Goal: Task Accomplishment & Management: Complete application form

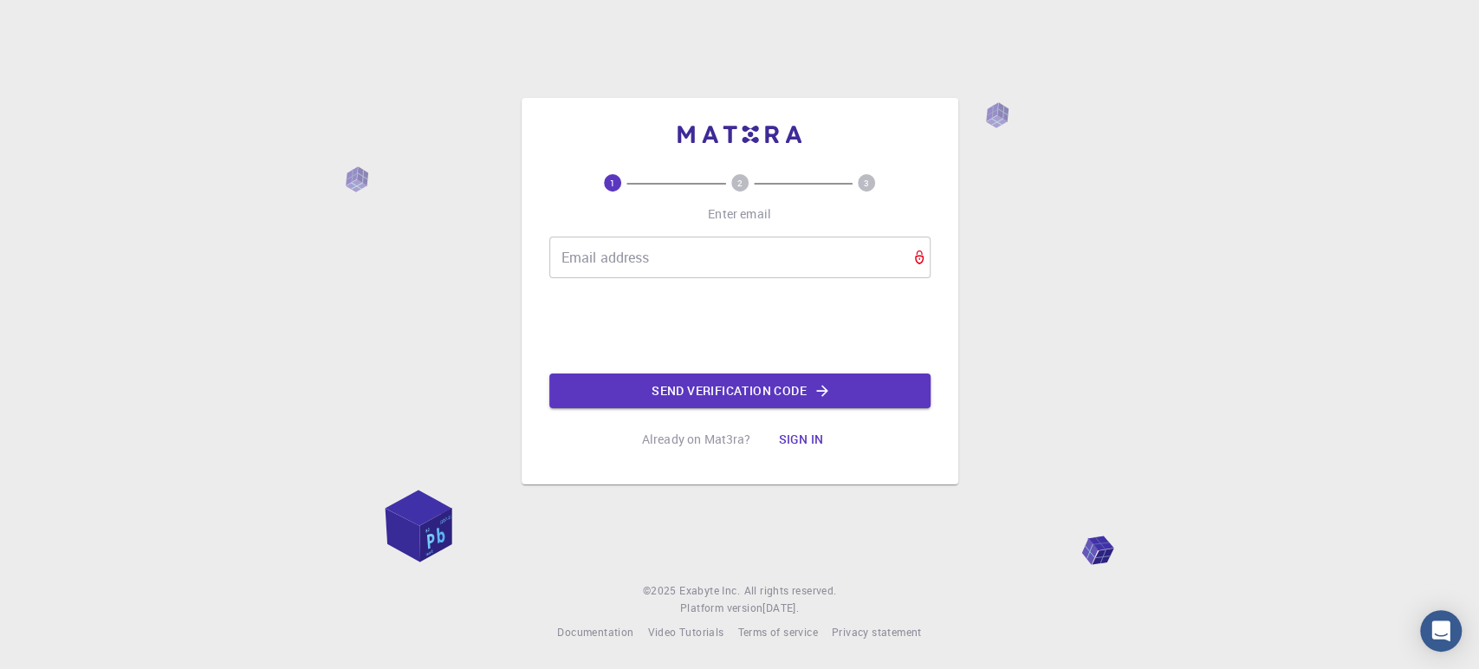
click at [661, 257] on input "Email address" at bounding box center [739, 258] width 381 height 42
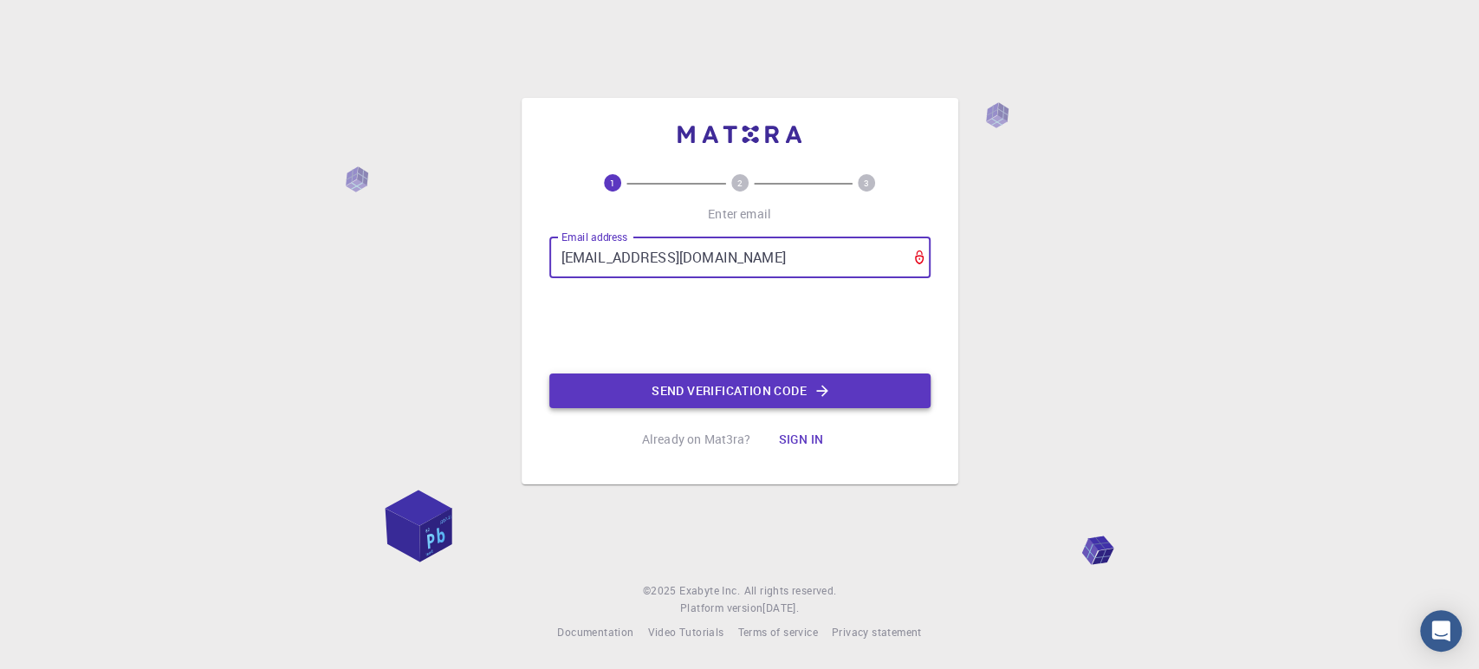
type input "[EMAIL_ADDRESS][DOMAIN_NAME]"
click at [873, 389] on button "Send verification code" at bounding box center [739, 390] width 381 height 35
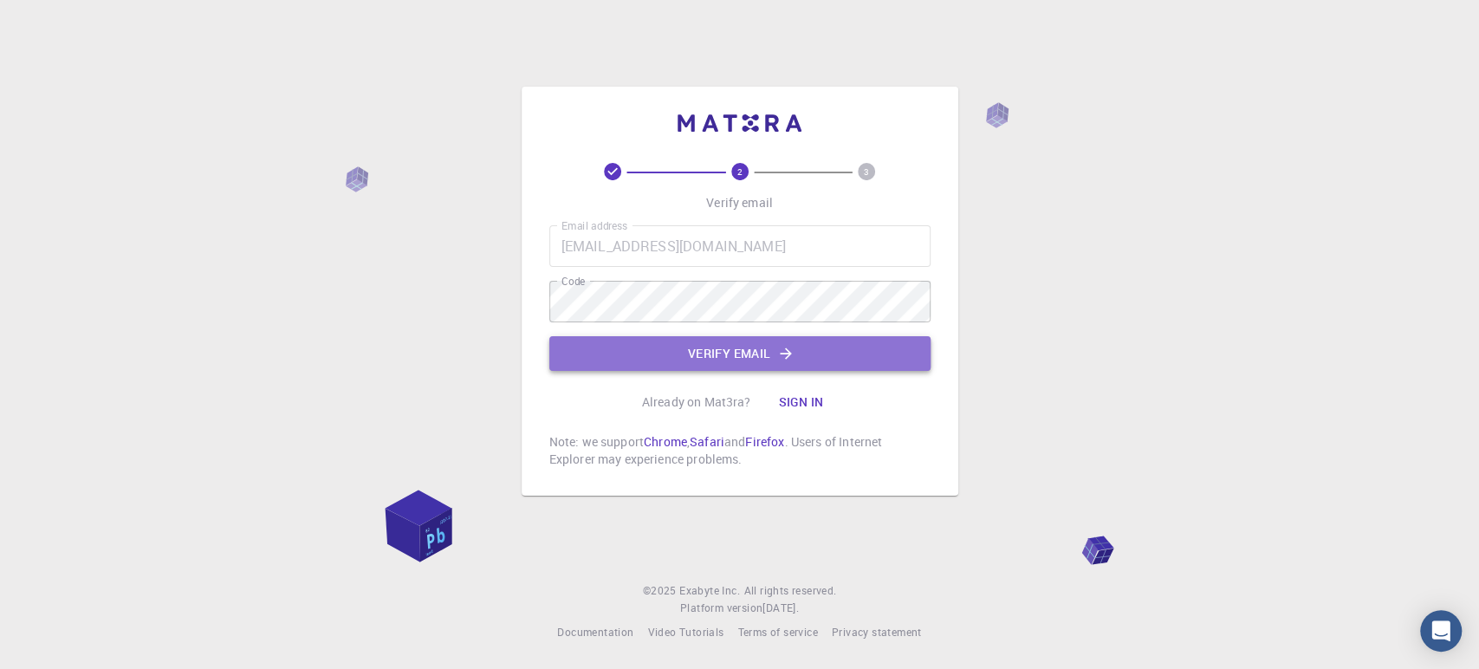
click at [749, 356] on button "Verify email" at bounding box center [739, 353] width 381 height 35
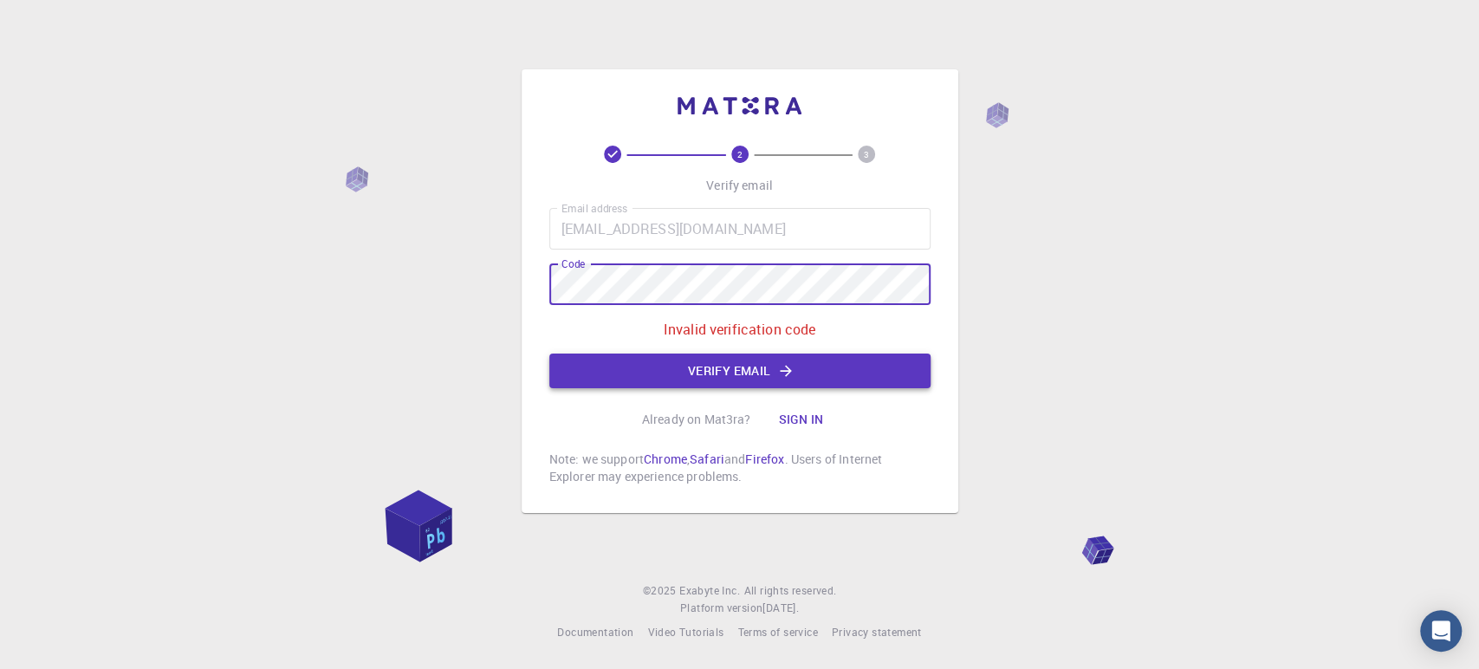
click at [663, 357] on button "Verify email" at bounding box center [739, 371] width 381 height 35
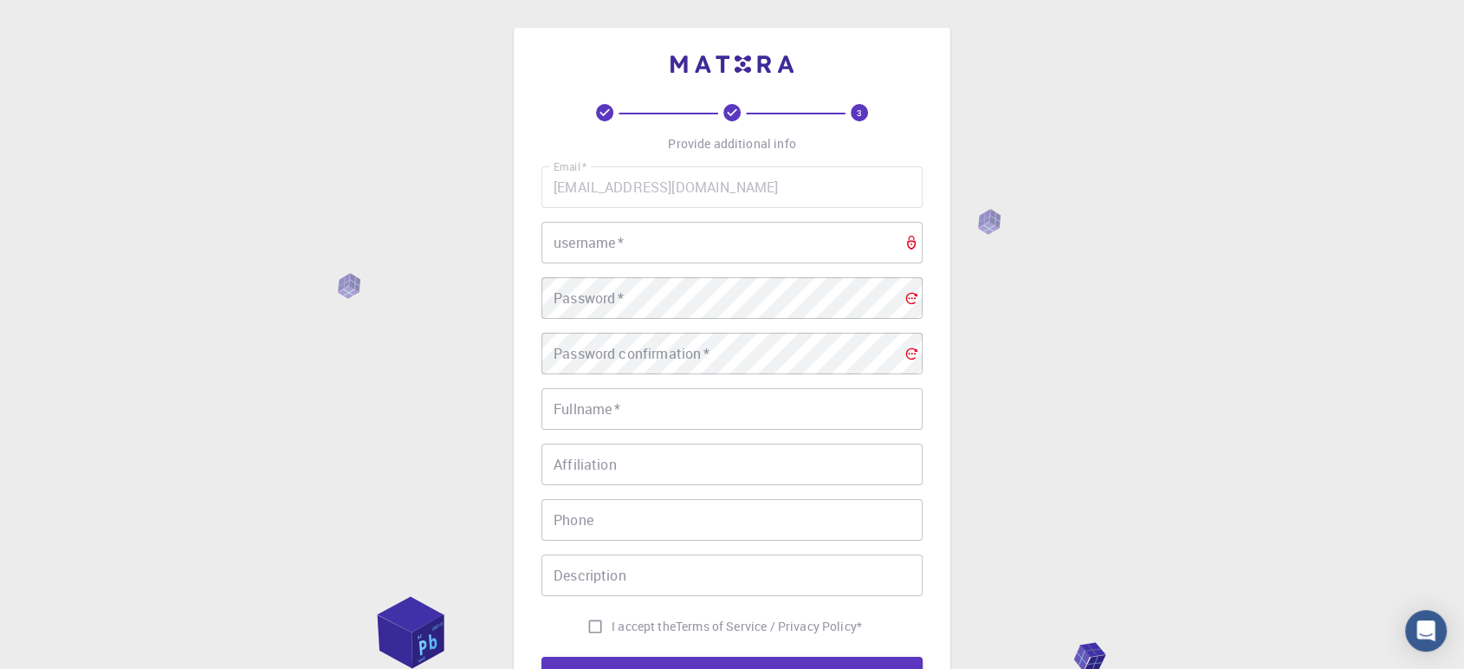
click at [626, 234] on input "username   *" at bounding box center [732, 243] width 381 height 42
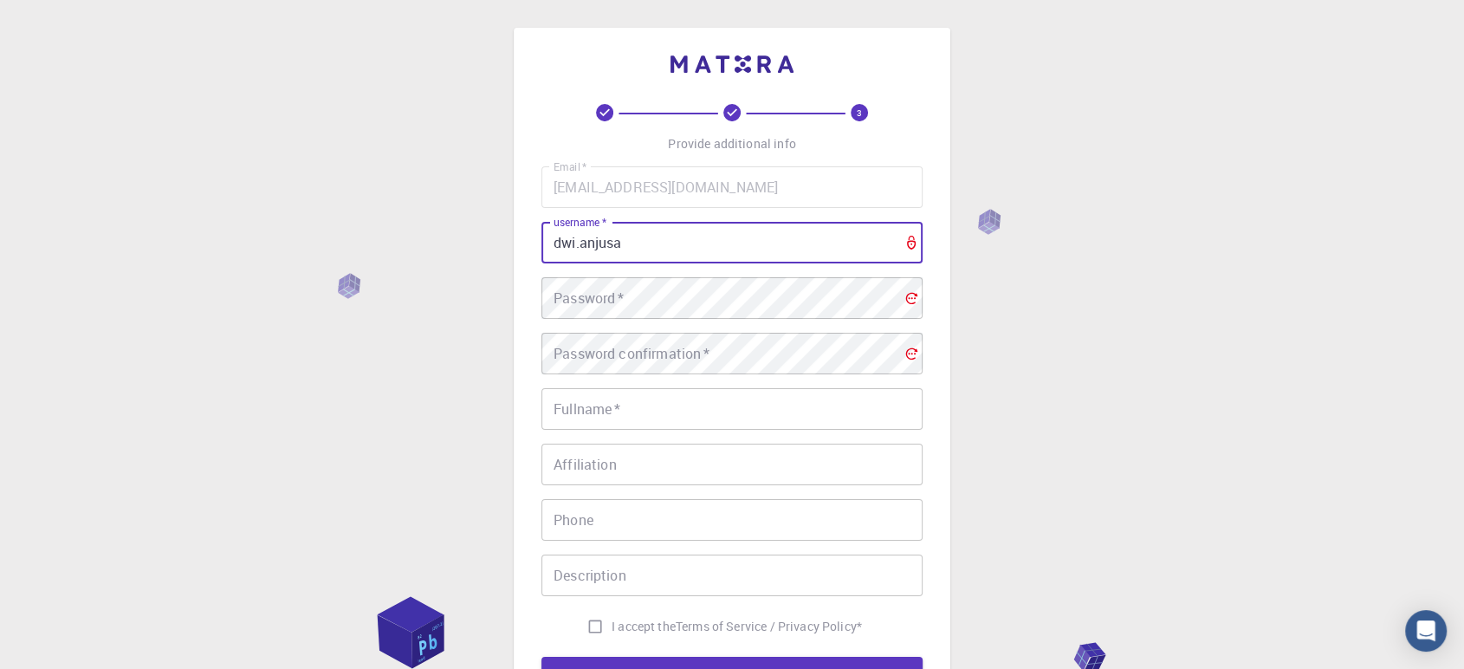
type input "dwi.anjusa"
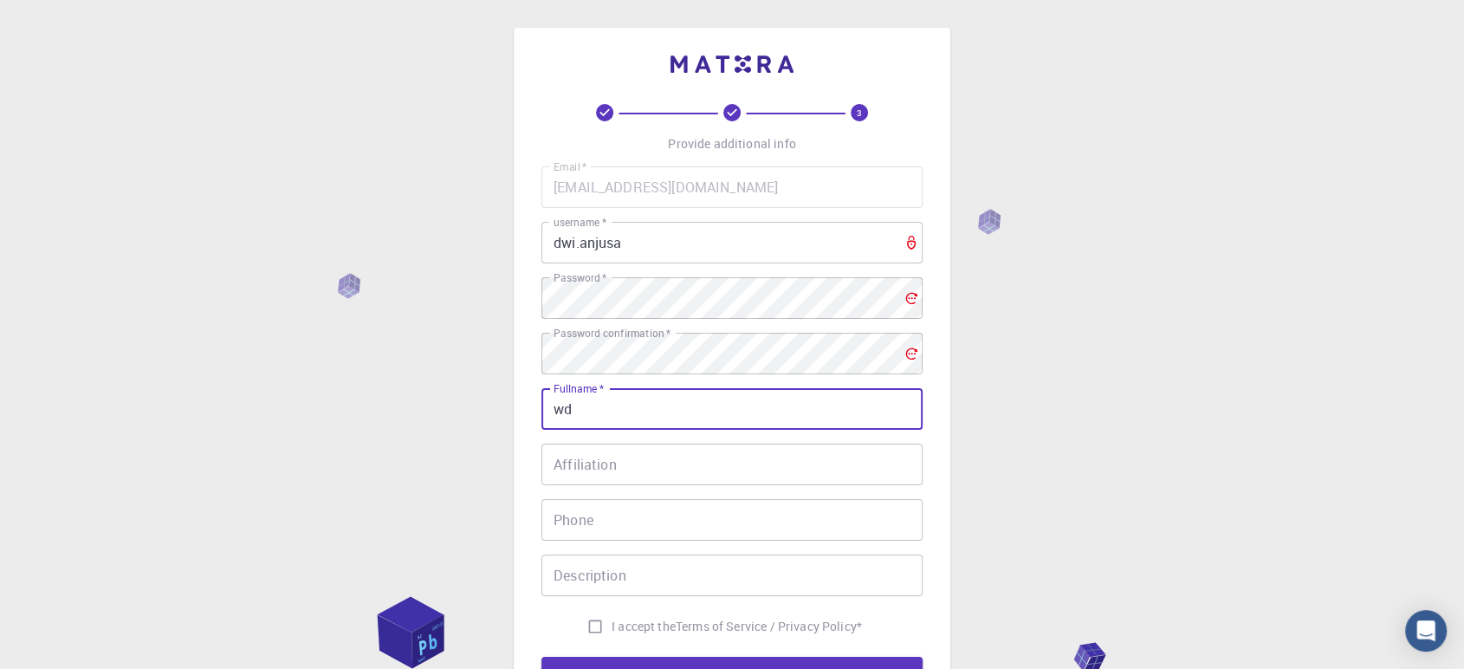
type input "w"
type input "dwi fortuna anjusa putra"
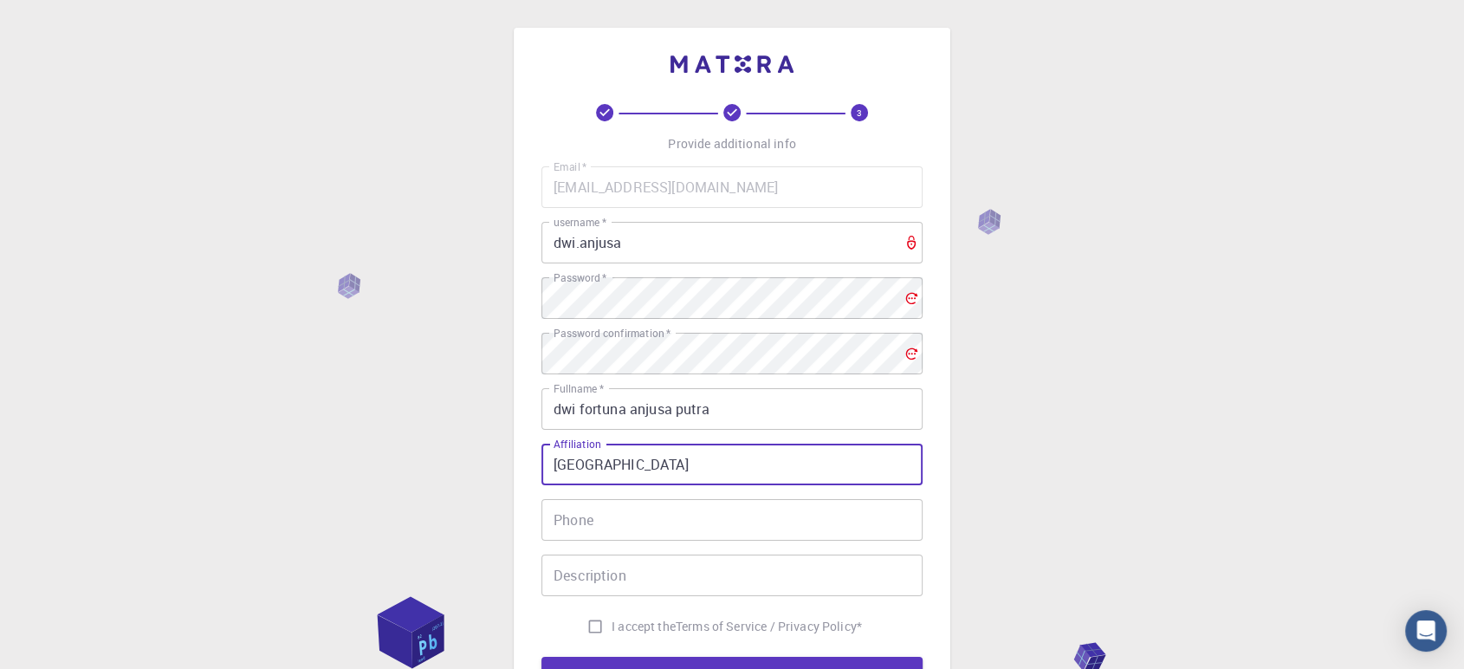
type input "[GEOGRAPHIC_DATA]"
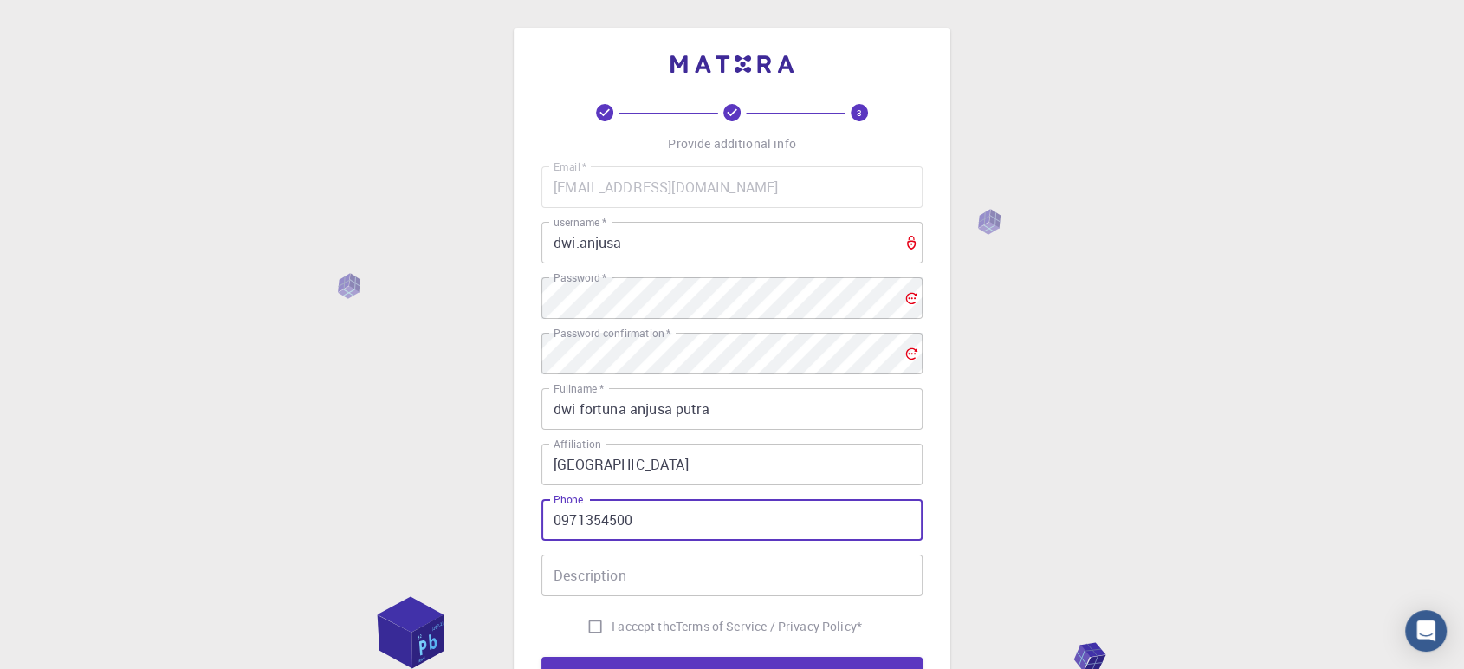
type input "0971354500"
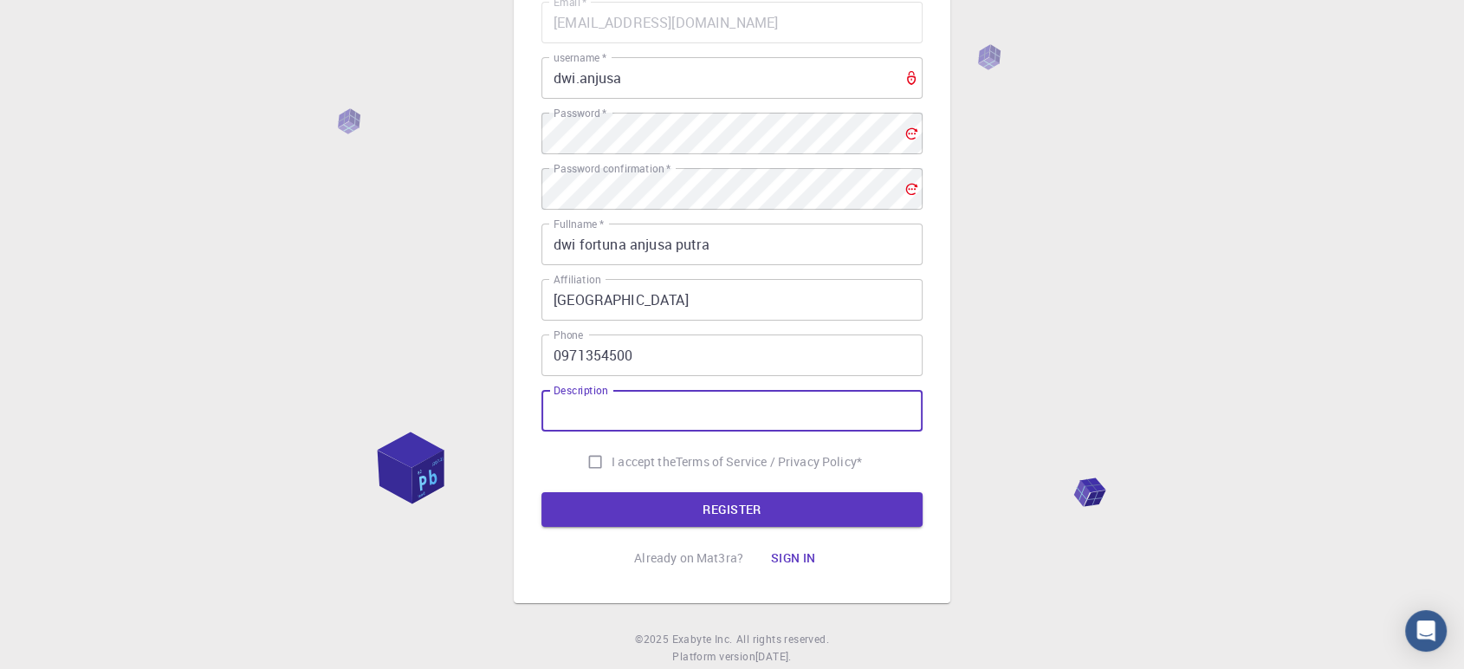
scroll to position [212, 0]
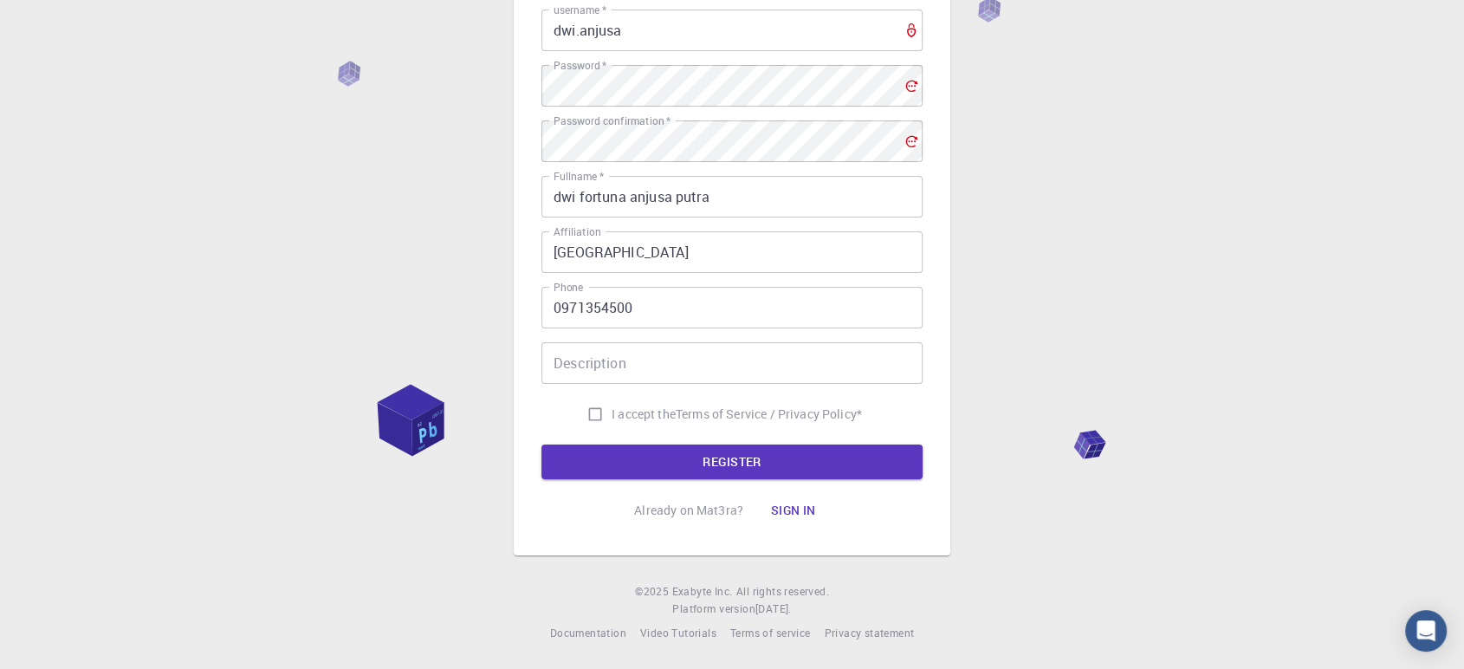
click at [661, 419] on span "I accept the" at bounding box center [644, 414] width 64 height 17
click at [593, 416] on input "I accept the Terms of Service / Privacy Policy *" at bounding box center [595, 414] width 33 height 33
checkbox input "true"
click at [610, 442] on form "Email   * [EMAIL_ADDRESS][DOMAIN_NAME] Email   * username   * dwi.anjusa userna…" at bounding box center [732, 216] width 381 height 525
drag, startPoint x: 594, startPoint y: 449, endPoint x: 444, endPoint y: 419, distance: 152.9
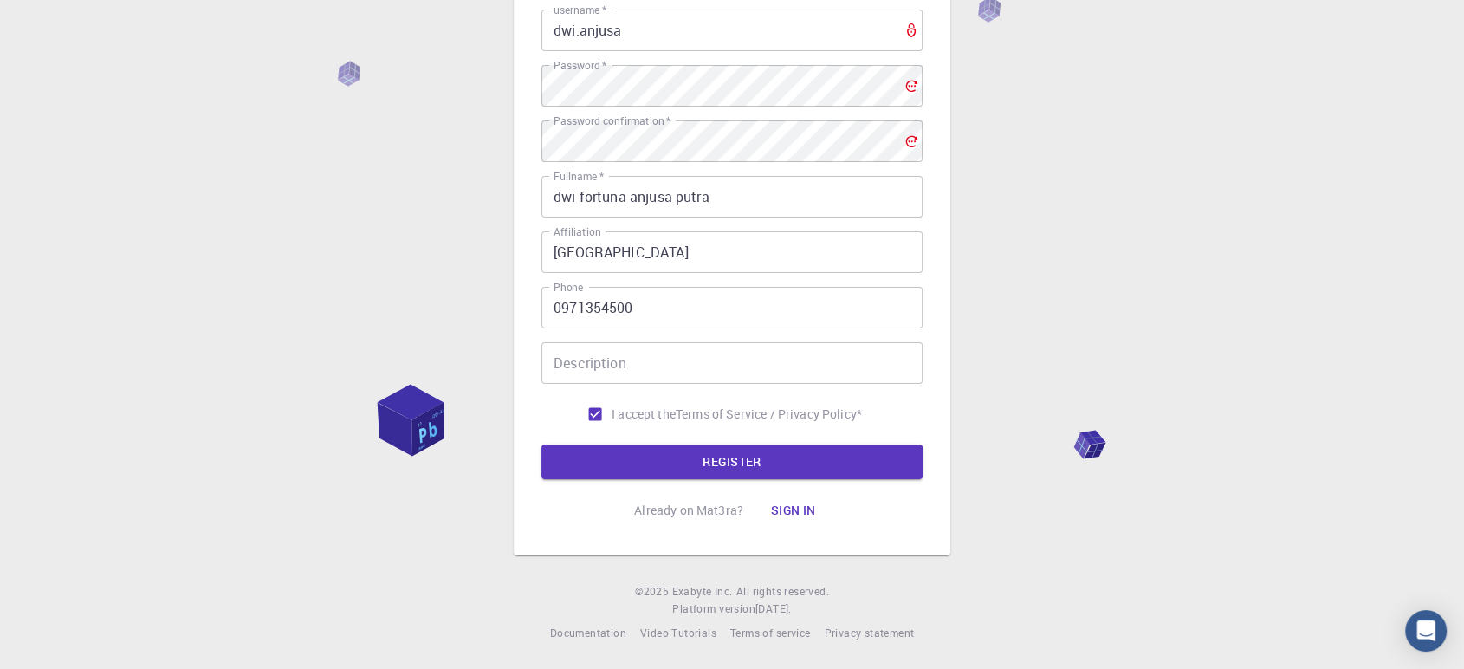
click at [590, 451] on button "REGISTER" at bounding box center [732, 462] width 381 height 35
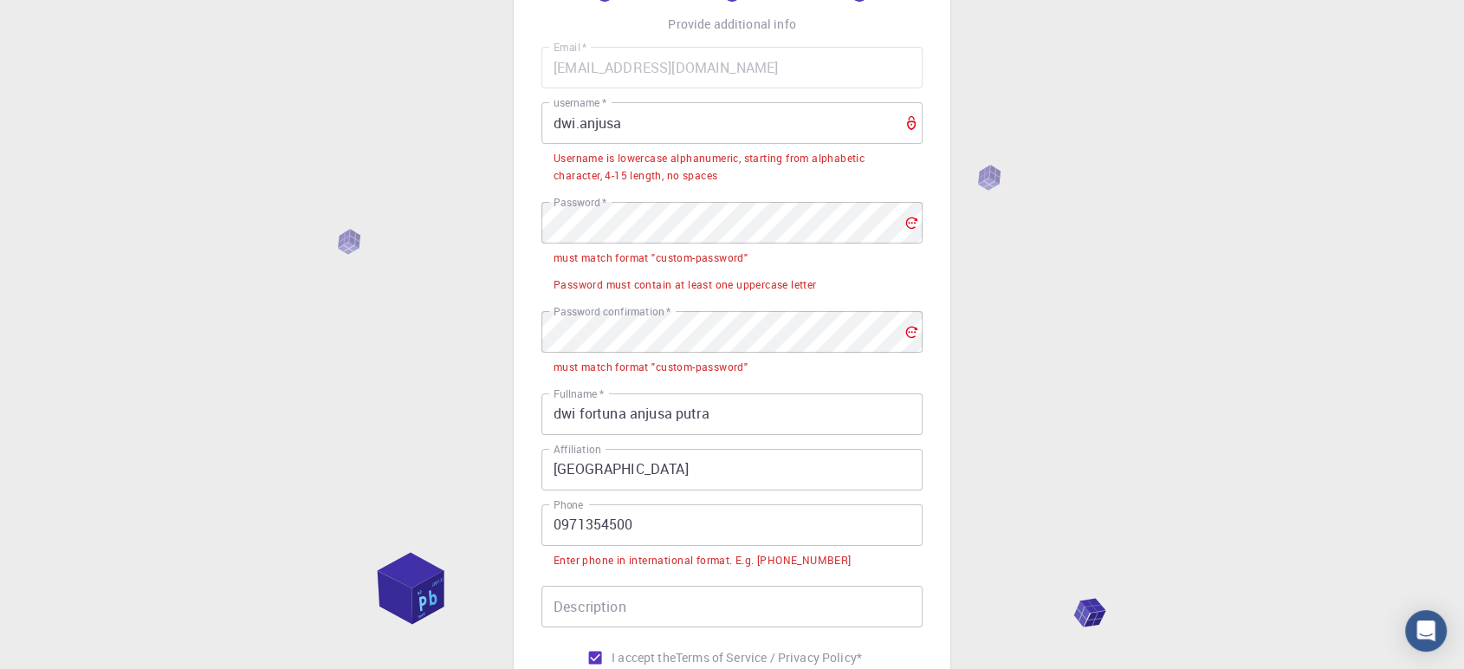
scroll to position [116, 0]
click at [695, 115] on input "dwi.anjusa" at bounding box center [732, 127] width 381 height 42
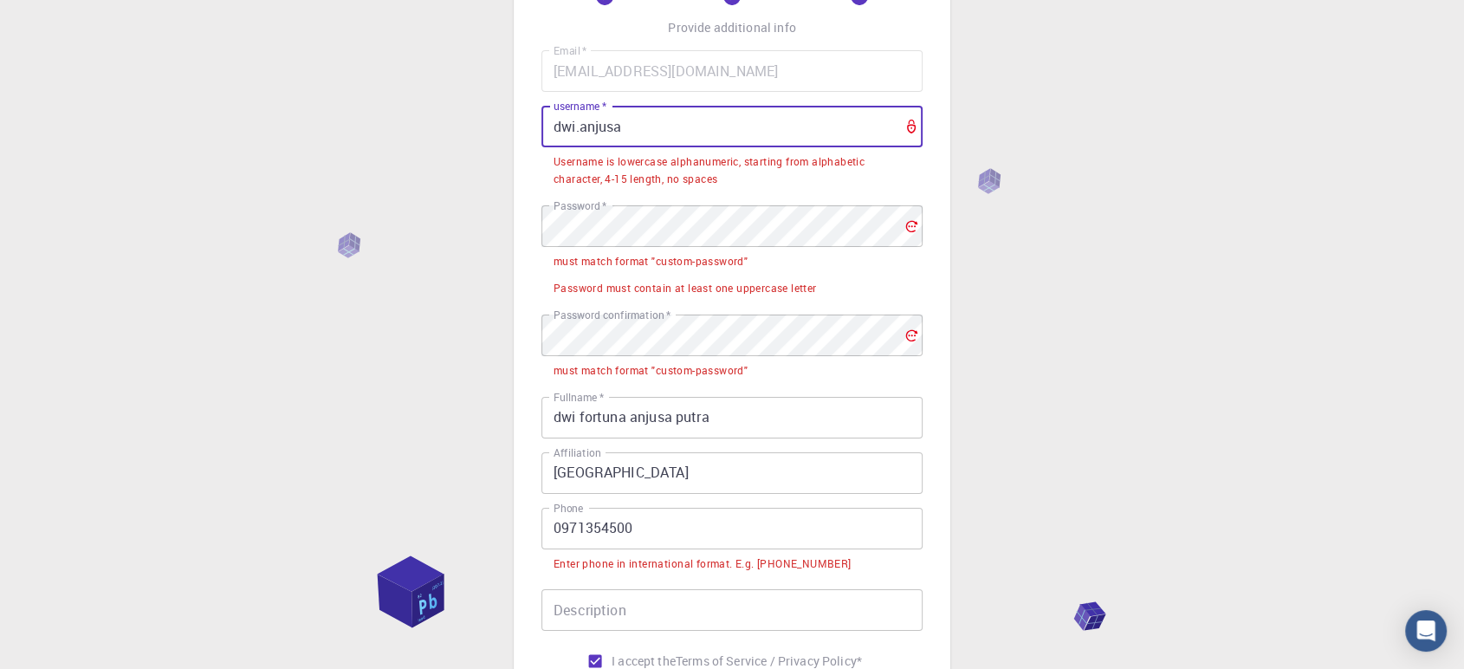
click at [578, 130] on input "dwi.anjusa" at bounding box center [732, 127] width 381 height 42
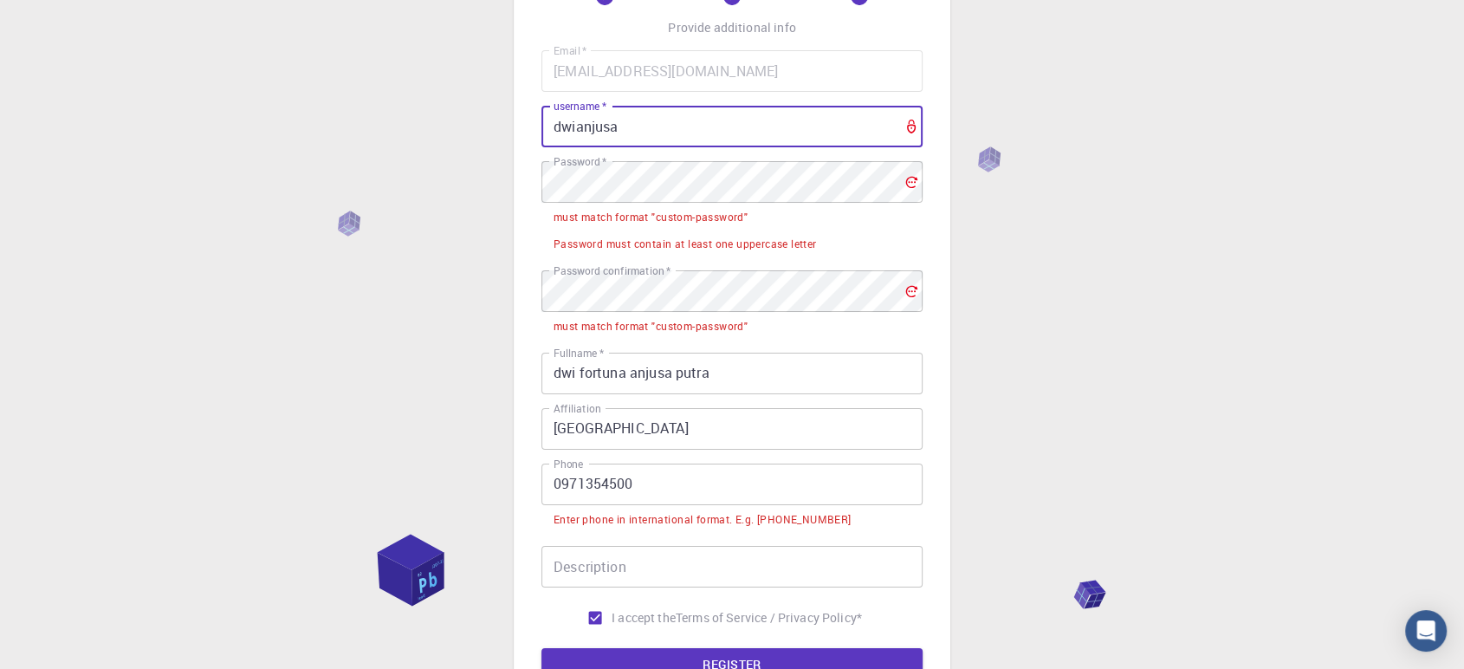
type input "dwianjusa"
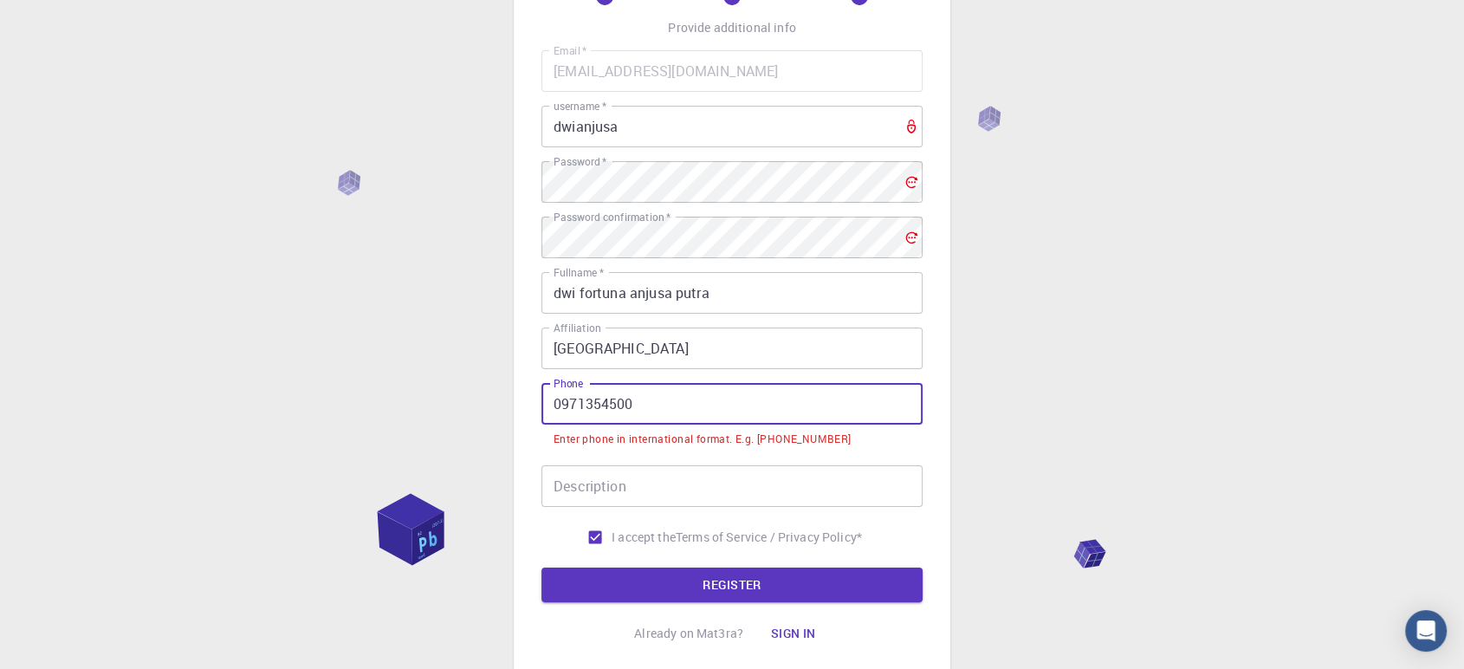
click at [567, 399] on input "0971354500" at bounding box center [732, 404] width 381 height 42
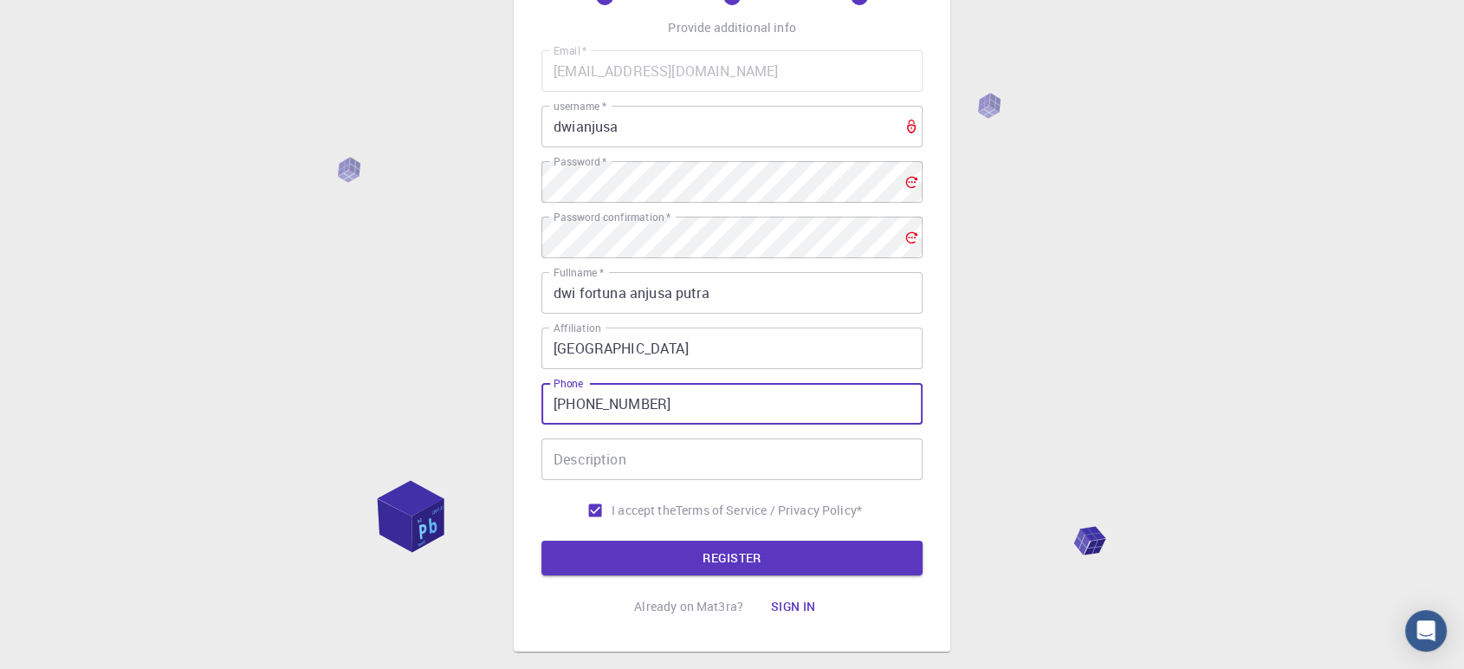
type input "[PHONE_NUMBER]"
click at [762, 560] on button "REGISTER" at bounding box center [732, 558] width 381 height 35
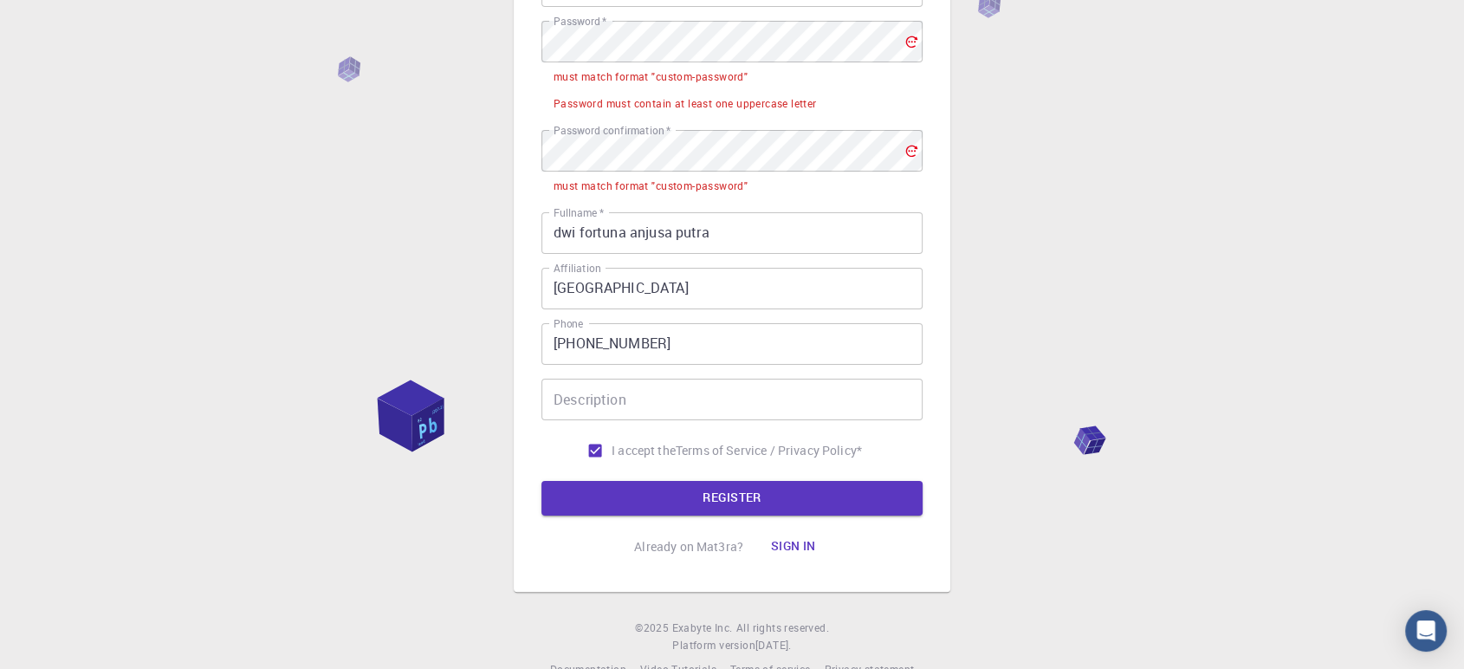
scroll to position [289, 0]
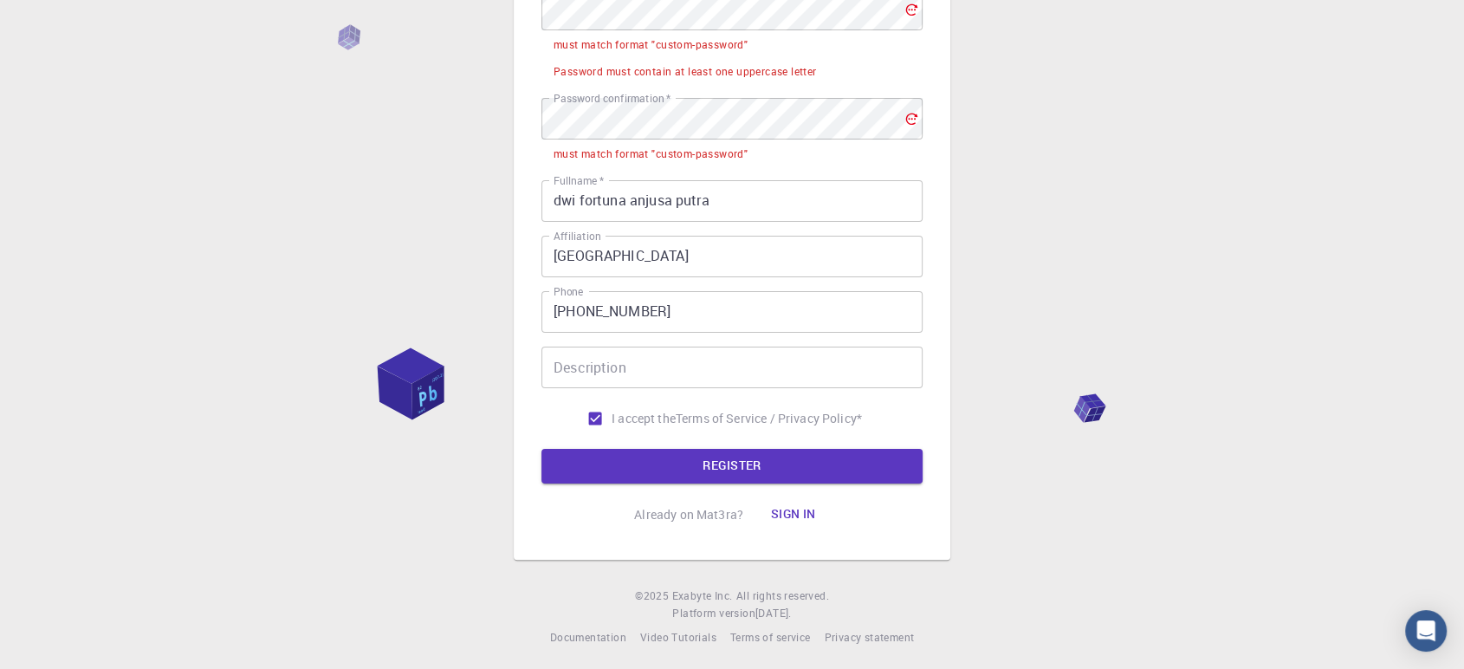
click at [913, 119] on icon at bounding box center [912, 119] width 14 height 14
click at [1066, 163] on div "3 Provide additional info Email   * [EMAIL_ADDRESS][DOMAIN_NAME] Email   * user…" at bounding box center [732, 192] width 1464 height 962
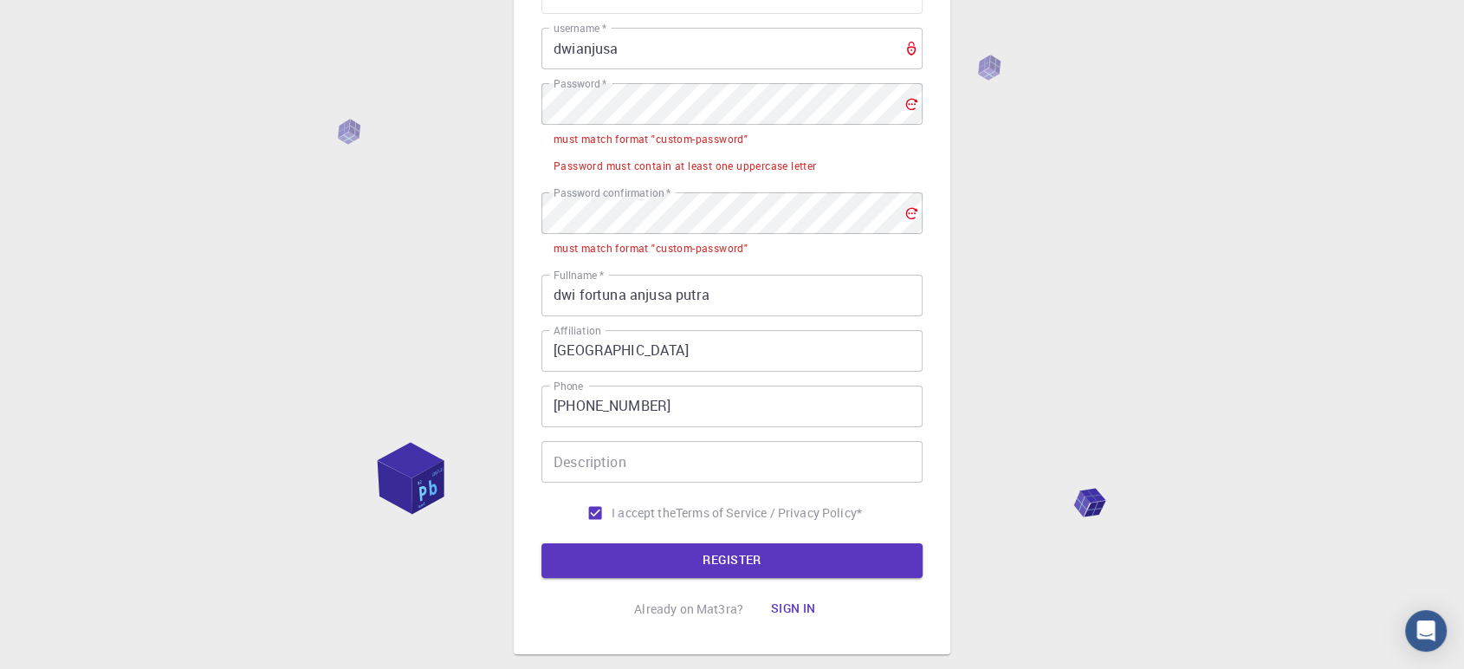
scroll to position [4, 0]
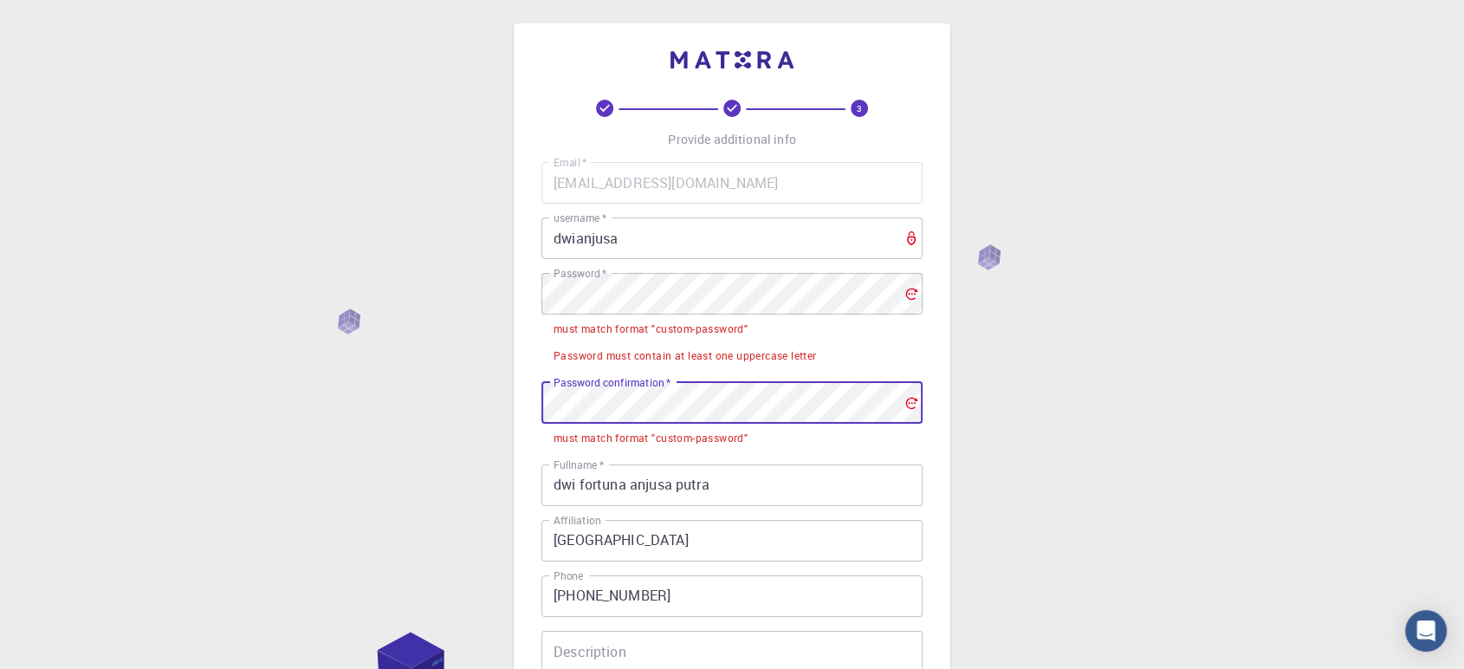
click at [506, 393] on div "3 Provide additional info Email   * [EMAIL_ADDRESS][DOMAIN_NAME] Email   * user…" at bounding box center [732, 477] width 1464 height 962
click at [505, 395] on div "3 Provide additional info Email   * [EMAIL_ADDRESS][DOMAIN_NAME] Email   * user…" at bounding box center [732, 477] width 1464 height 962
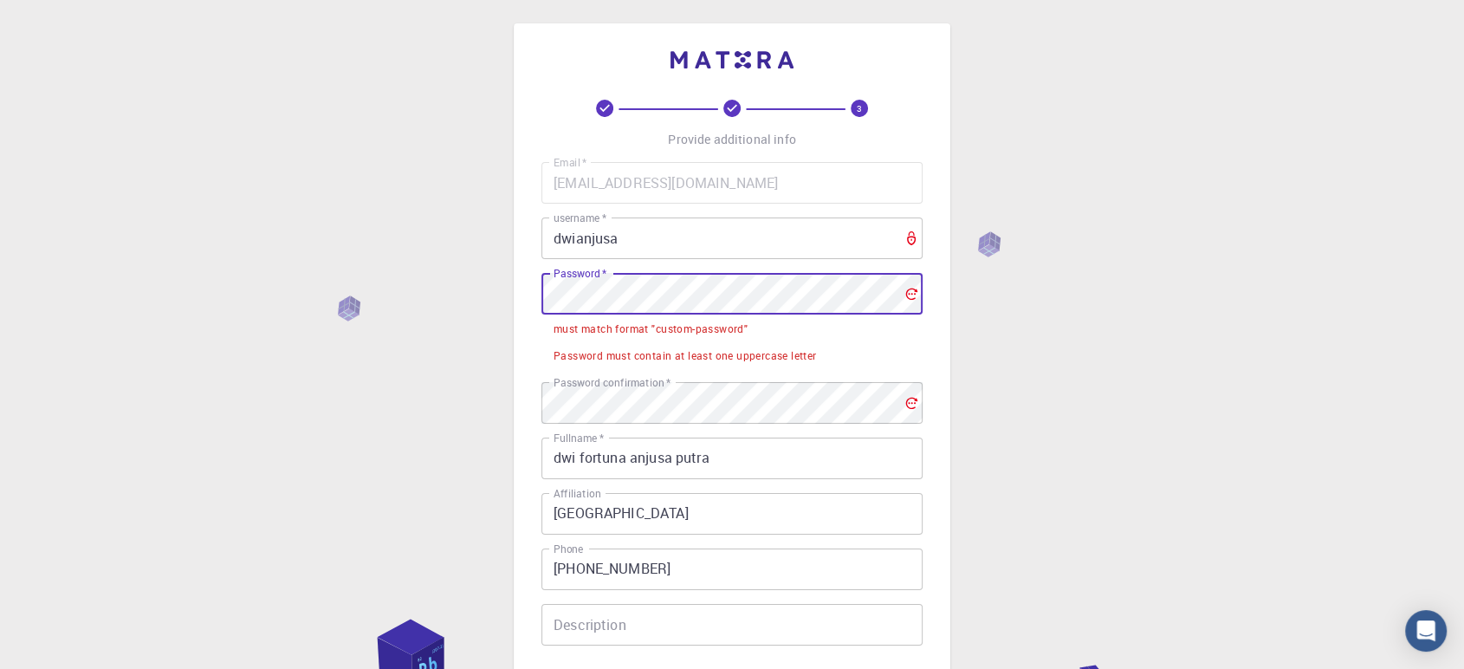
click at [485, 305] on div "3 Provide additional info Email   * [EMAIL_ADDRESS][DOMAIN_NAME] Email   * user…" at bounding box center [732, 464] width 1464 height 936
click at [503, 294] on div "3 Provide additional info Email   * [EMAIL_ADDRESS][DOMAIN_NAME] Email   * user…" at bounding box center [732, 464] width 1464 height 936
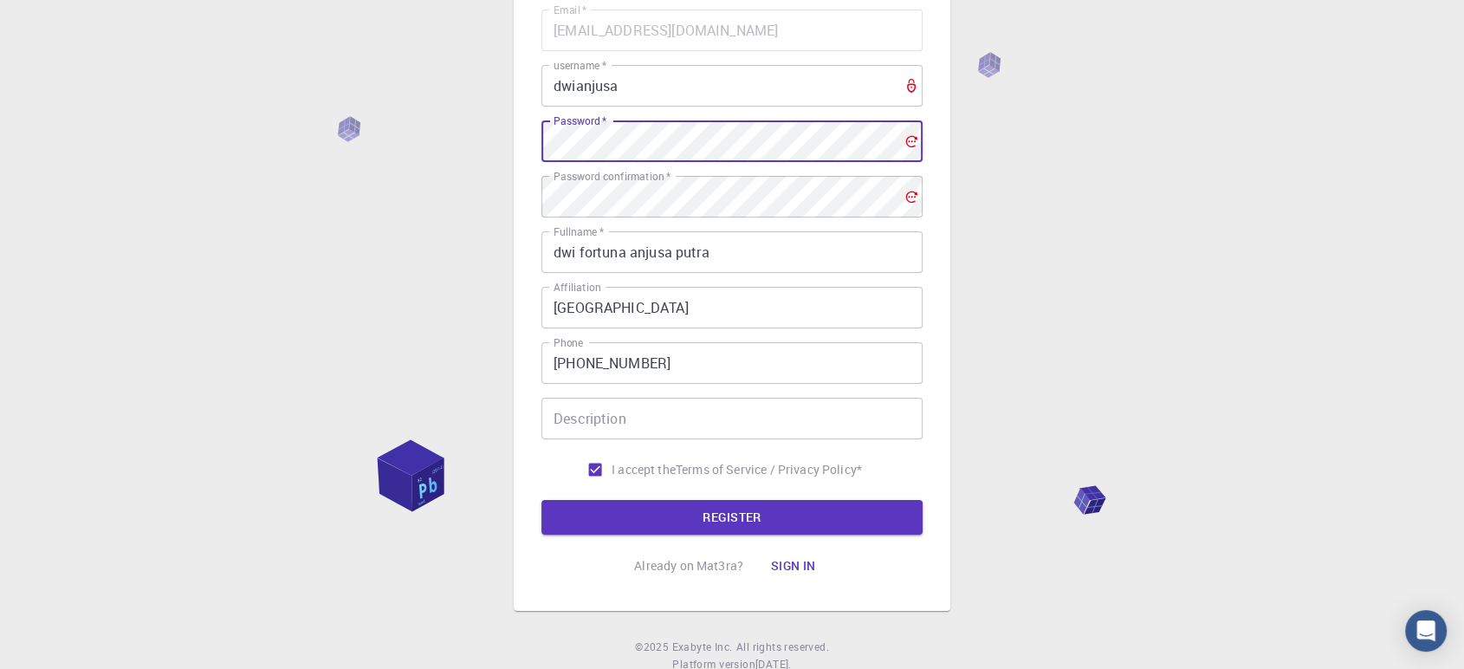
scroll to position [197, 0]
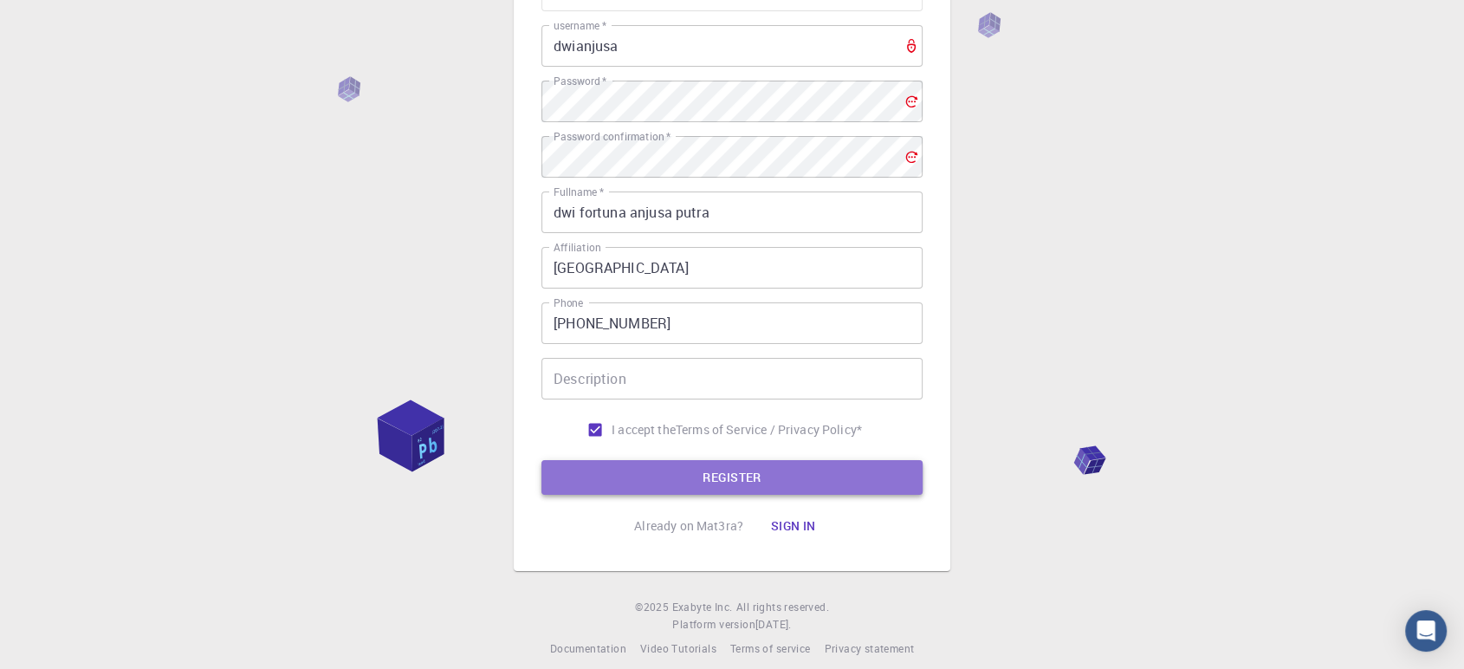
click at [724, 480] on button "REGISTER" at bounding box center [732, 477] width 381 height 35
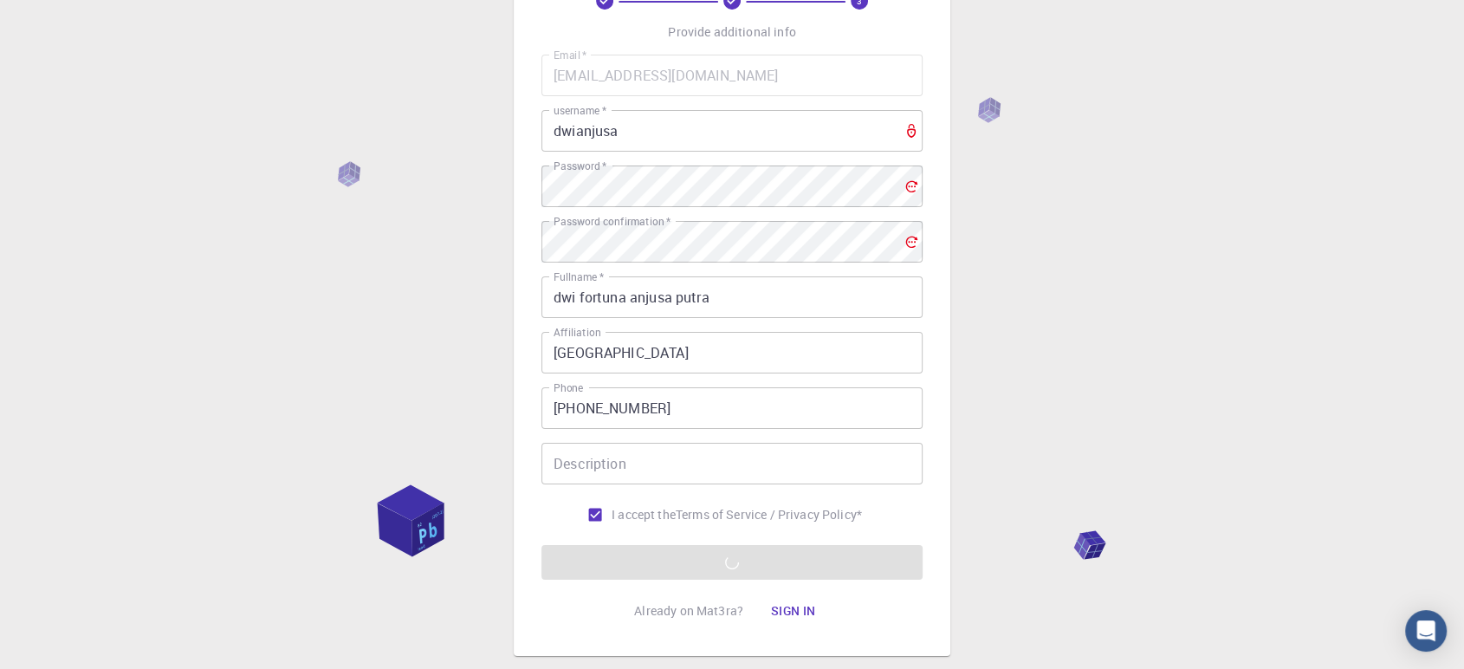
scroll to position [4, 0]
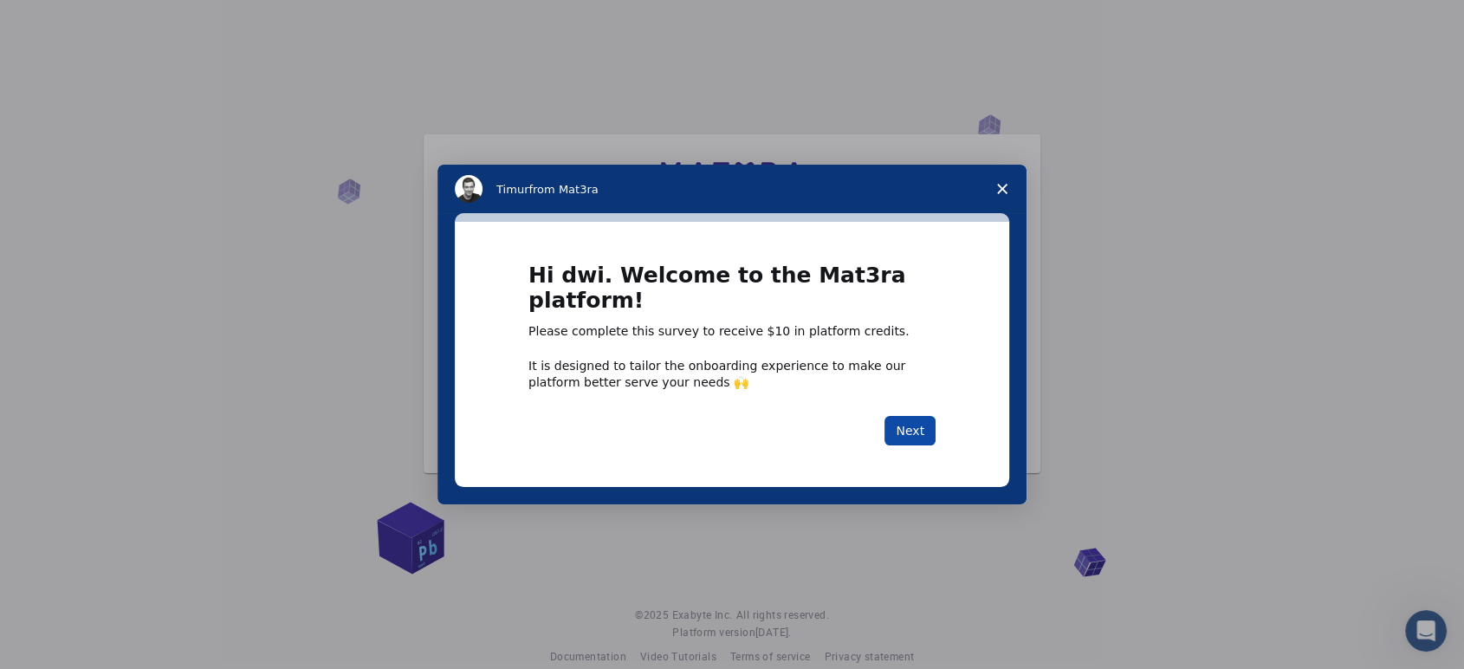
click at [912, 432] on button "Next" at bounding box center [910, 430] width 51 height 29
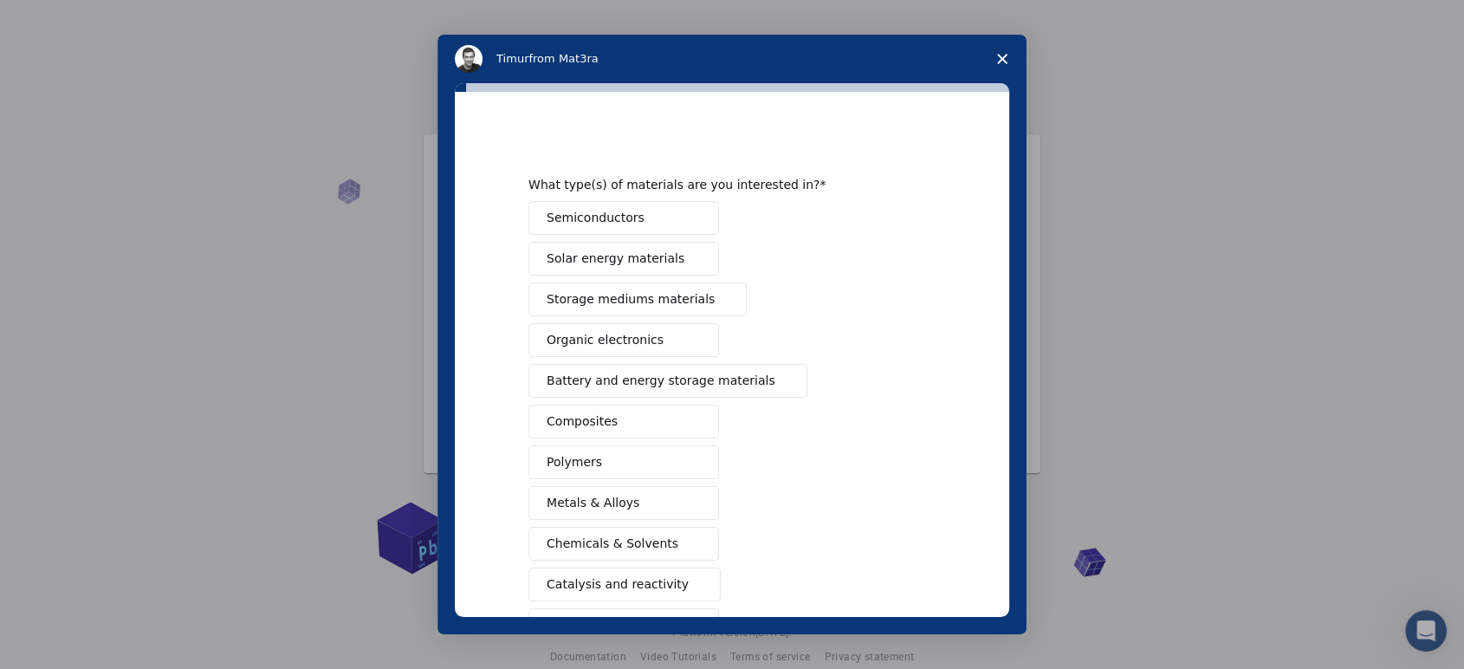
click at [638, 252] on span "Solar energy materials" at bounding box center [616, 259] width 138 height 18
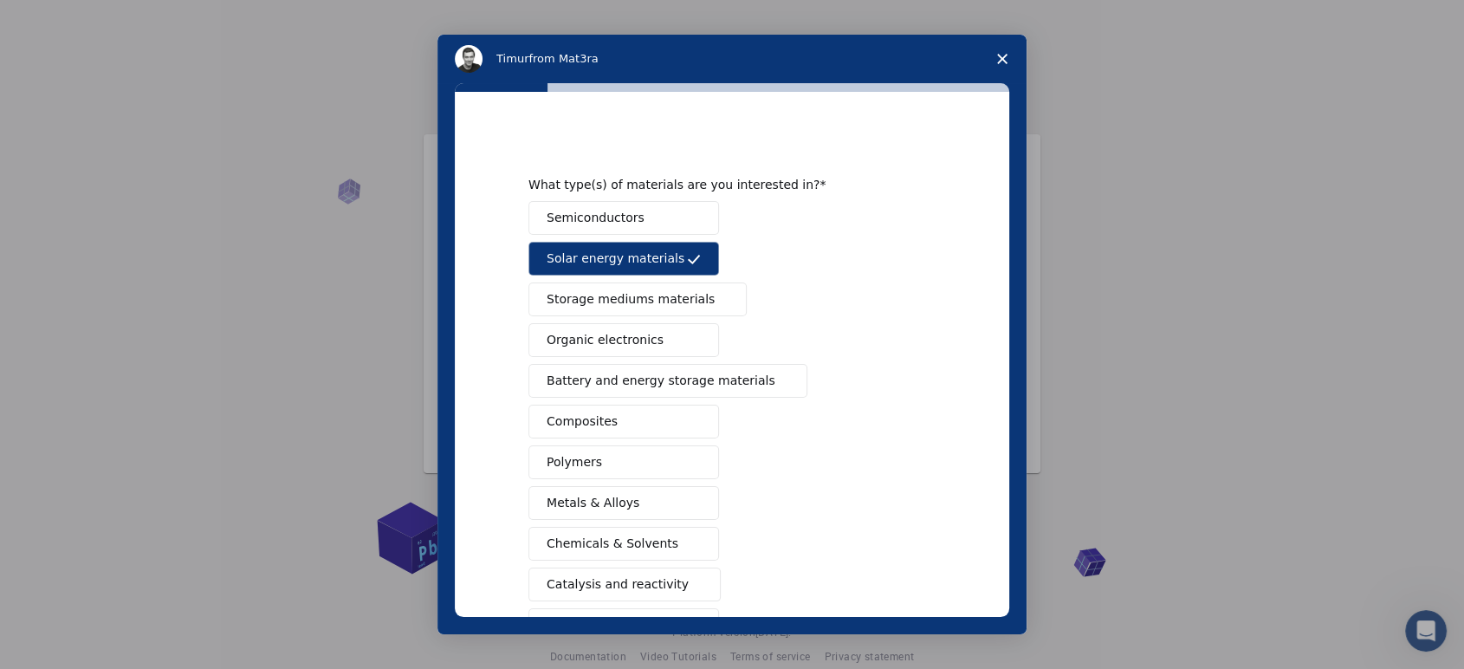
click at [592, 294] on span "Storage mediums materials" at bounding box center [631, 299] width 168 height 18
click at [592, 211] on span "Semiconductors" at bounding box center [596, 218] width 98 height 18
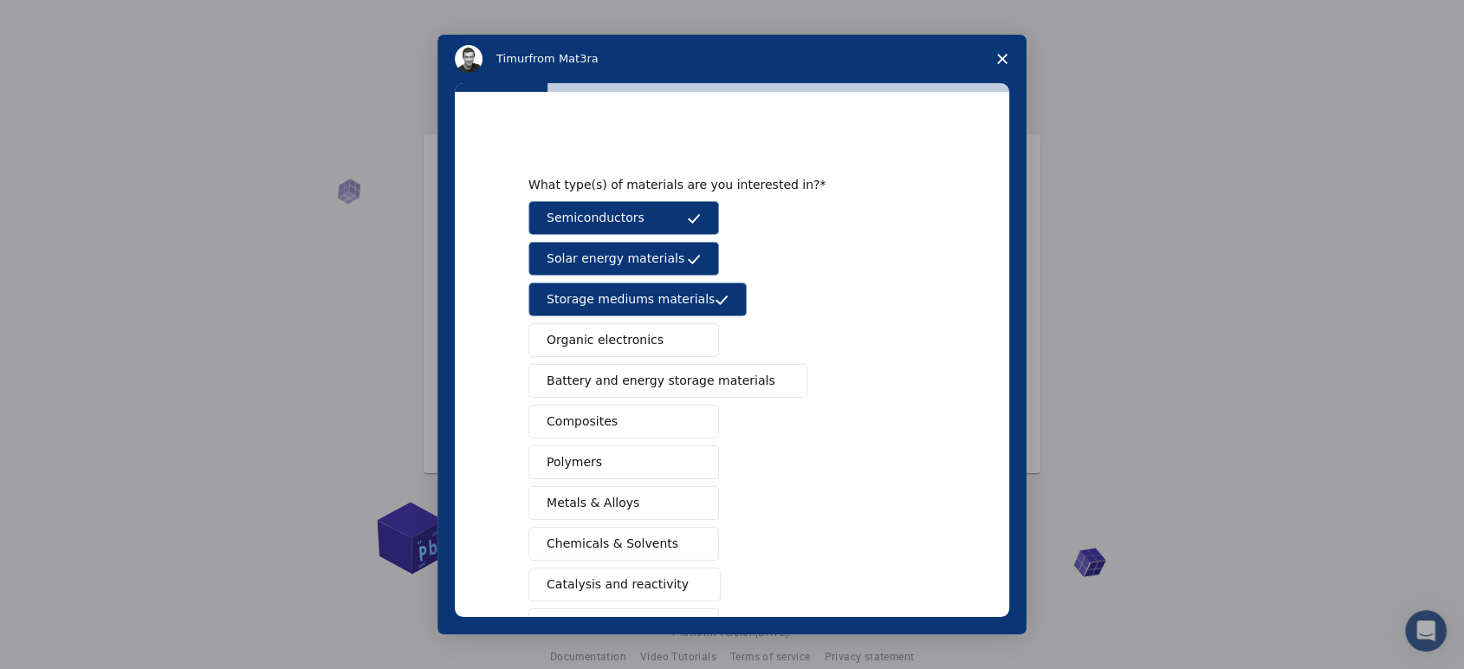
scroll to position [96, 0]
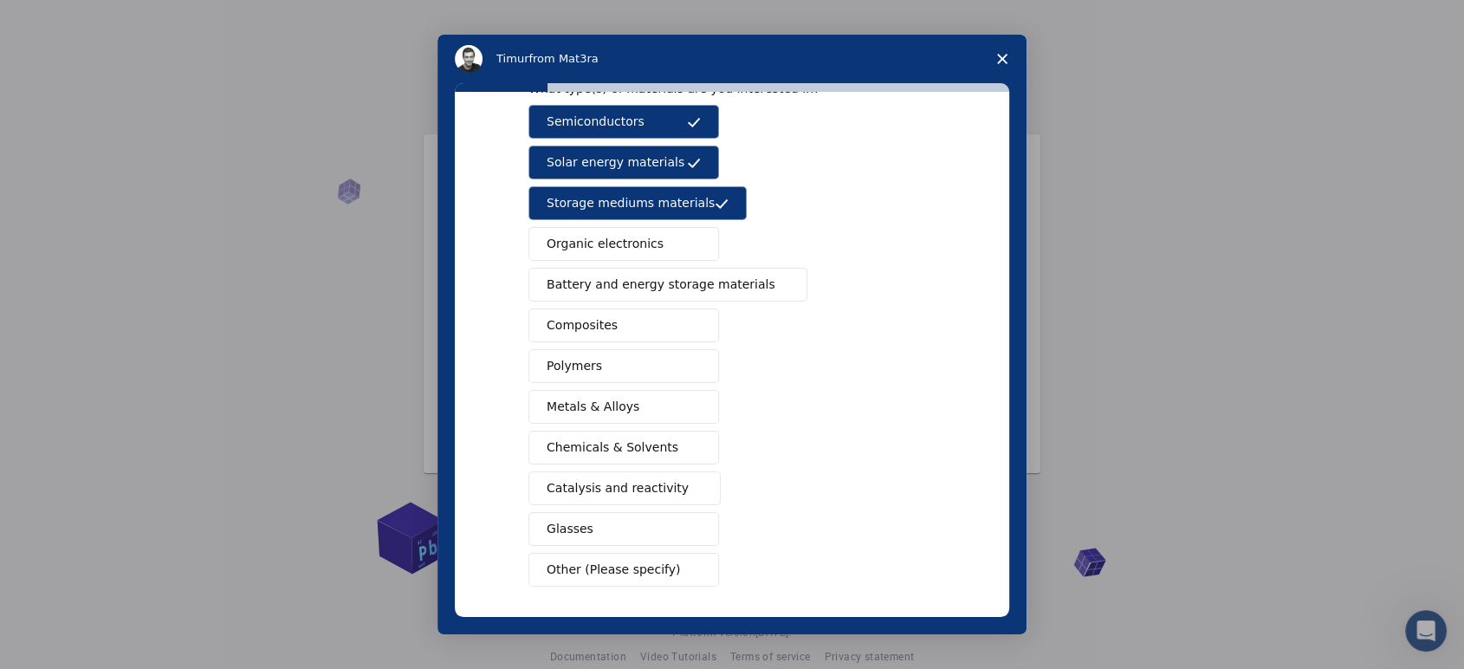
click at [672, 281] on span "Battery and energy storage materials" at bounding box center [661, 285] width 229 height 18
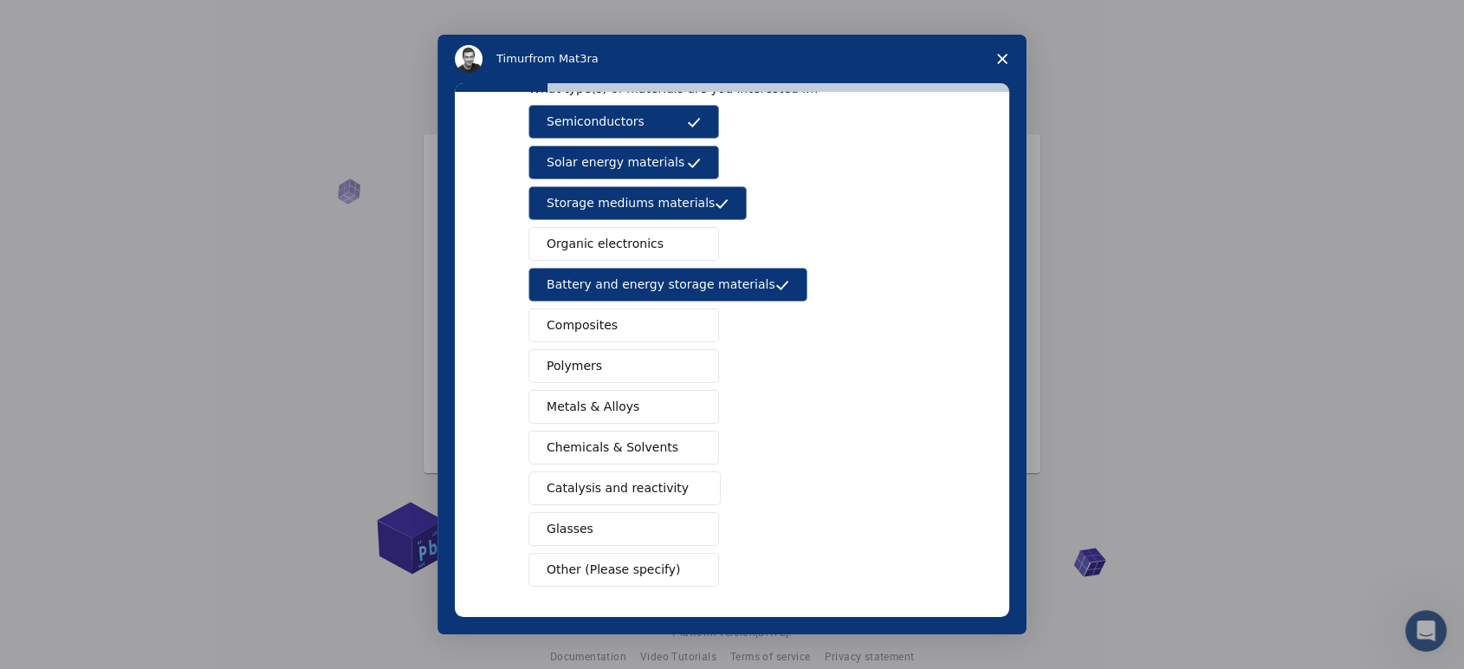
scroll to position [164, 0]
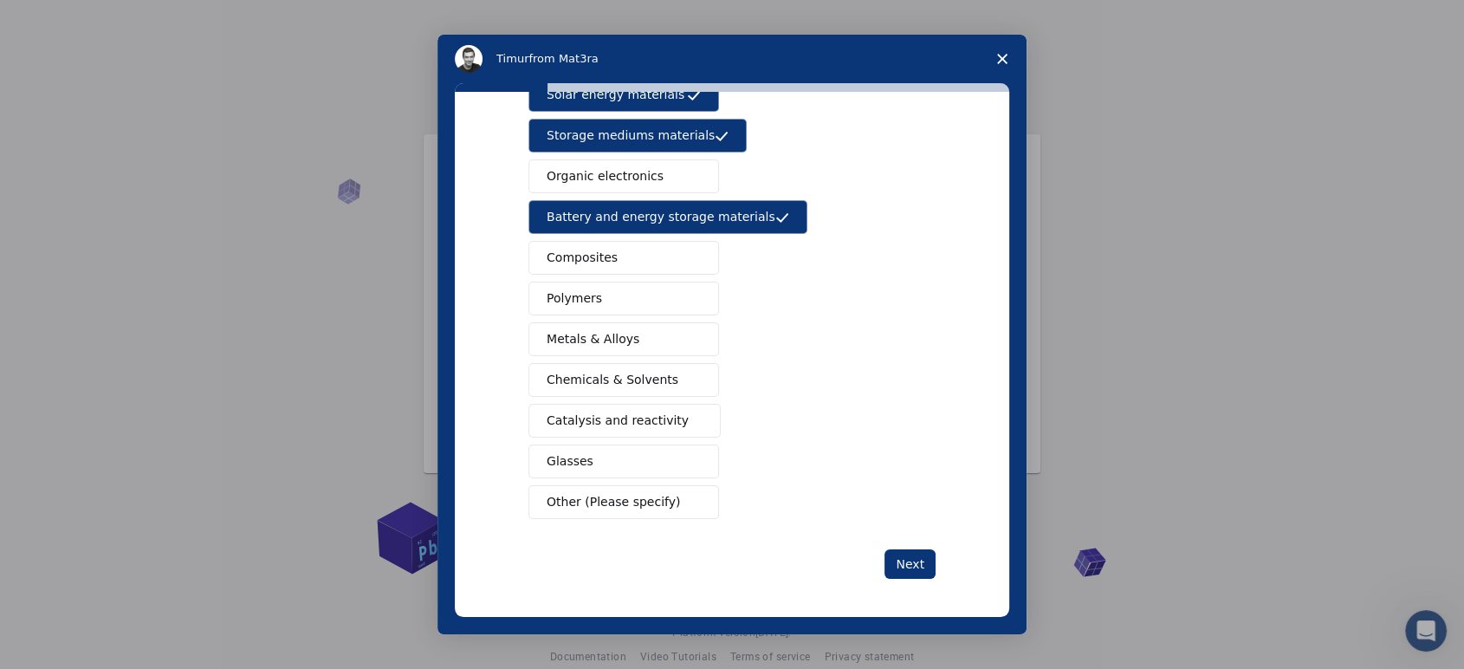
click at [616, 466] on button "Glasses" at bounding box center [624, 462] width 191 height 34
click at [646, 424] on span "Catalysis and reactivity" at bounding box center [618, 421] width 142 height 18
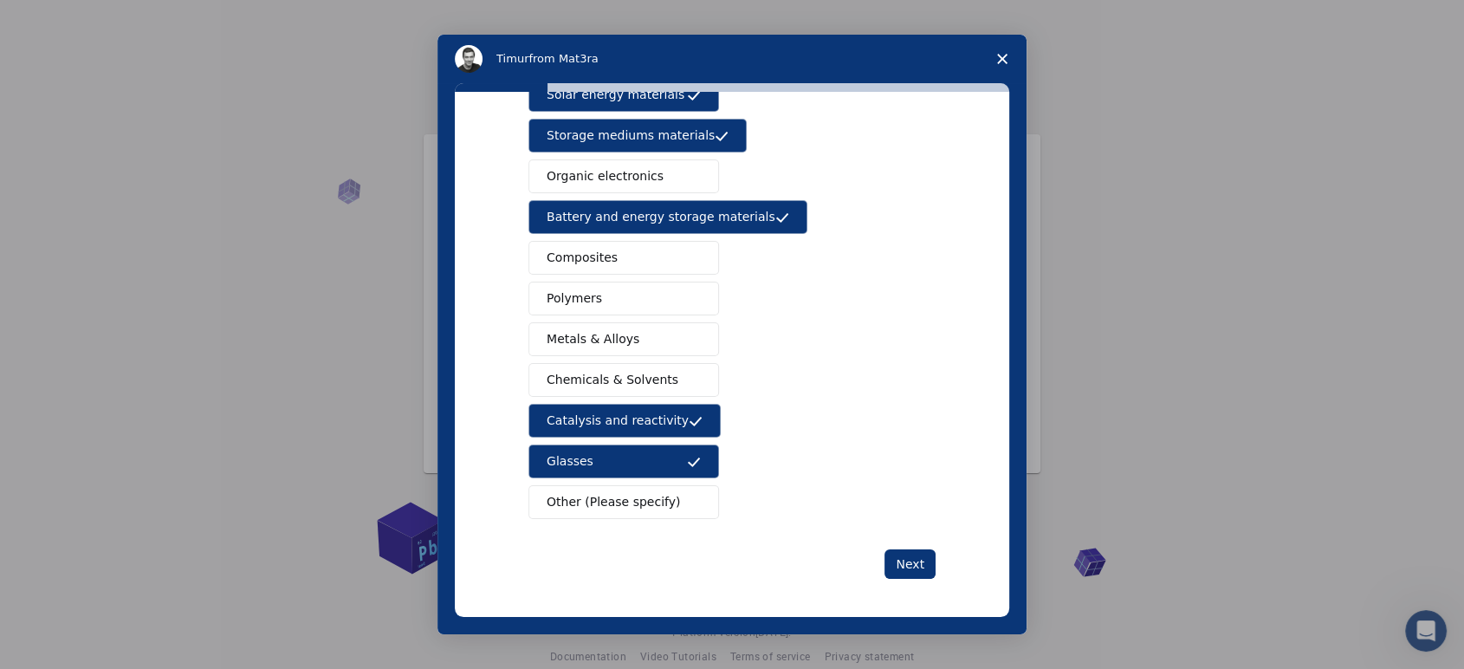
click at [608, 261] on button "Composites" at bounding box center [624, 258] width 191 height 34
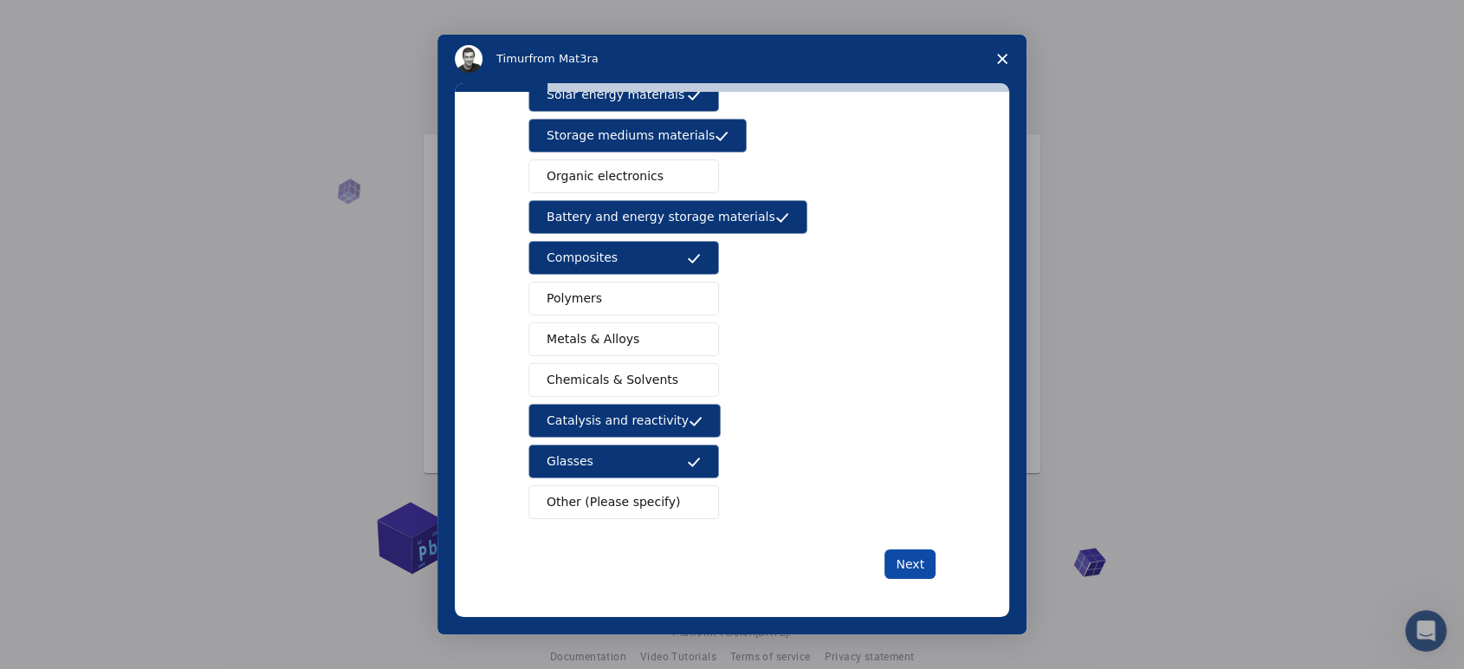
drag, startPoint x: 931, startPoint y: 565, endPoint x: 920, endPoint y: 559, distance: 12.8
click at [931, 566] on div "What type(s) of materials are you interested in? Semiconductors Solar energy ma…" at bounding box center [732, 354] width 555 height 525
click at [923, 560] on button "Next" at bounding box center [910, 563] width 51 height 29
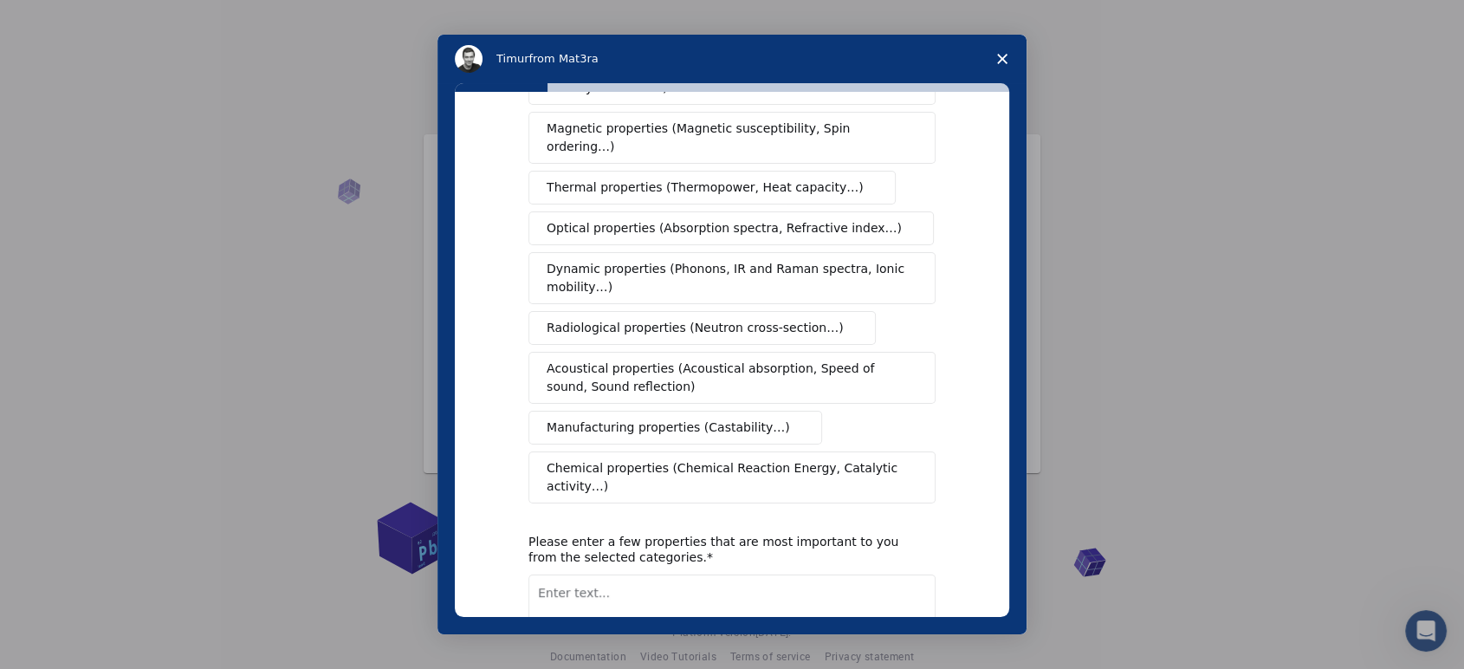
scroll to position [0, 0]
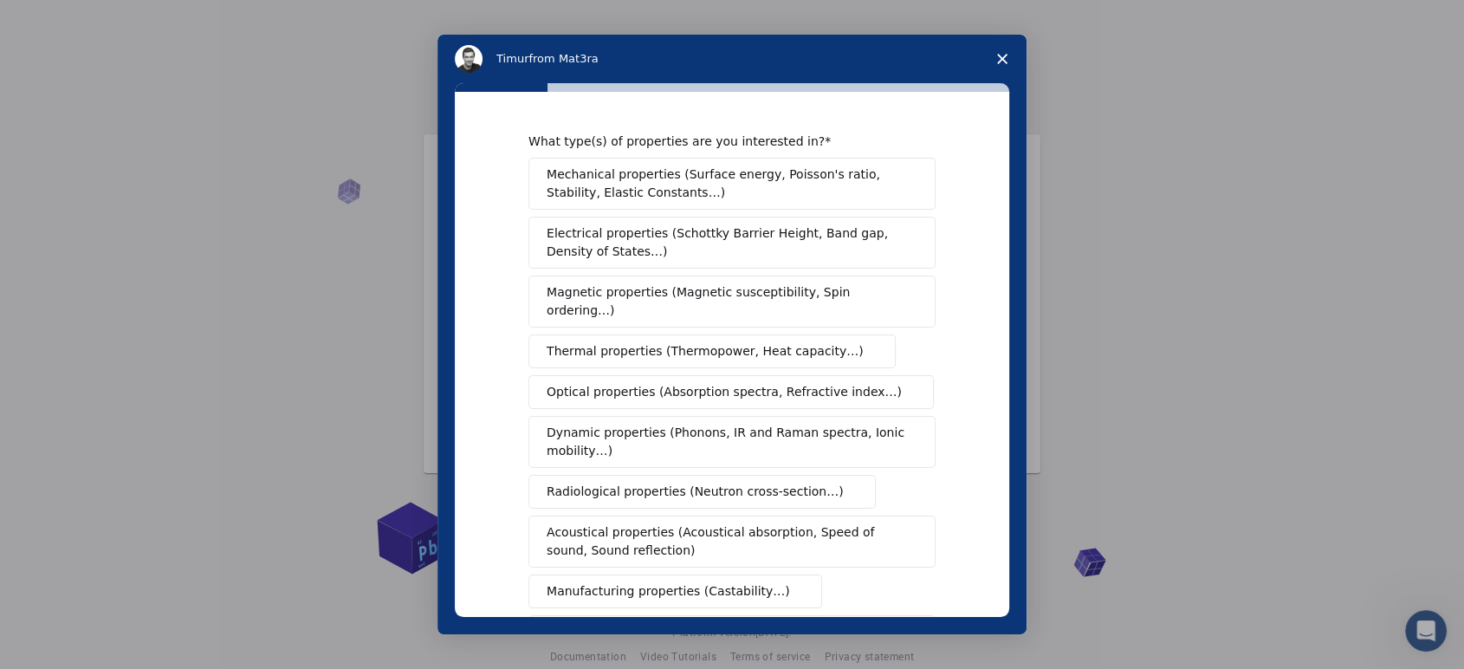
click at [821, 198] on span "Mechanical properties (Surface energy, Poisson's ratio, Stability, Elastic Cons…" at bounding box center [727, 183] width 361 height 36
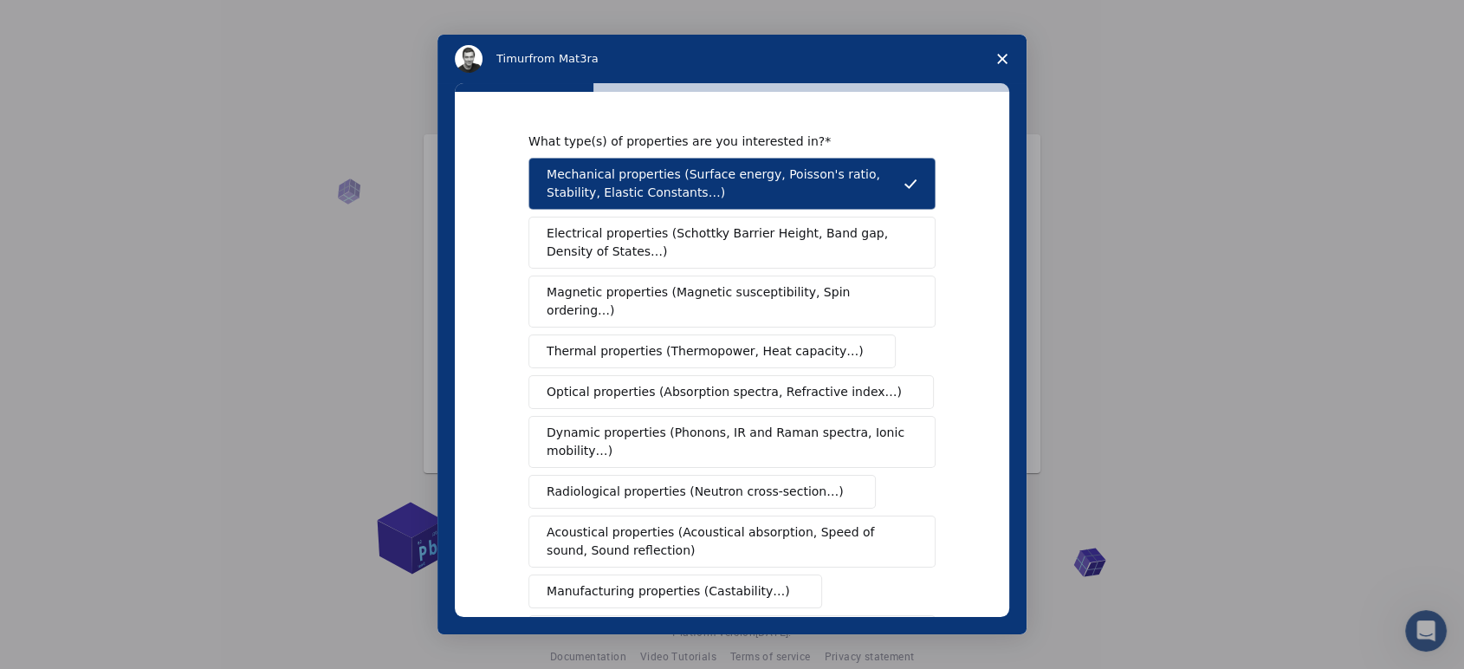
click at [749, 256] on span "Electrical properties (Schottky Barrier Height, Band gap, Density of States…)" at bounding box center [727, 242] width 360 height 36
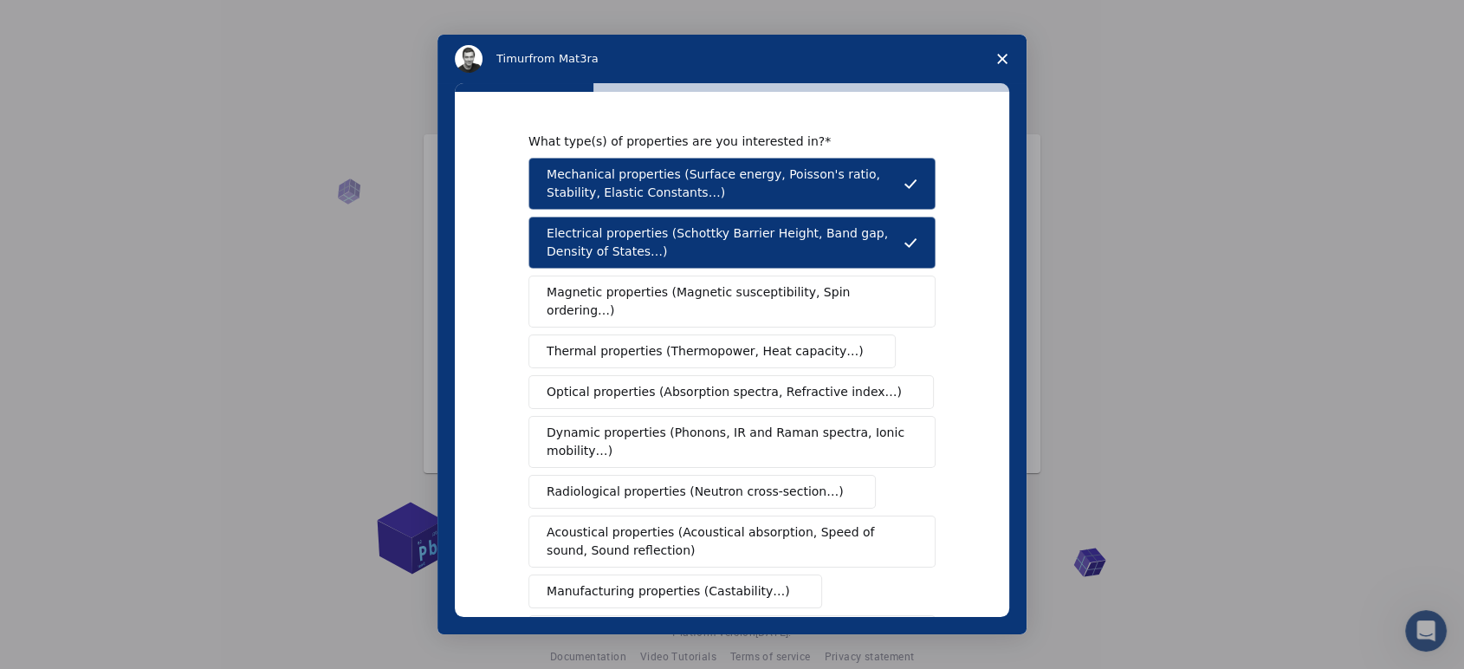
click at [707, 301] on span "Magnetic properties (Magnetic susceptibility, Spin ordering…)" at bounding box center [726, 301] width 358 height 36
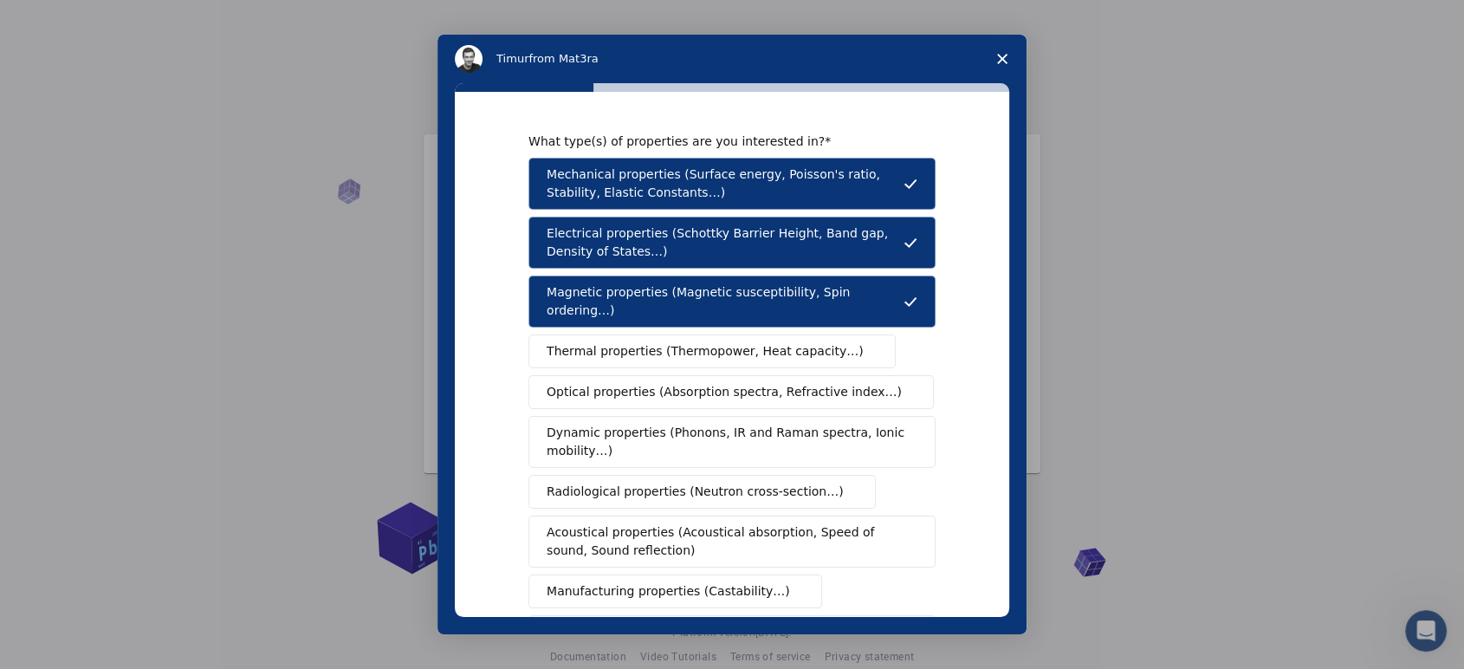
click at [632, 342] on span "Thermal properties (Thermopower, Heat capacity…)" at bounding box center [705, 351] width 317 height 18
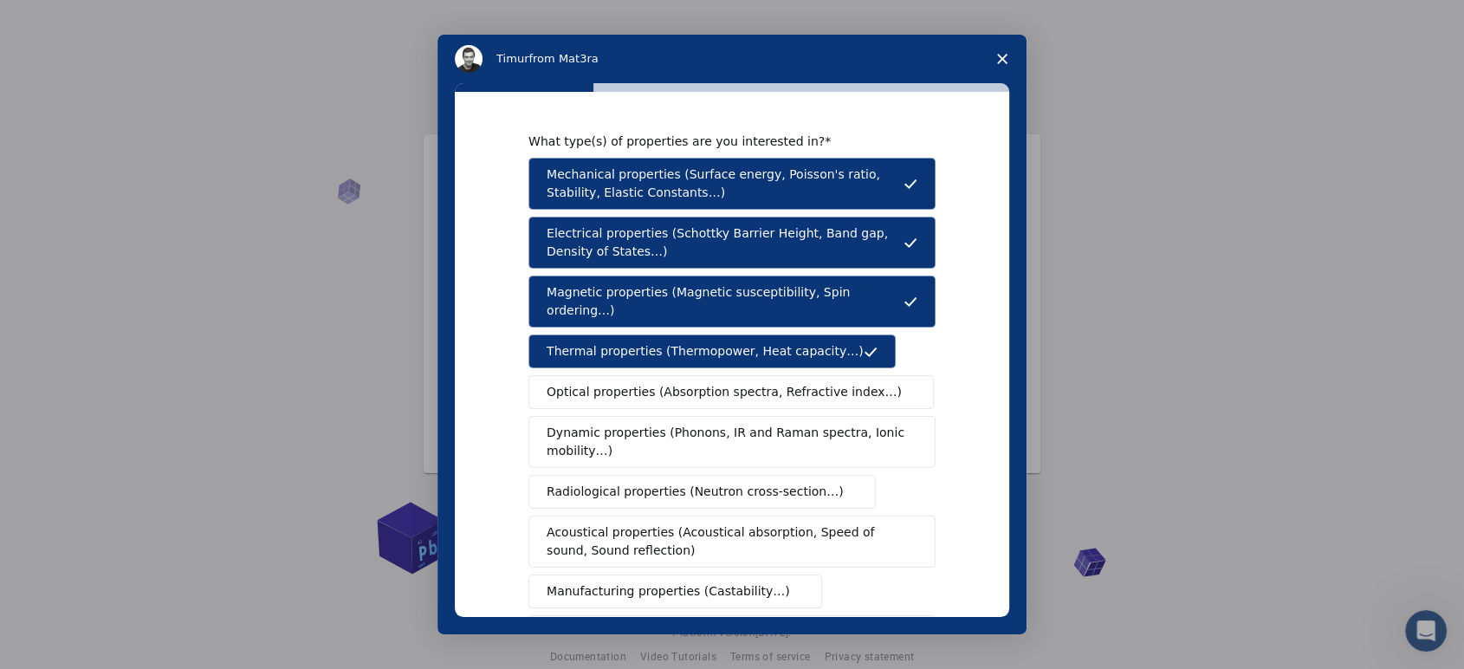
click at [631, 383] on span "Optical properties (Absorption spectra, Refractive index…)" at bounding box center [724, 392] width 355 height 18
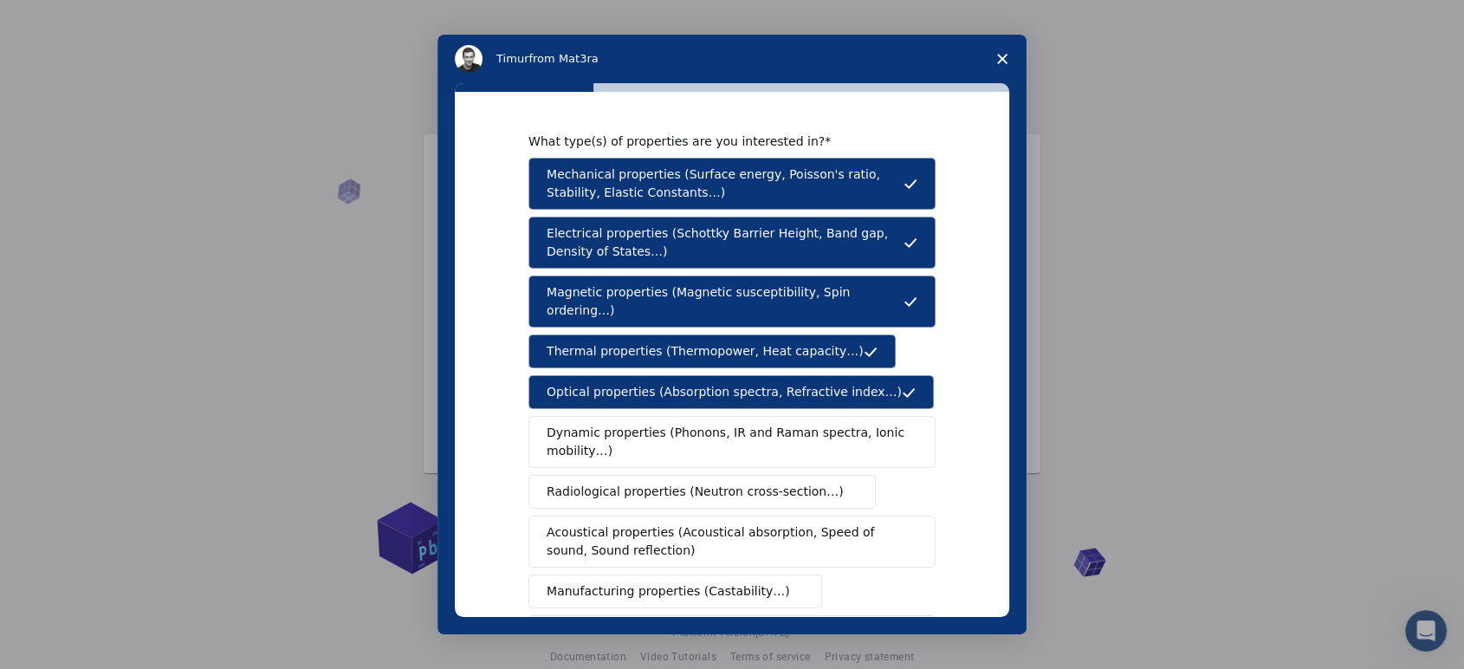
click at [717, 424] on span "Dynamic properties (Phonons, IR and Raman spectra, Ionic mobility…)" at bounding box center [727, 442] width 360 height 36
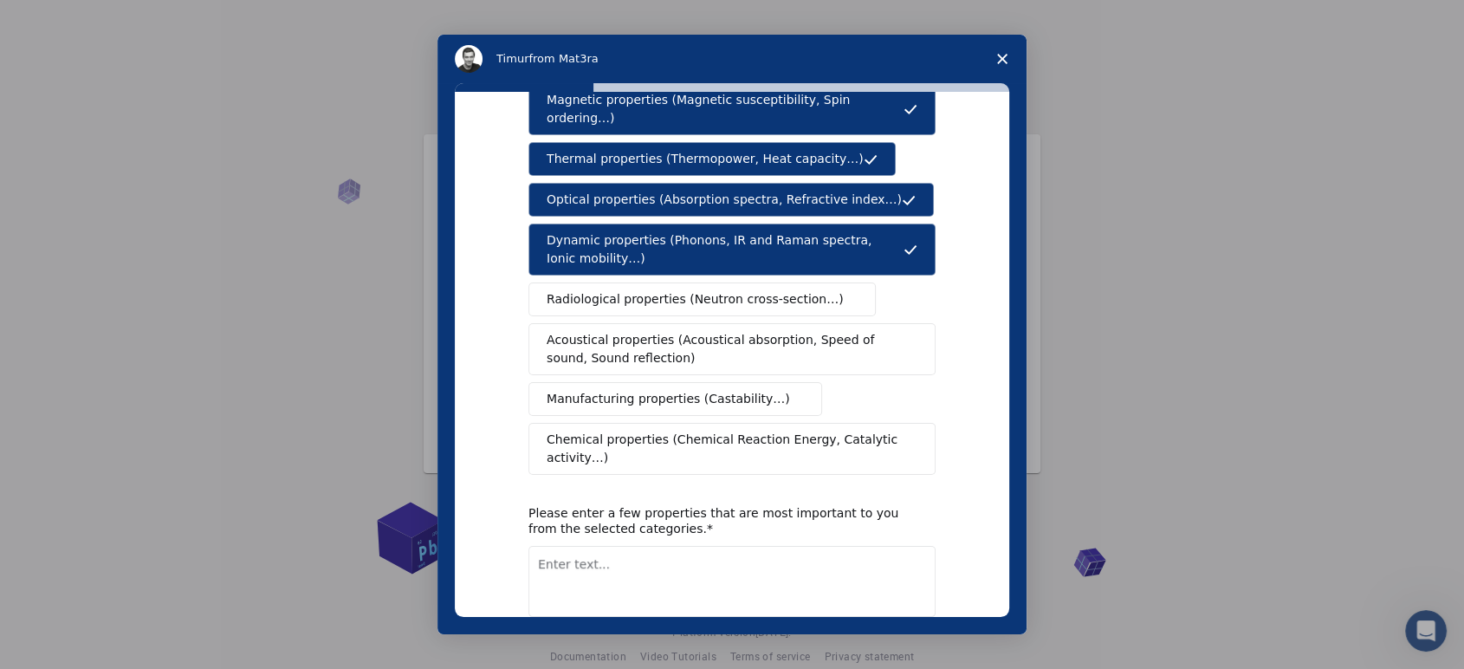
scroll to position [254, 0]
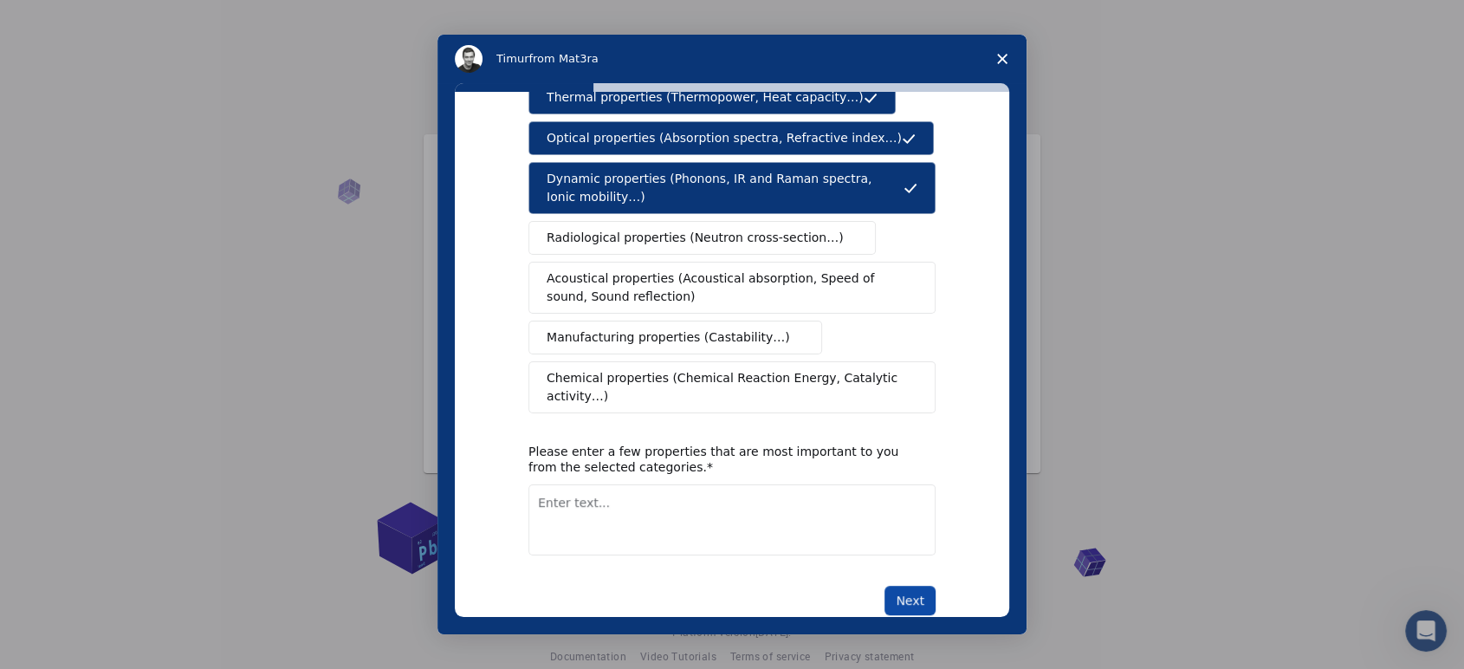
click at [892, 586] on button "Next" at bounding box center [910, 600] width 51 height 29
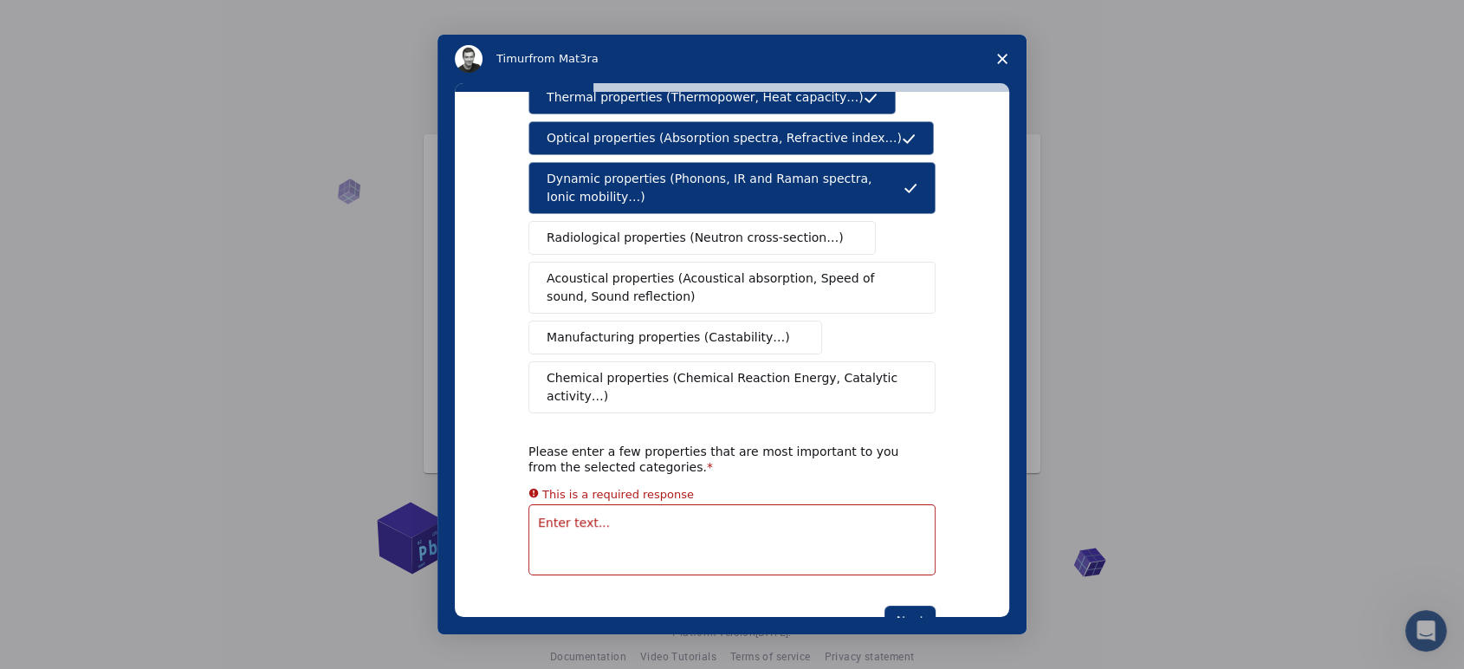
click at [611, 504] on textarea "Enter text..." at bounding box center [732, 539] width 407 height 71
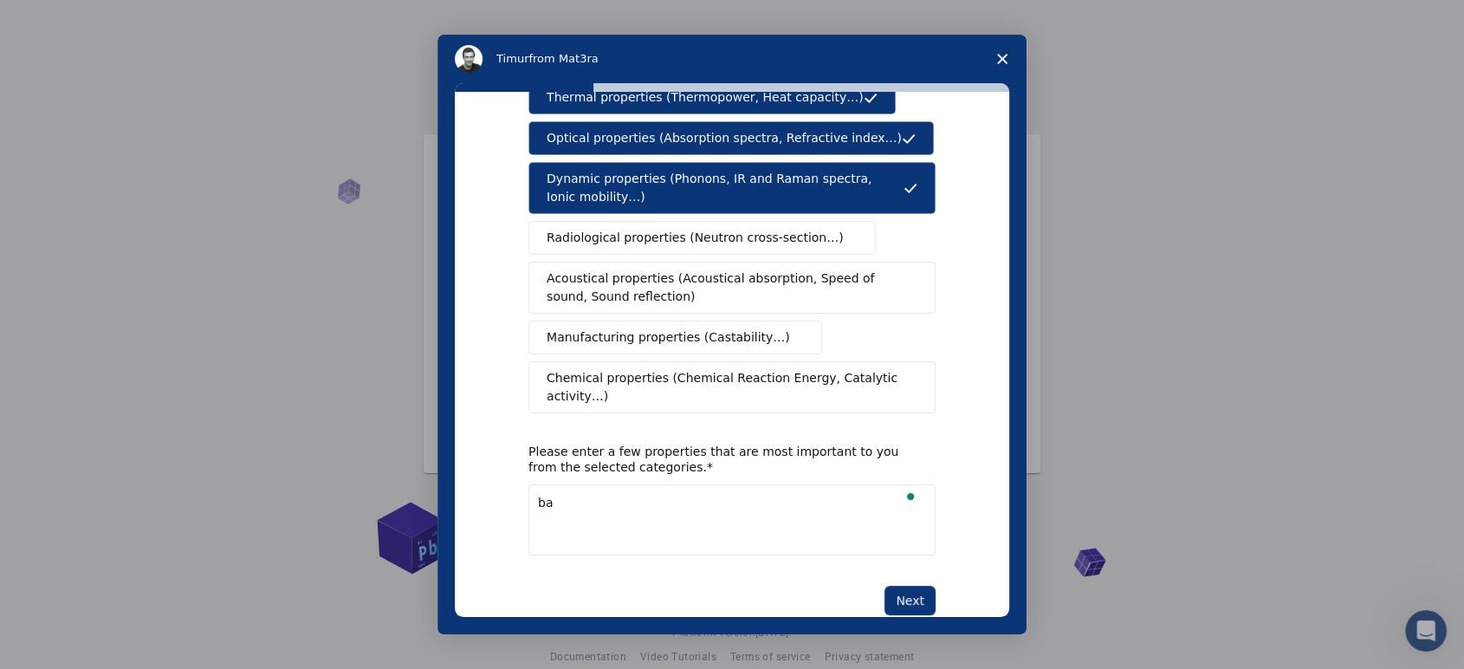
type textarea "b"
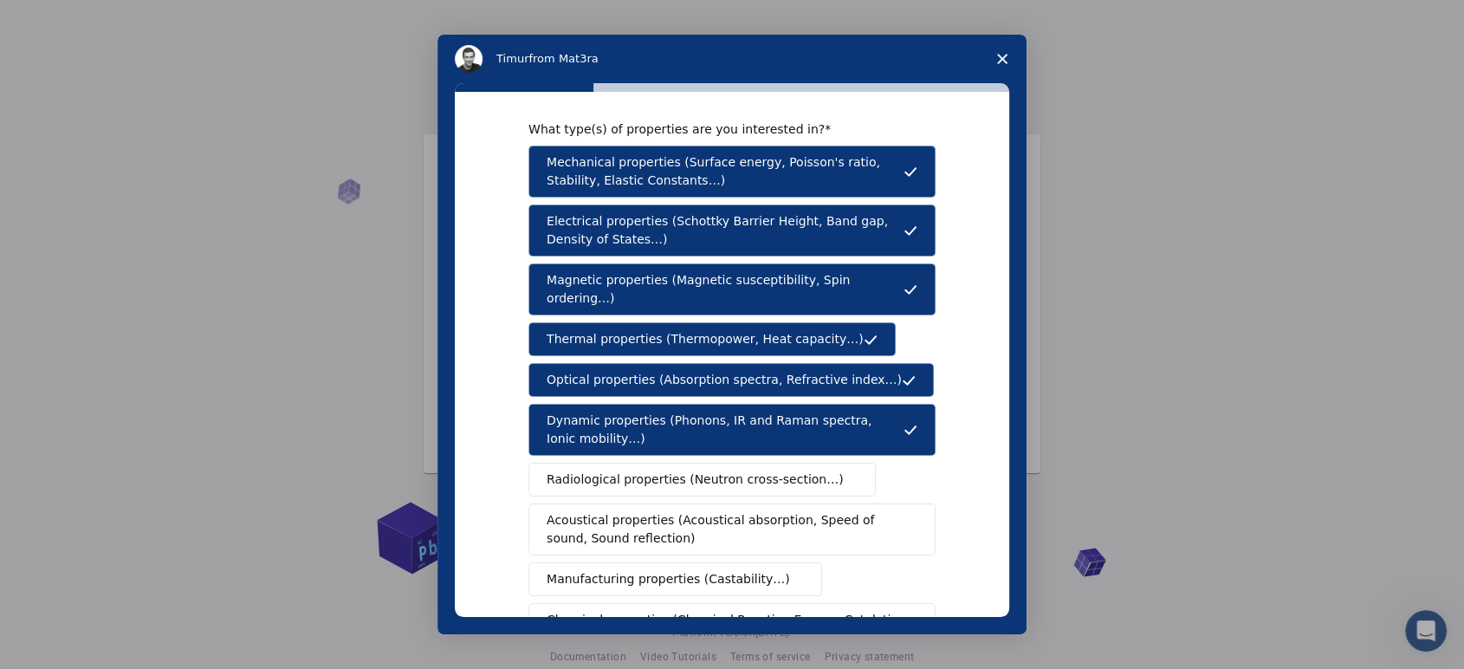
scroll to position [0, 0]
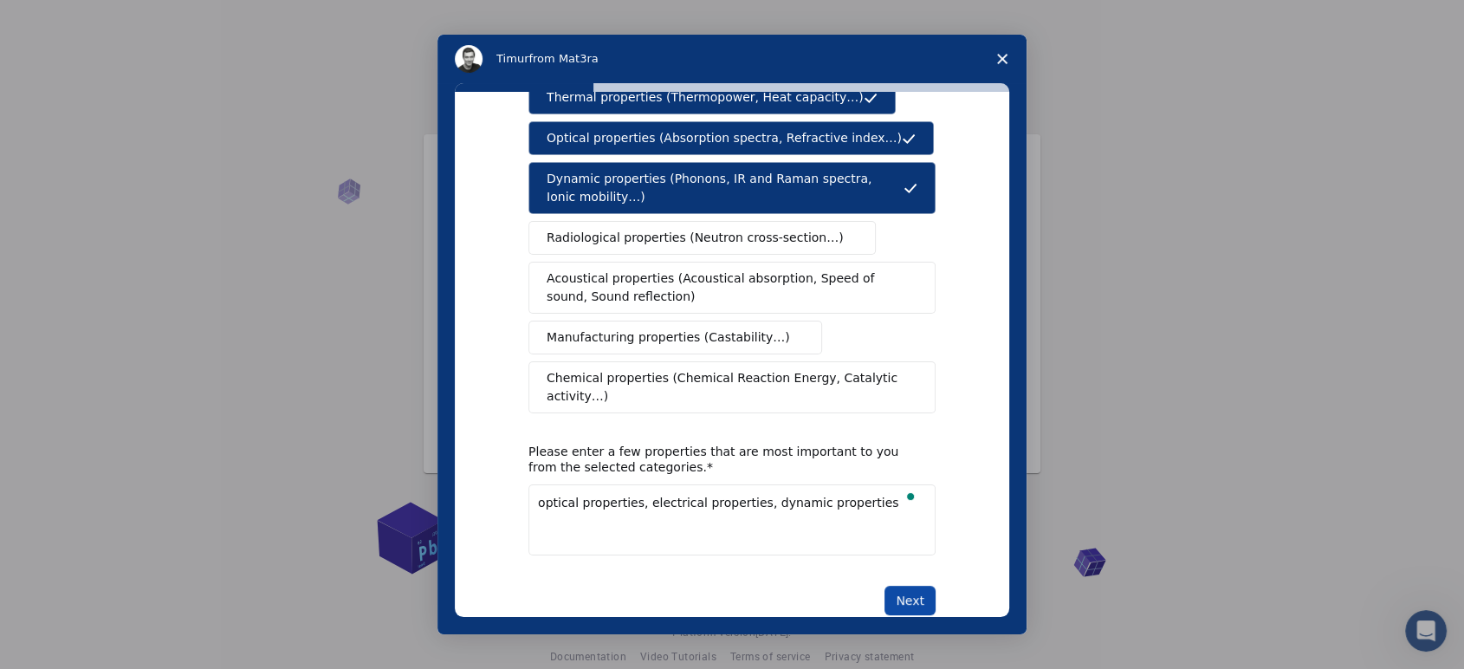
type textarea "optical properties, electrical properties, dynamic properties"
click at [919, 586] on button "Next" at bounding box center [910, 600] width 51 height 29
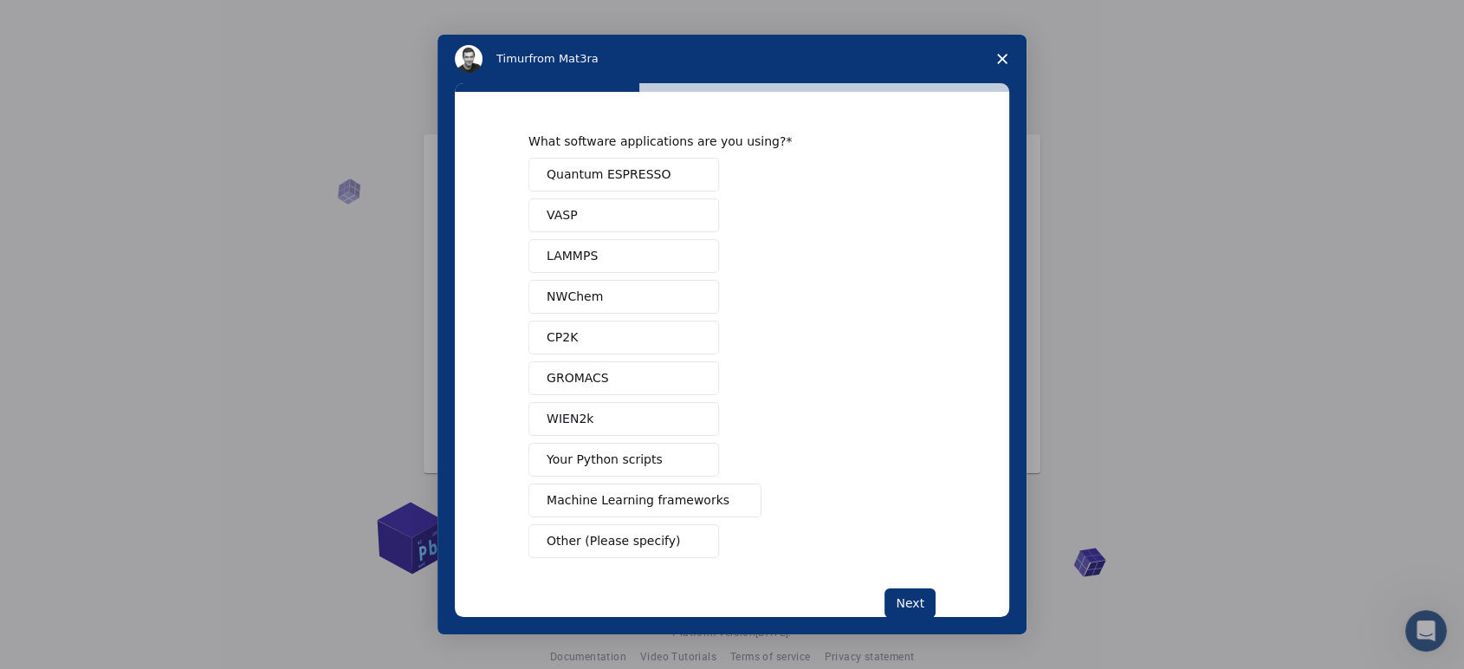
click at [738, 592] on div "Next" at bounding box center [732, 602] width 407 height 29
click at [592, 495] on span "Machine Learning frameworks" at bounding box center [638, 500] width 183 height 18
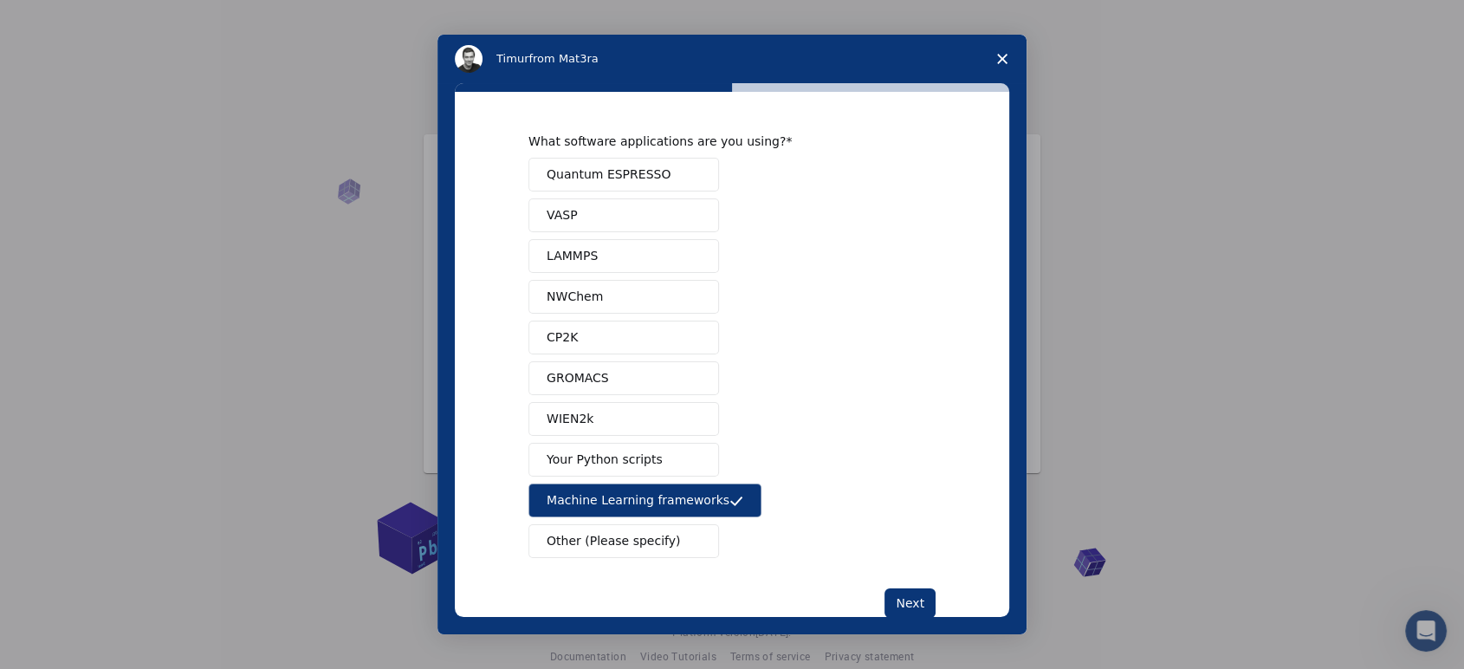
drag, startPoint x: 610, startPoint y: 499, endPoint x: 617, endPoint y: 483, distance: 17.1
click at [610, 498] on span "Machine Learning frameworks" at bounding box center [638, 500] width 183 height 18
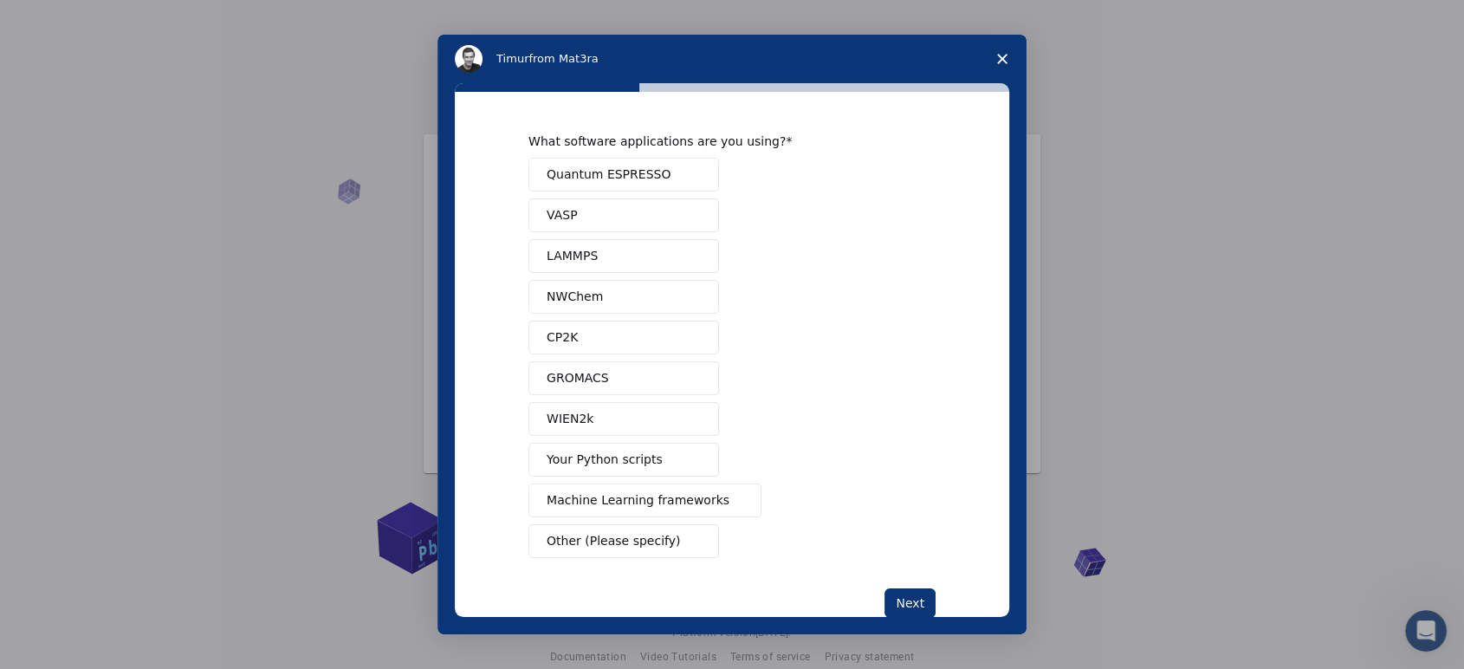
click at [630, 457] on span "Your Python scripts" at bounding box center [605, 460] width 116 height 18
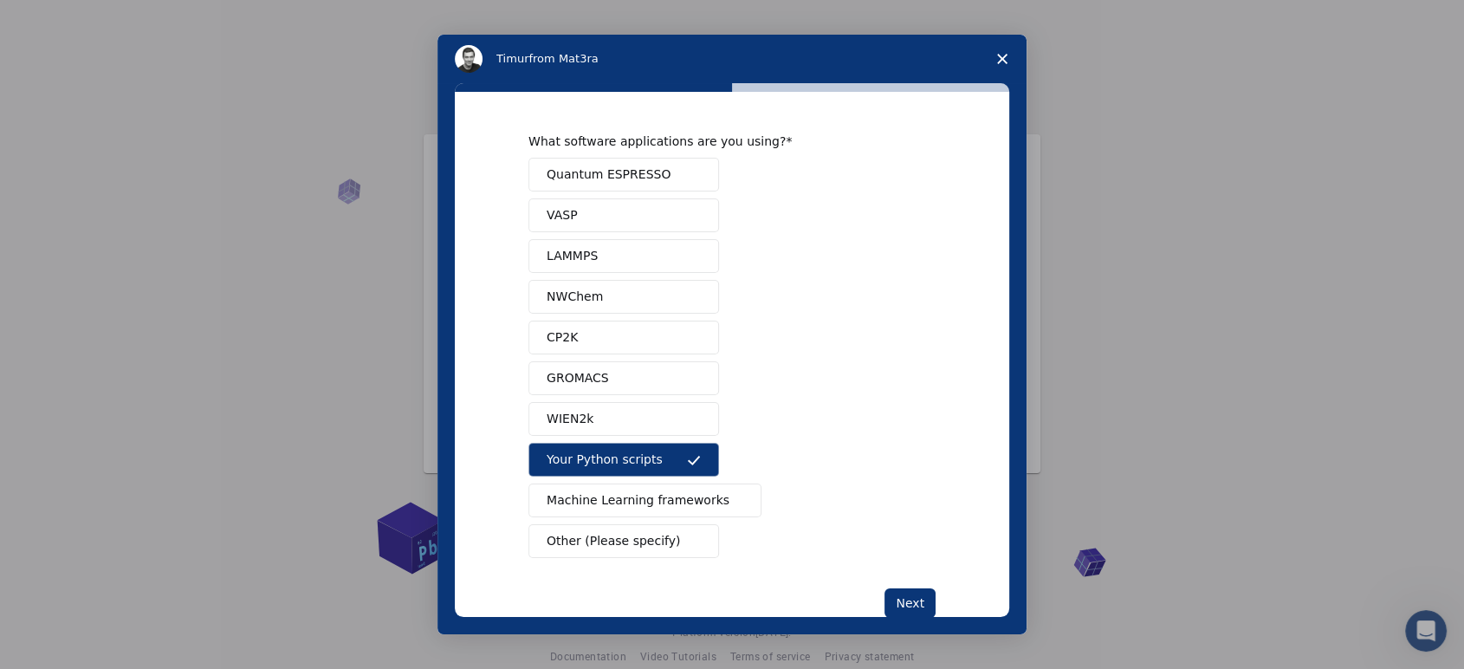
click at [621, 502] on span "Machine Learning frameworks" at bounding box center [638, 500] width 183 height 18
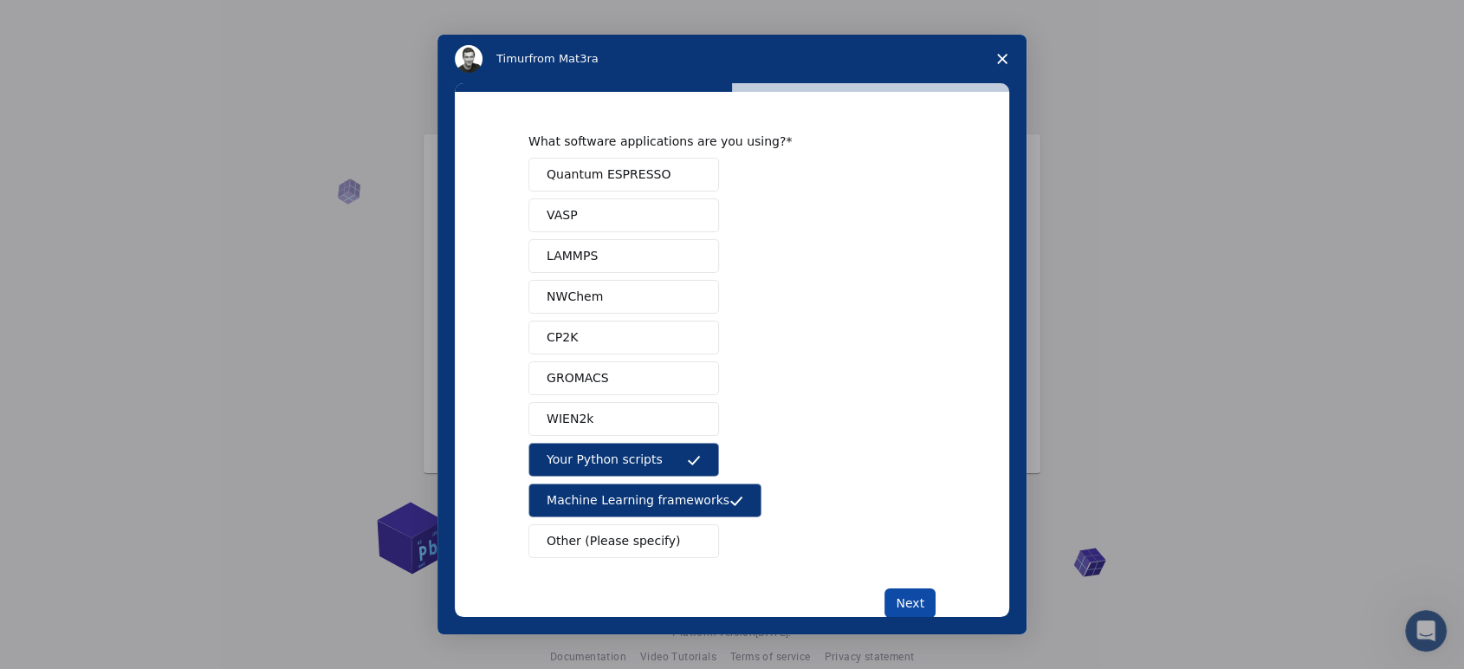
click at [910, 605] on button "Next" at bounding box center [910, 602] width 51 height 29
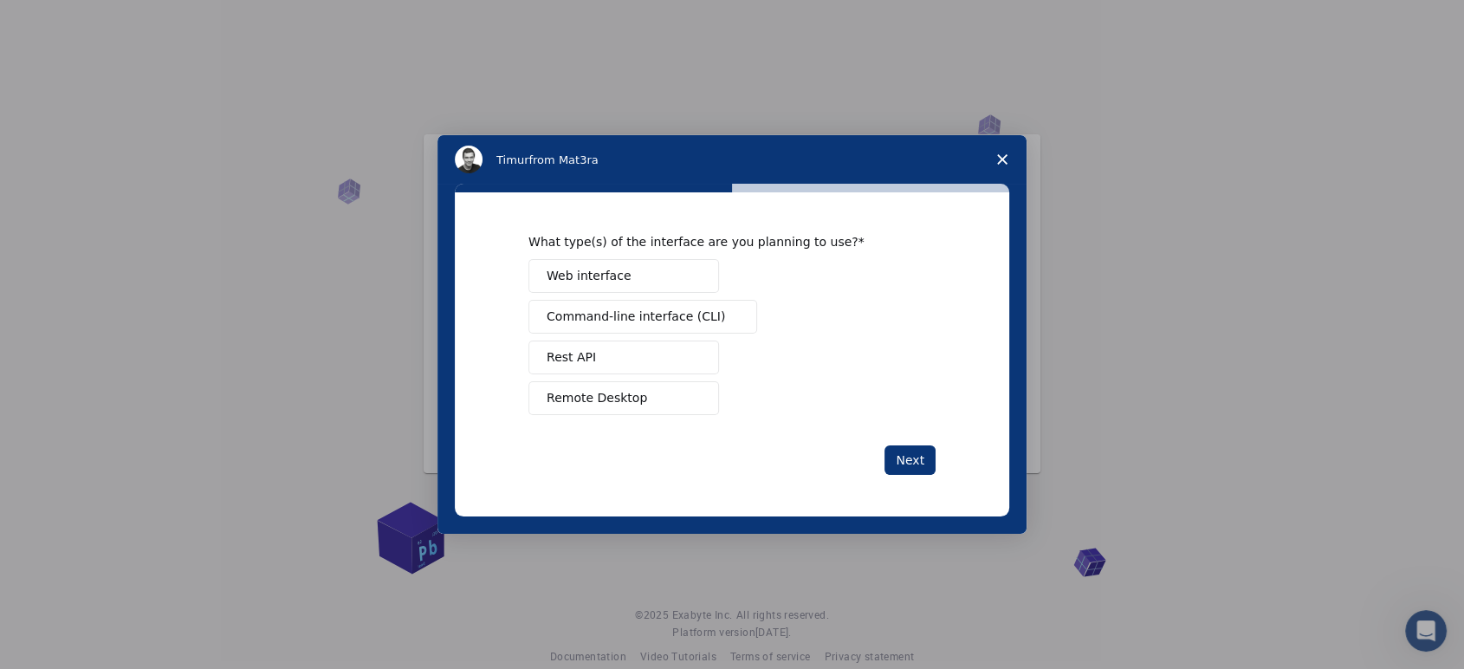
drag, startPoint x: 910, startPoint y: 605, endPoint x: 840, endPoint y: 494, distance: 131.2
click at [633, 312] on span "Command-line interface (CLI)" at bounding box center [636, 317] width 178 height 18
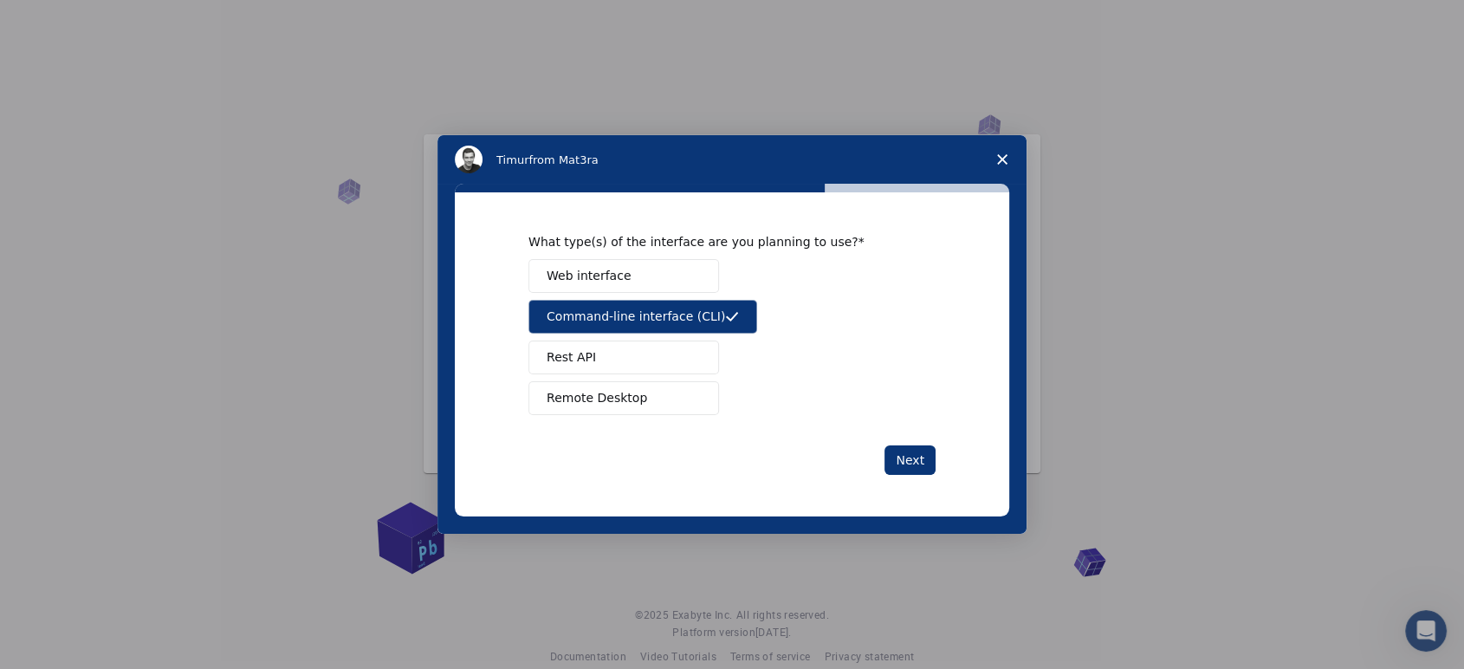
click at [585, 269] on span "Web interface" at bounding box center [589, 276] width 84 height 18
click at [574, 342] on button "Rest API" at bounding box center [624, 358] width 191 height 34
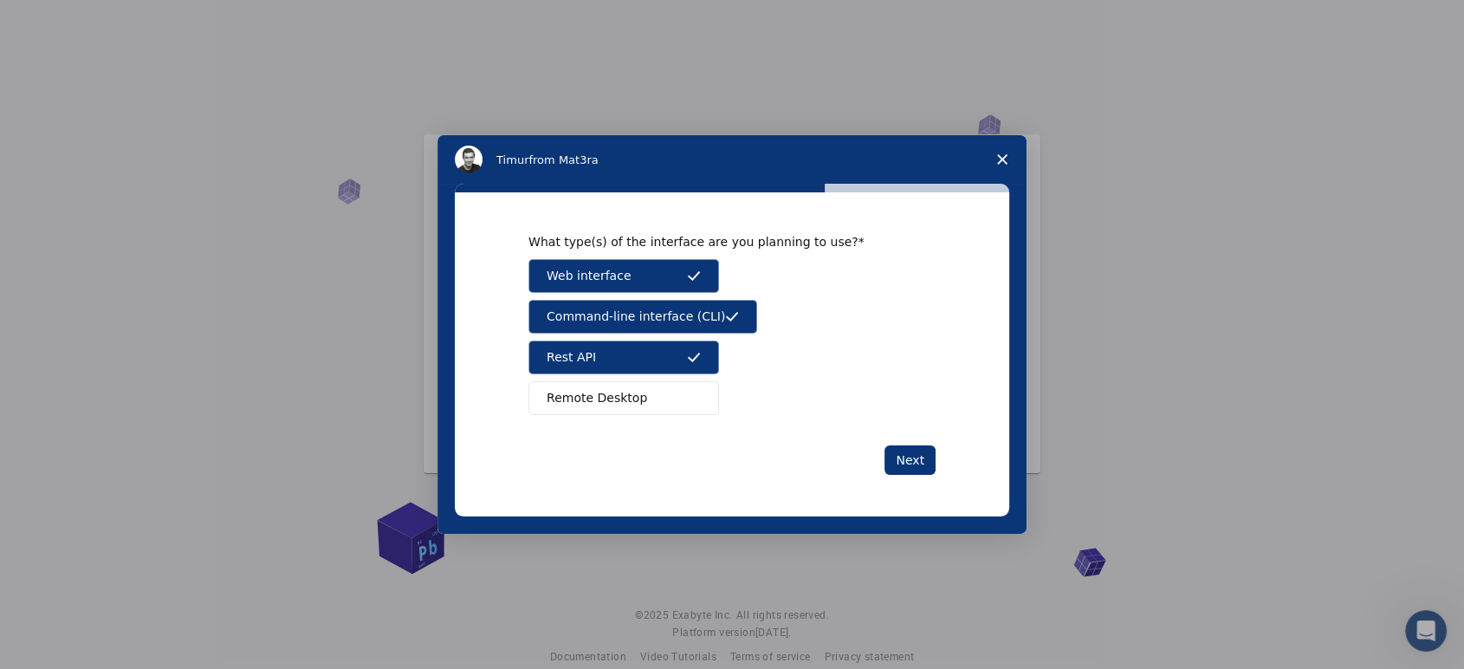
drag, startPoint x: 620, startPoint y: 393, endPoint x: 631, endPoint y: 399, distance: 11.6
click at [620, 394] on span "Remote Desktop" at bounding box center [597, 398] width 101 height 18
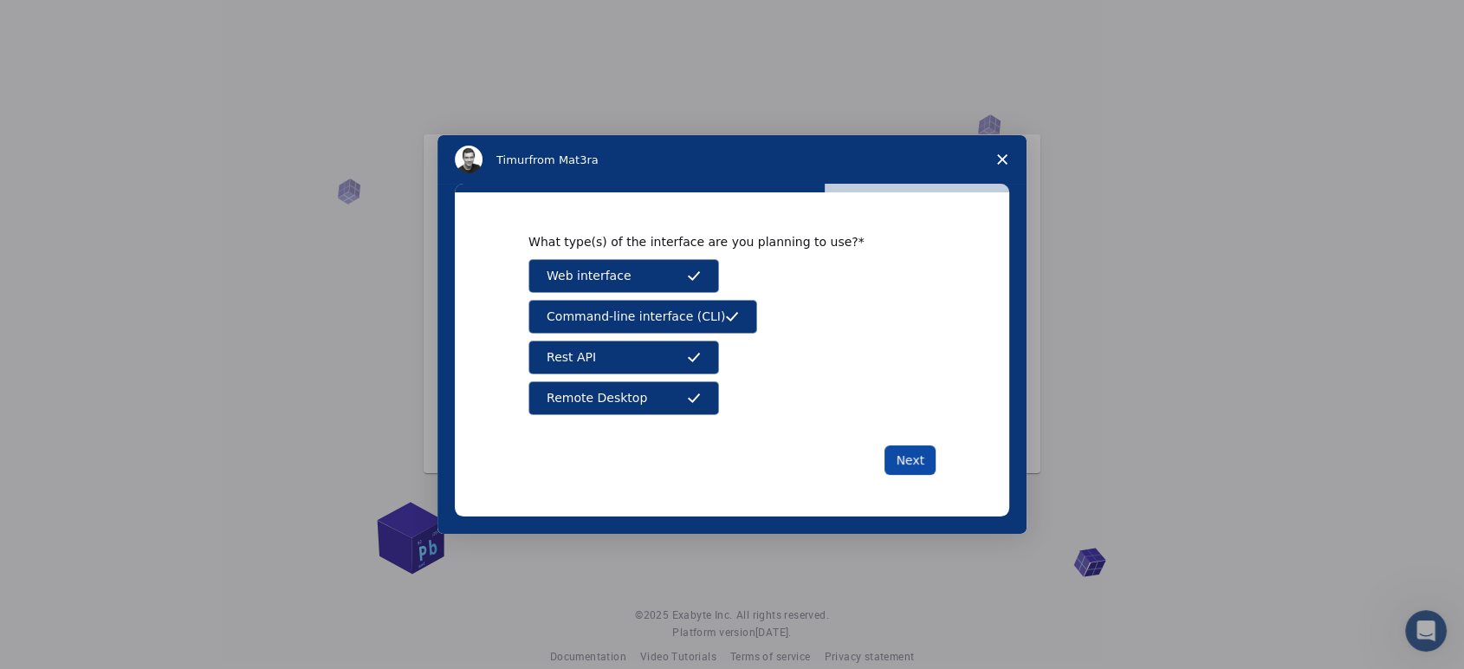
click at [927, 451] on button "Next" at bounding box center [910, 459] width 51 height 29
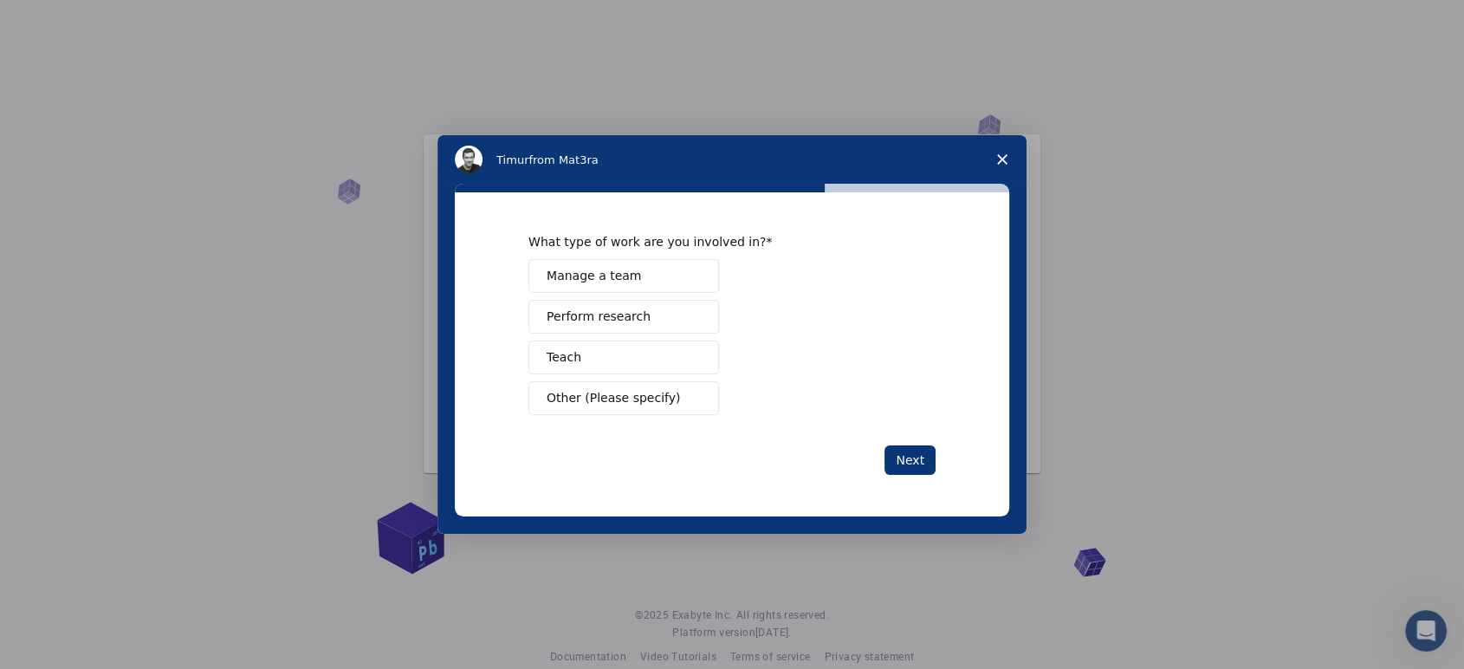
click at [569, 317] on span "Perform research" at bounding box center [599, 317] width 104 height 18
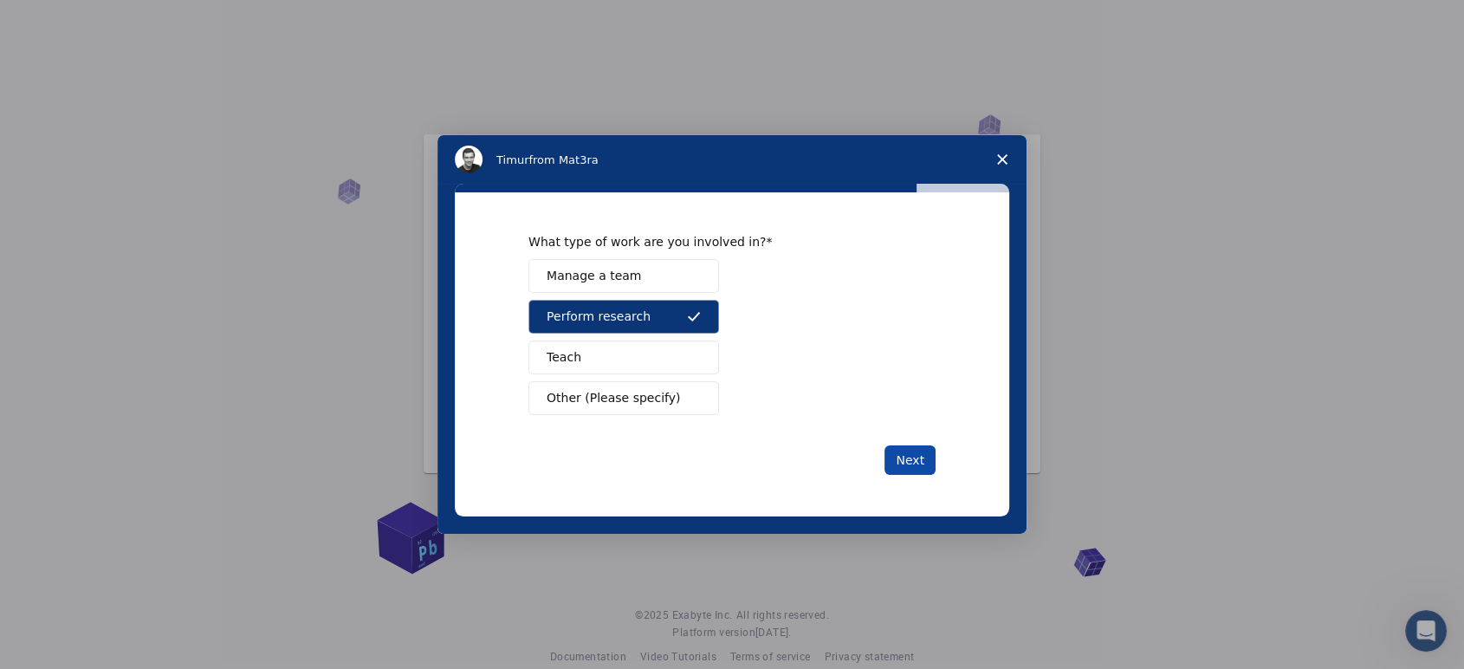
click at [913, 449] on button "Next" at bounding box center [910, 459] width 51 height 29
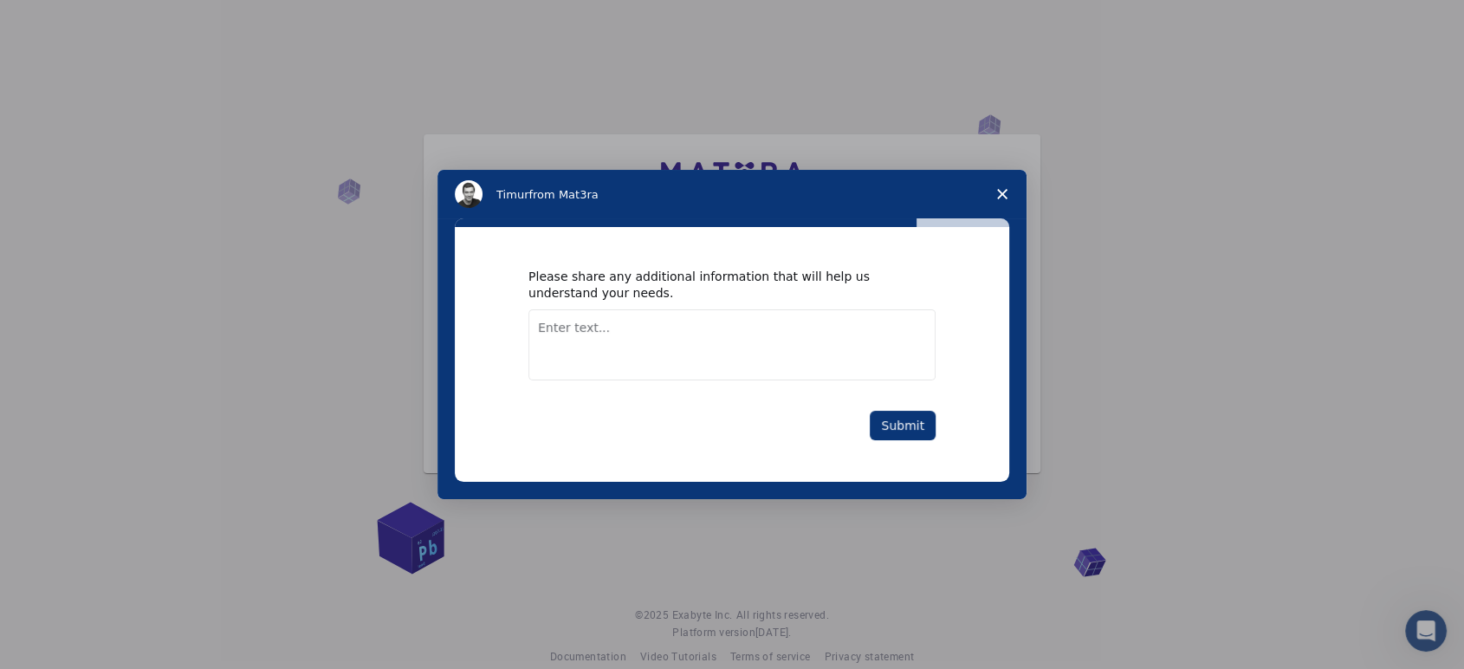
click at [632, 337] on textarea "Enter text..." at bounding box center [732, 344] width 407 height 71
type textarea "need to get the DFT result of materials that can help to determine the performa…"
click at [907, 424] on button "Submit" at bounding box center [903, 425] width 66 height 29
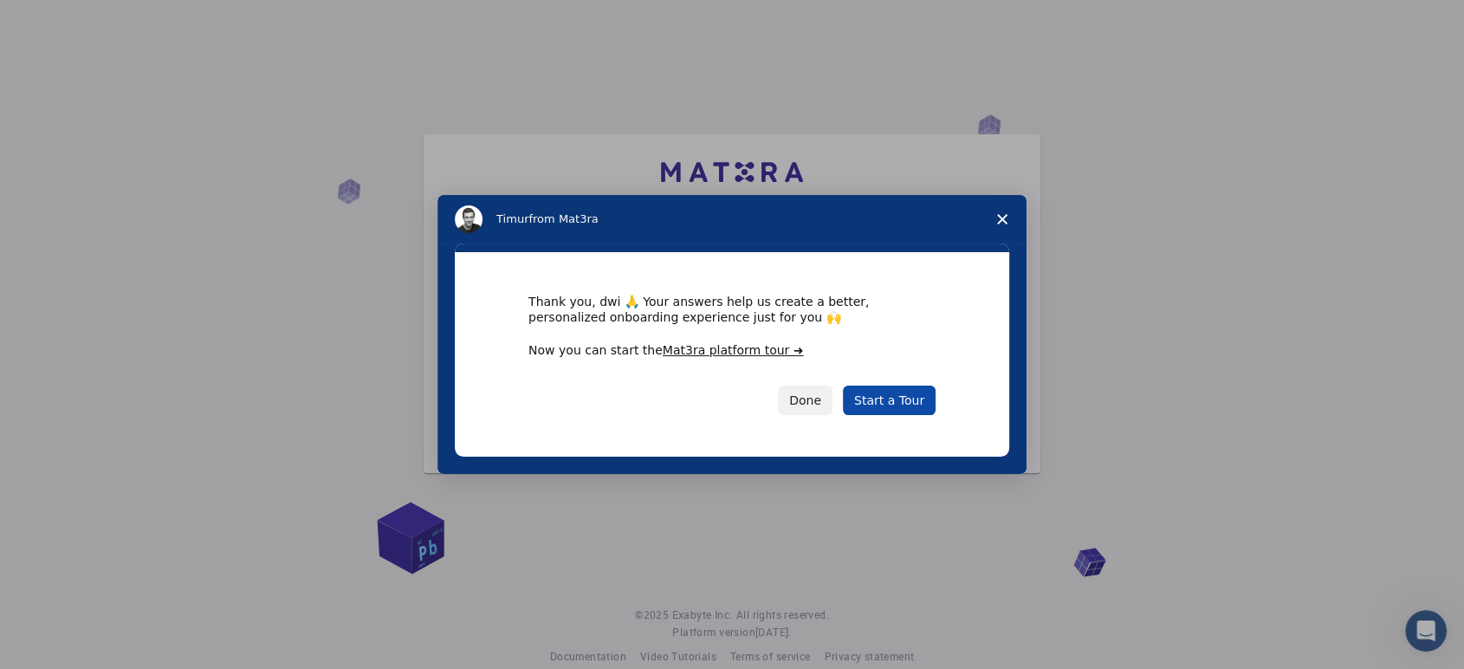
click at [901, 403] on link "Start a Tour" at bounding box center [889, 400] width 93 height 29
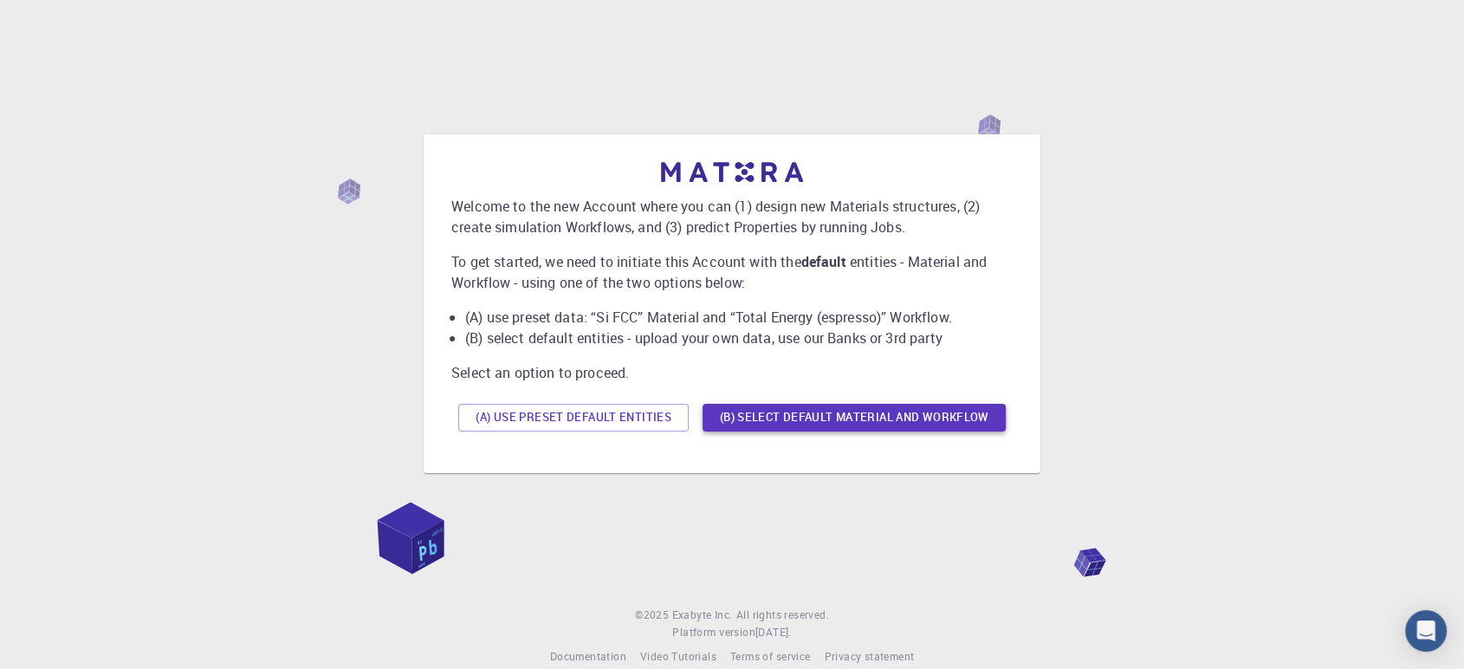
click at [843, 417] on button "(B) Select default material and workflow" at bounding box center [854, 418] width 303 height 28
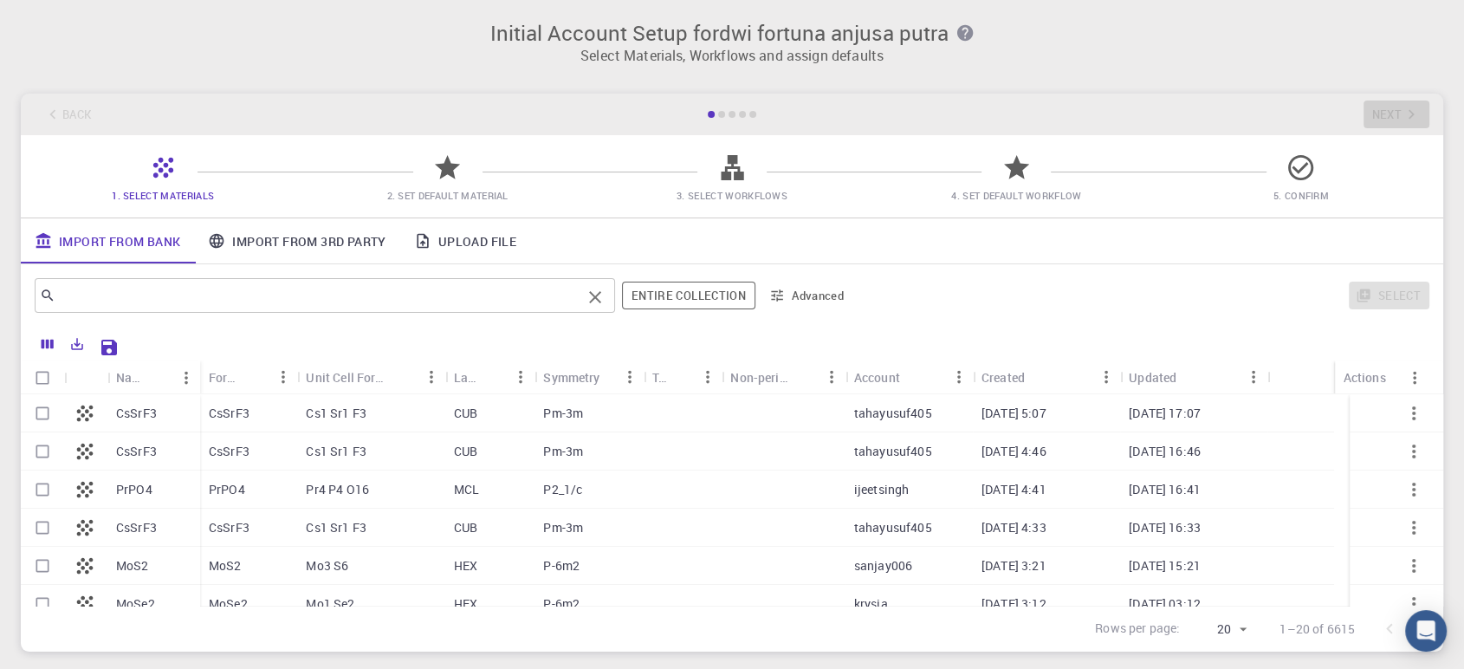
click at [311, 281] on div "​" at bounding box center [325, 295] width 581 height 35
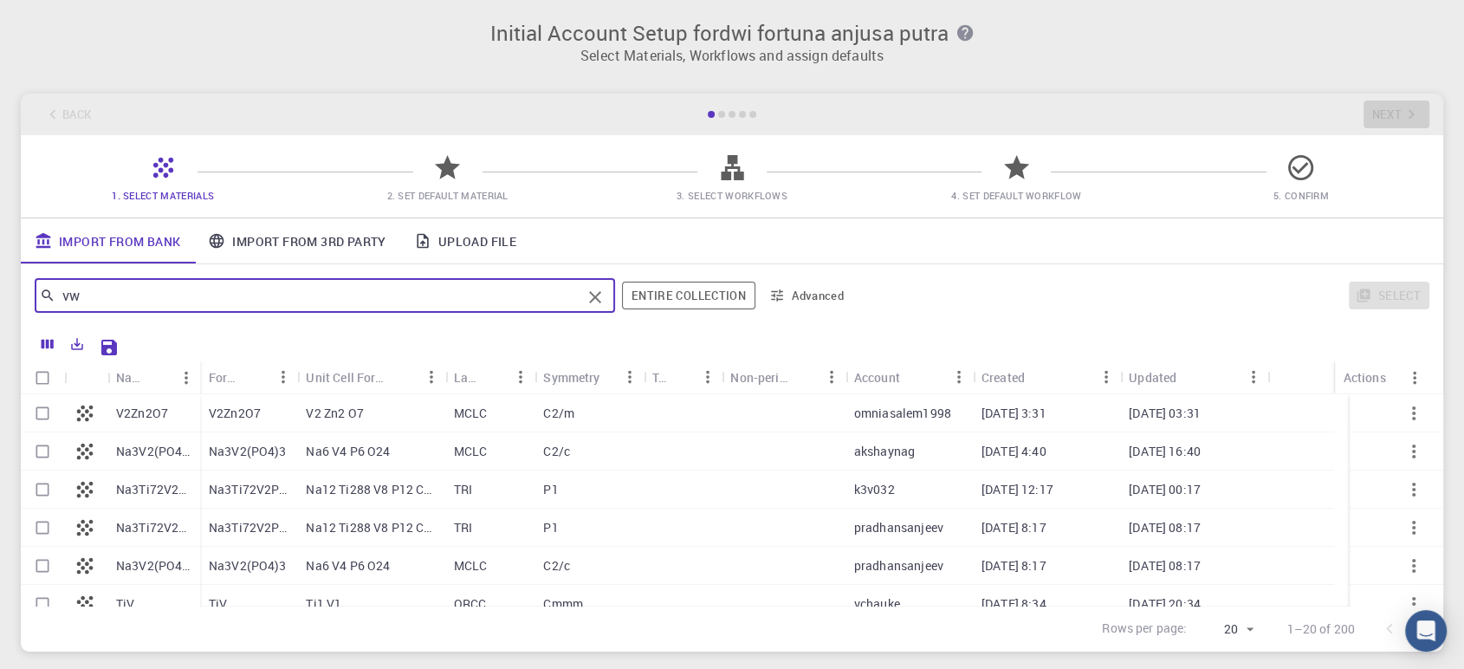
type input "v"
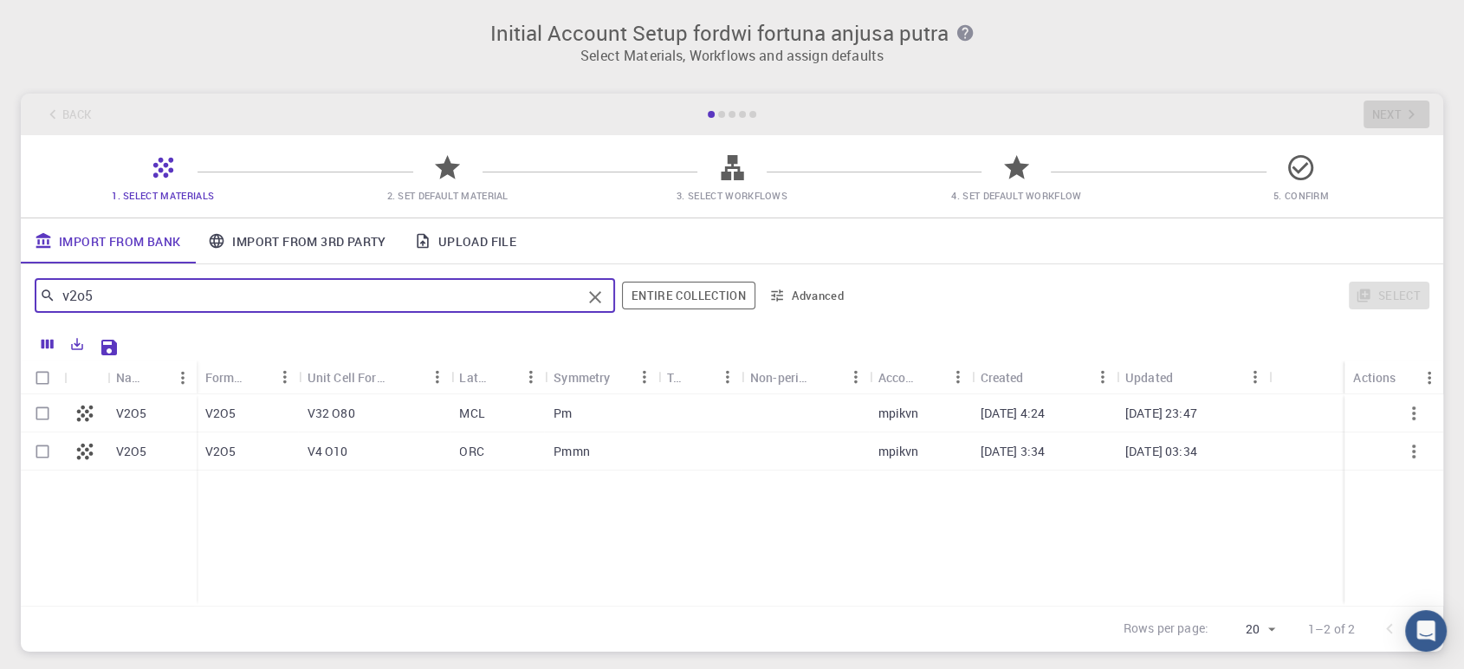
type input "v2o5"
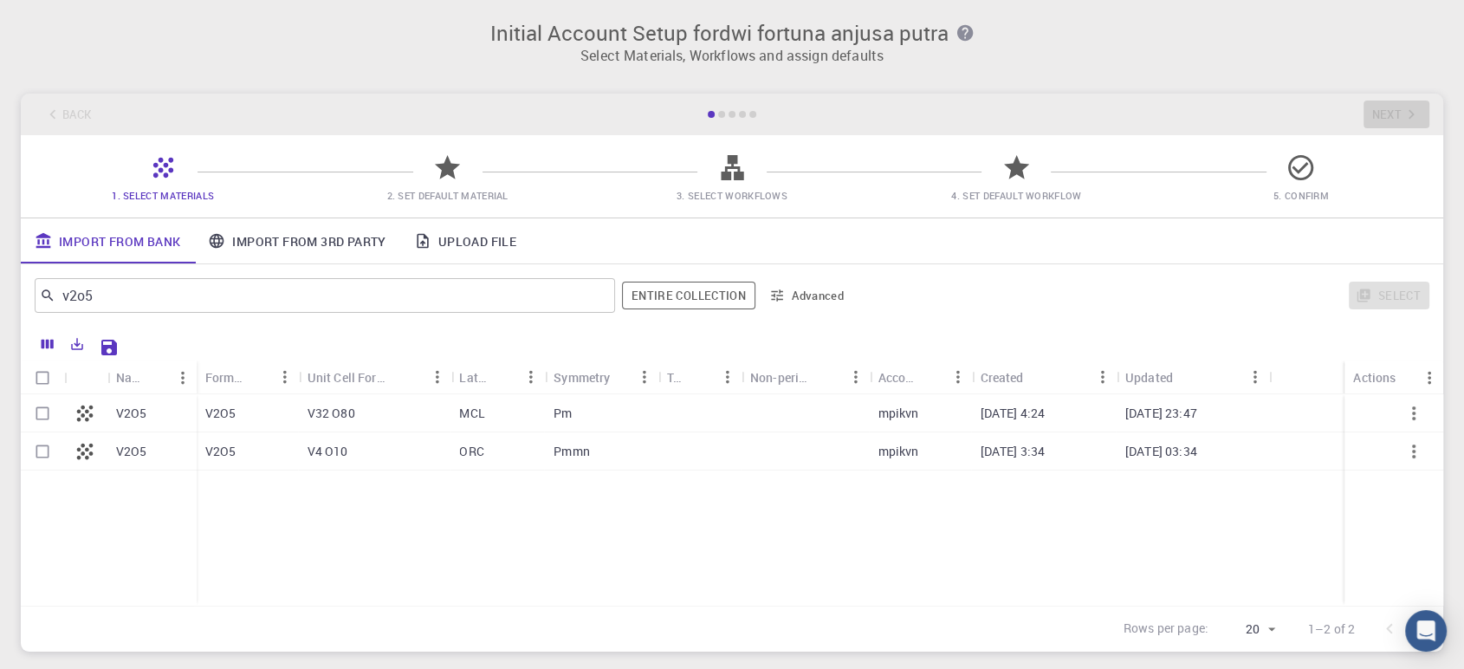
click at [620, 451] on div "Pmmn" at bounding box center [602, 451] width 114 height 38
checkbox input "true"
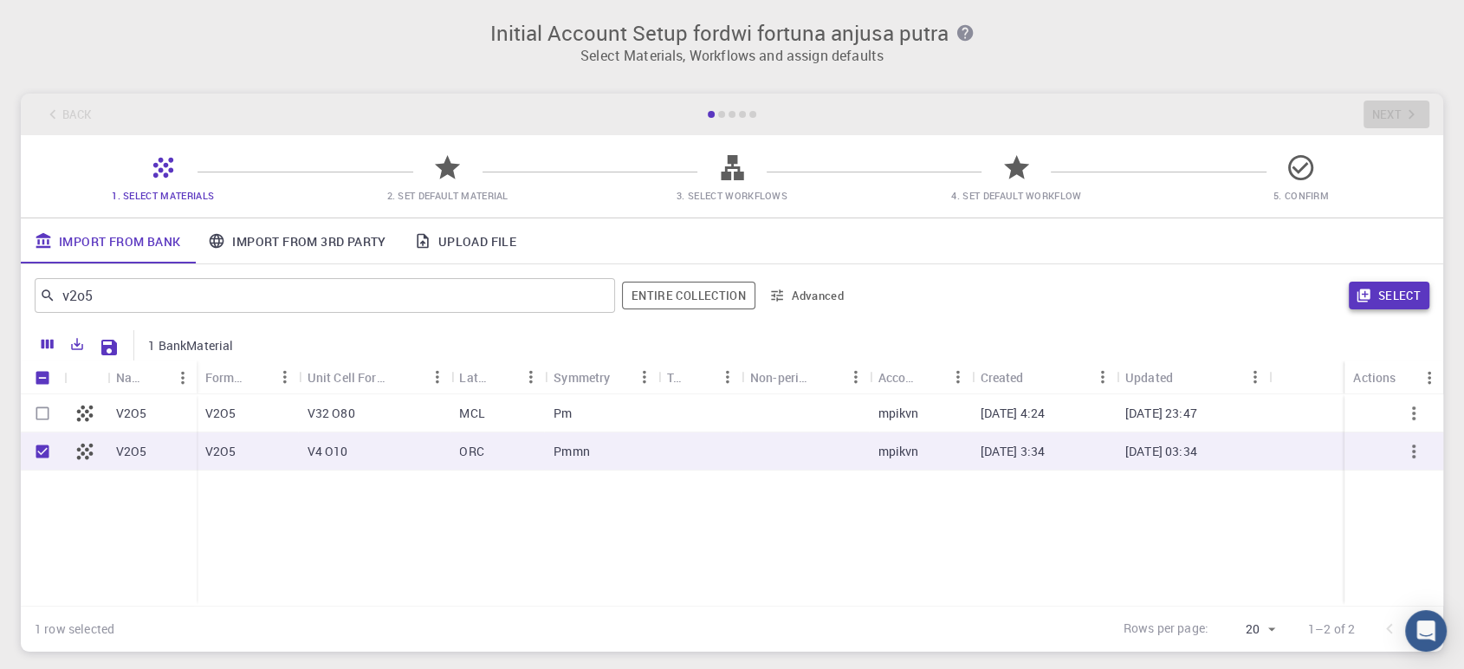
click at [1395, 293] on button "Select" at bounding box center [1389, 296] width 81 height 28
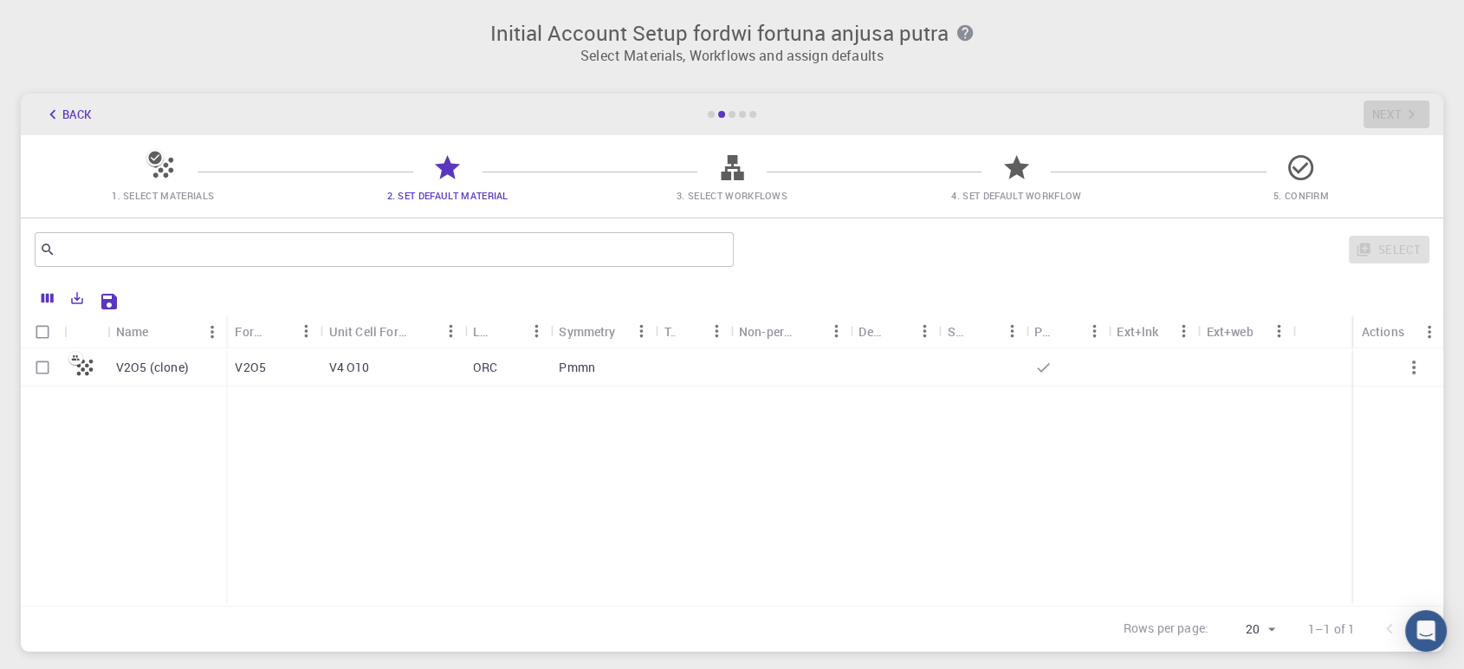
click at [217, 371] on div "V2O5 (clone)" at bounding box center [166, 367] width 119 height 38
checkbox input "true"
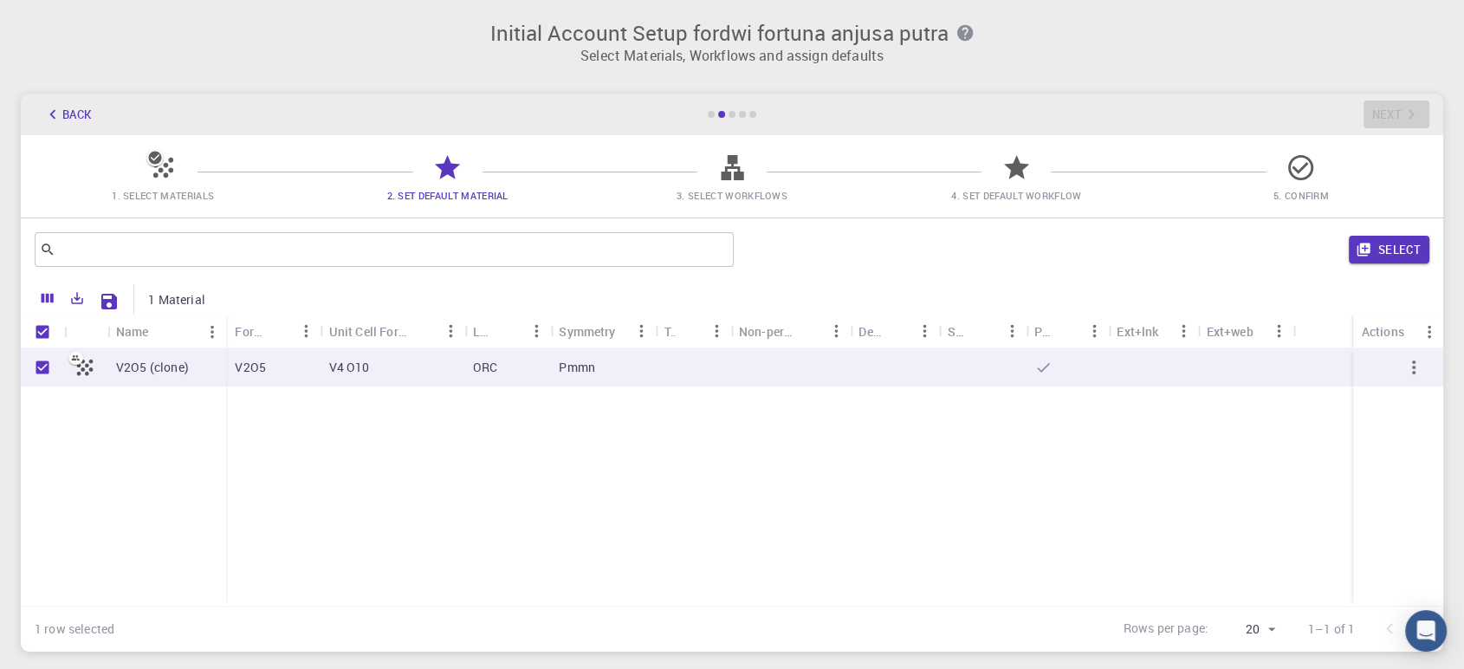
click at [225, 371] on div "V2O5 (clone)" at bounding box center [166, 367] width 119 height 38
checkbox input "false"
click at [224, 371] on div "V2O5 (clone)" at bounding box center [166, 367] width 119 height 38
checkbox input "true"
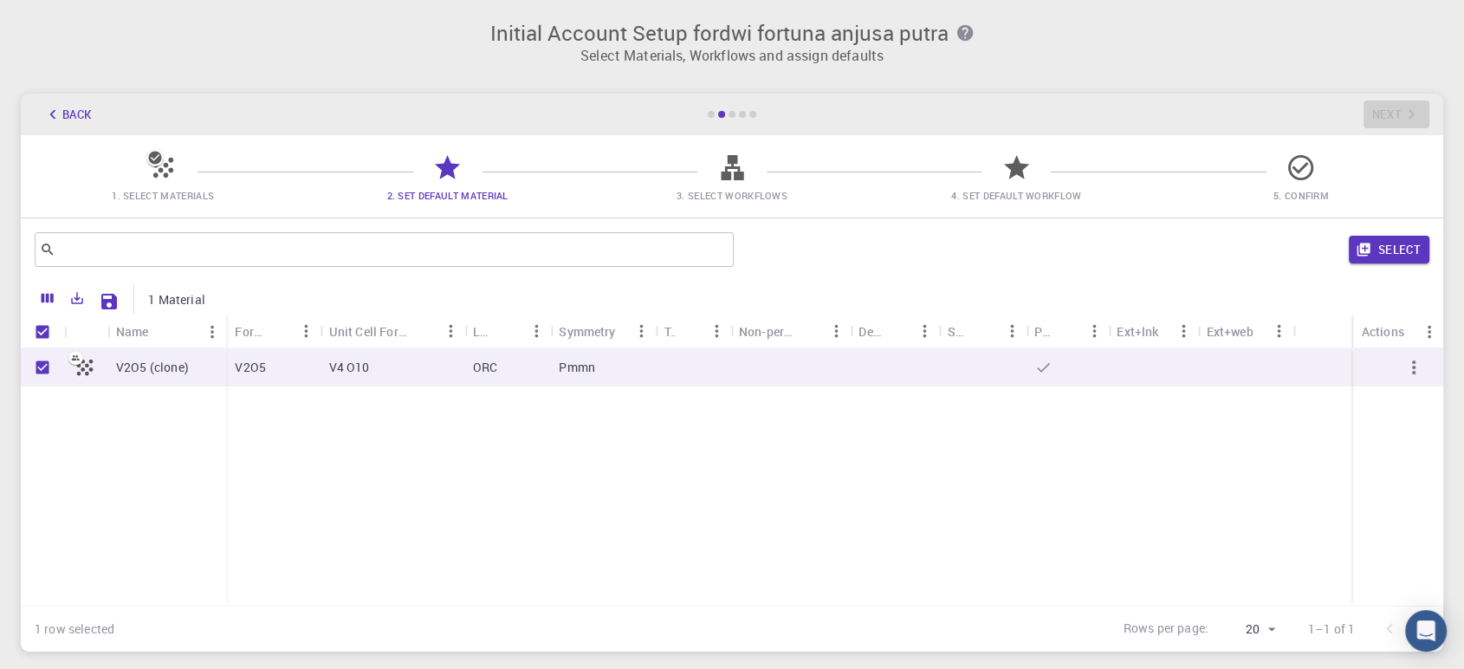
checkbox input "true"
click at [168, 367] on p "V2O5 (clone)" at bounding box center [152, 367] width 73 height 17
checkbox input "false"
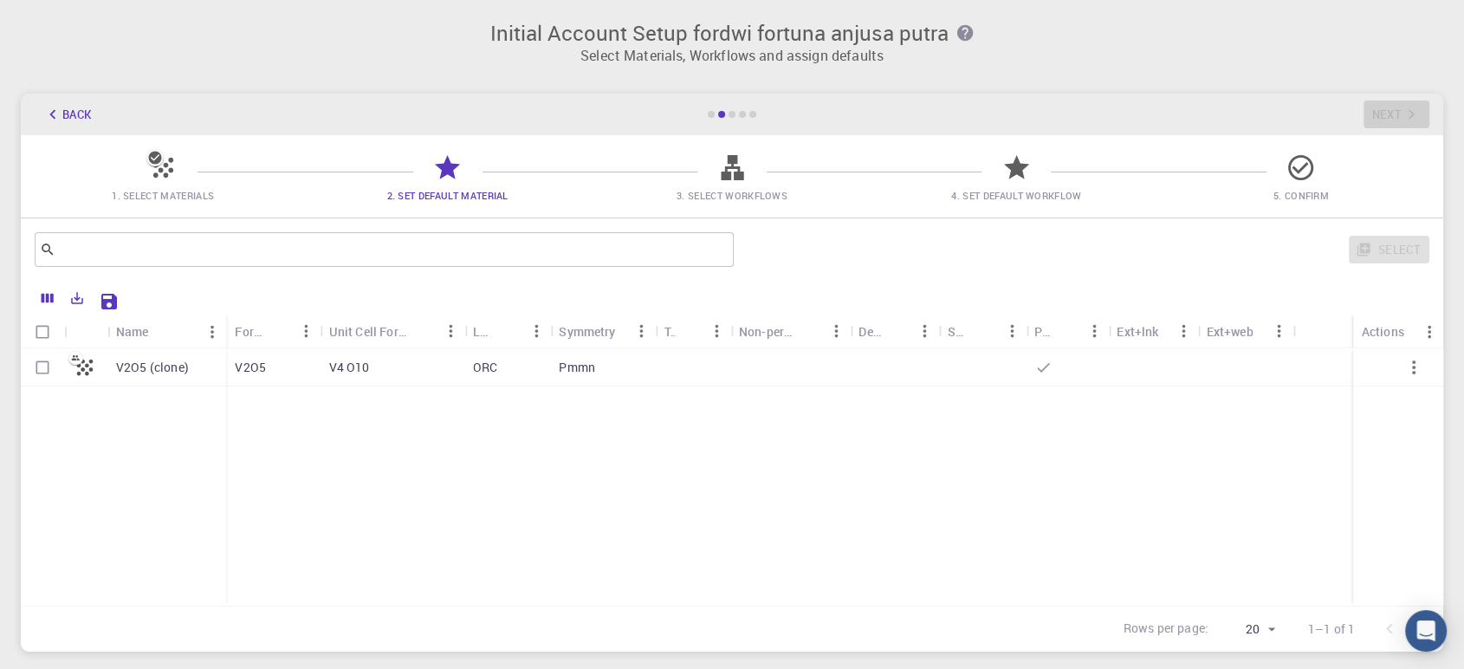
click at [166, 367] on p "V2O5 (clone)" at bounding box center [152, 367] width 73 height 17
checkbox input "true"
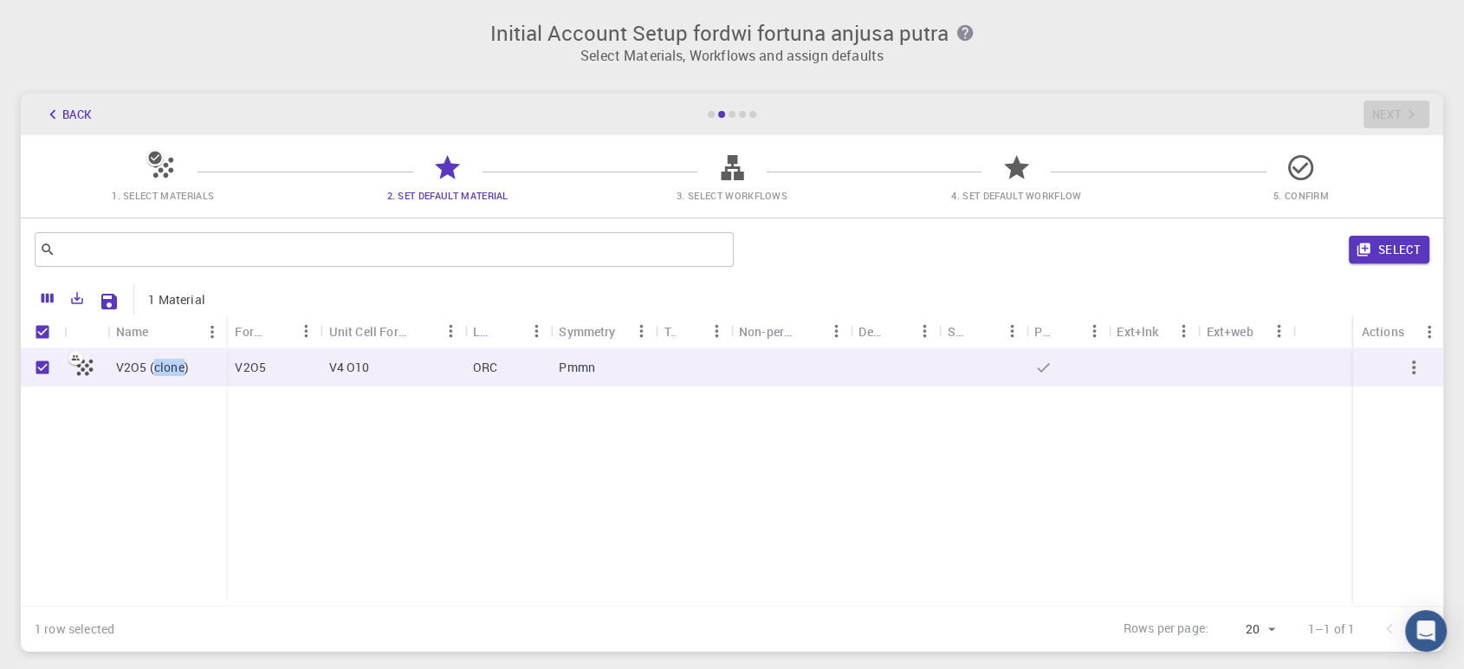
click at [160, 370] on p "V2O5 (clone)" at bounding box center [152, 367] width 73 height 17
checkbox input "false"
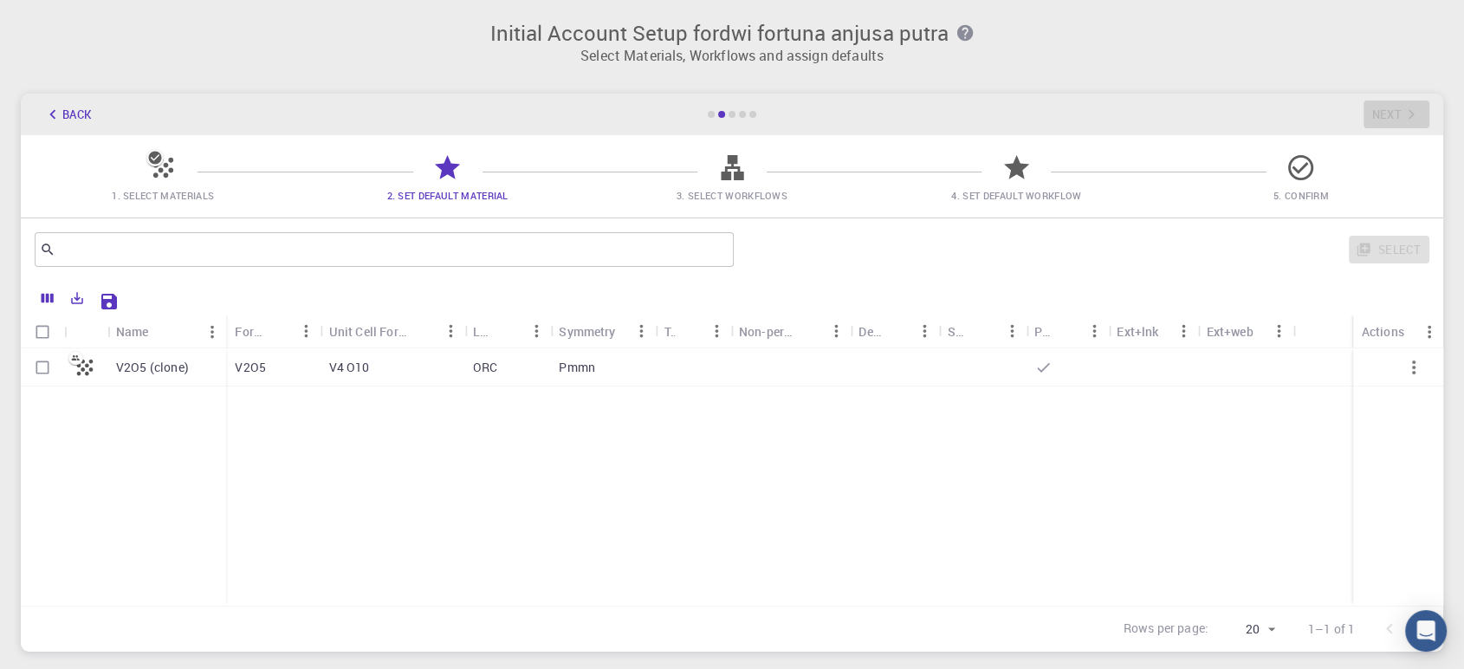
click at [158, 172] on icon at bounding box center [163, 167] width 30 height 30
click at [175, 185] on span "1. Select Materials" at bounding box center [163, 183] width 270 height 41
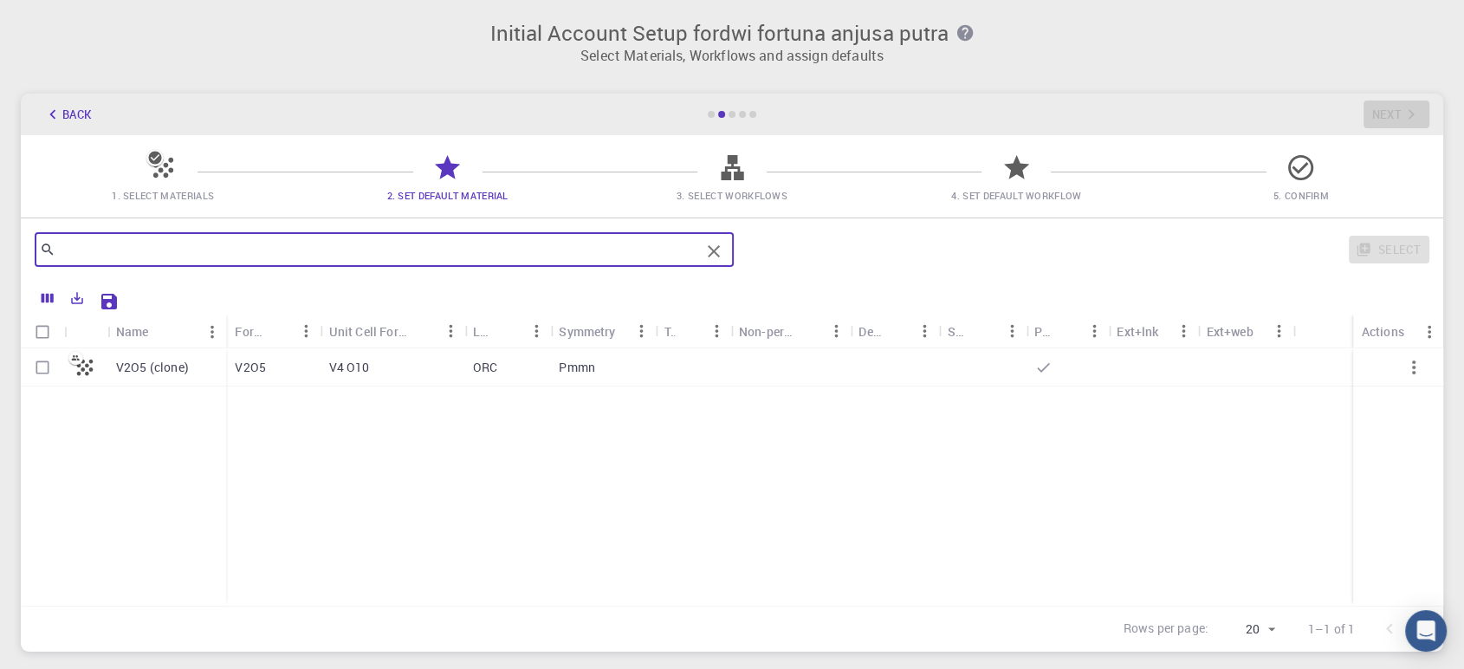
click at [402, 246] on input "text" at bounding box center [377, 249] width 645 height 24
type input "sio2"
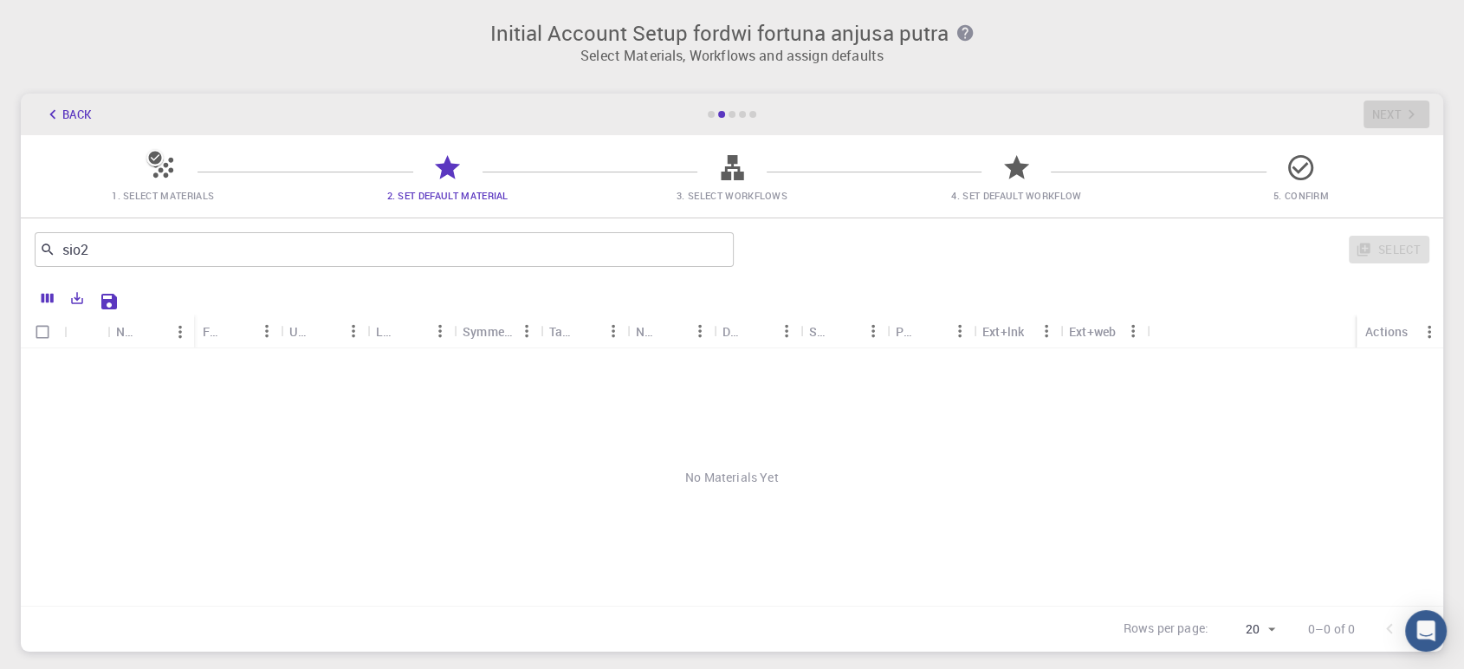
click at [173, 172] on icon at bounding box center [163, 167] width 30 height 30
click at [445, 178] on icon at bounding box center [447, 167] width 30 height 30
click at [398, 102] on div "Back Next" at bounding box center [732, 115] width 1423 height 42
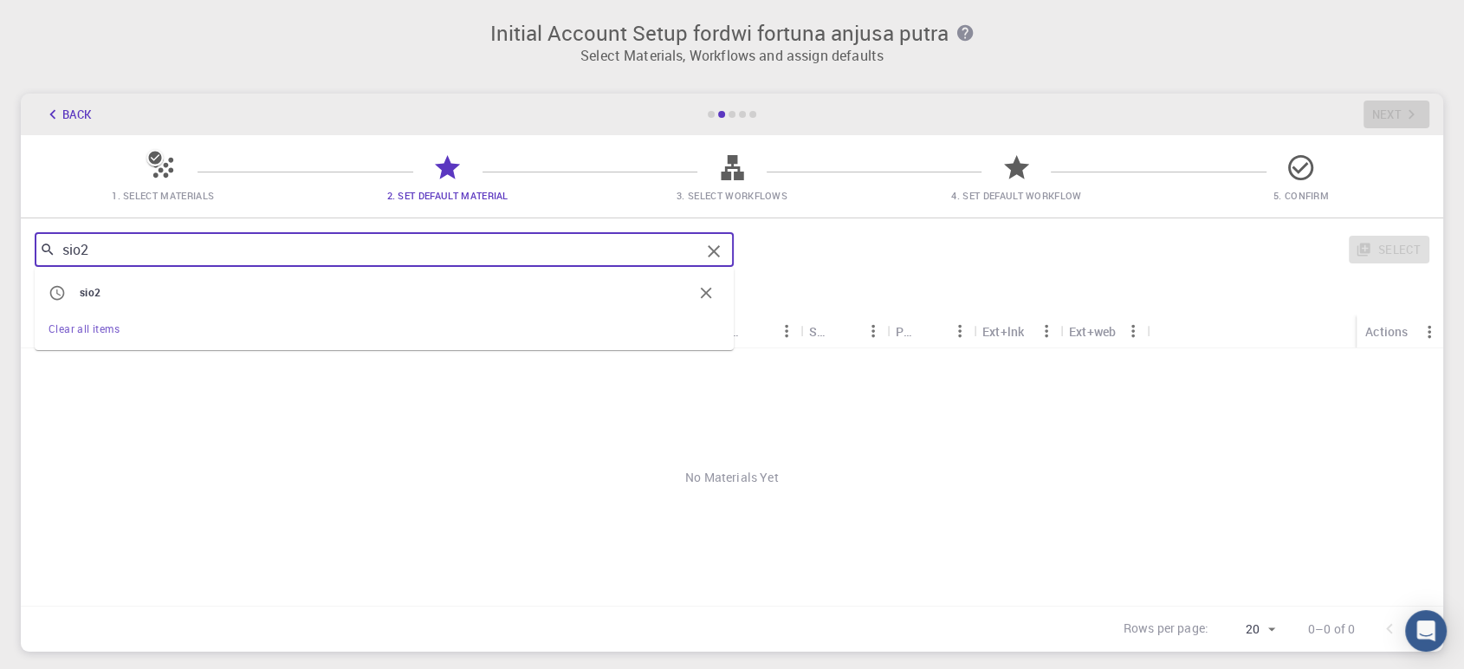
drag, startPoint x: 38, startPoint y: 250, endPoint x: 22, endPoint y: 254, distance: 17.0
click at [27, 251] on div "sio2 ​ sio2 Clear all items Select" at bounding box center [732, 249] width 1423 height 62
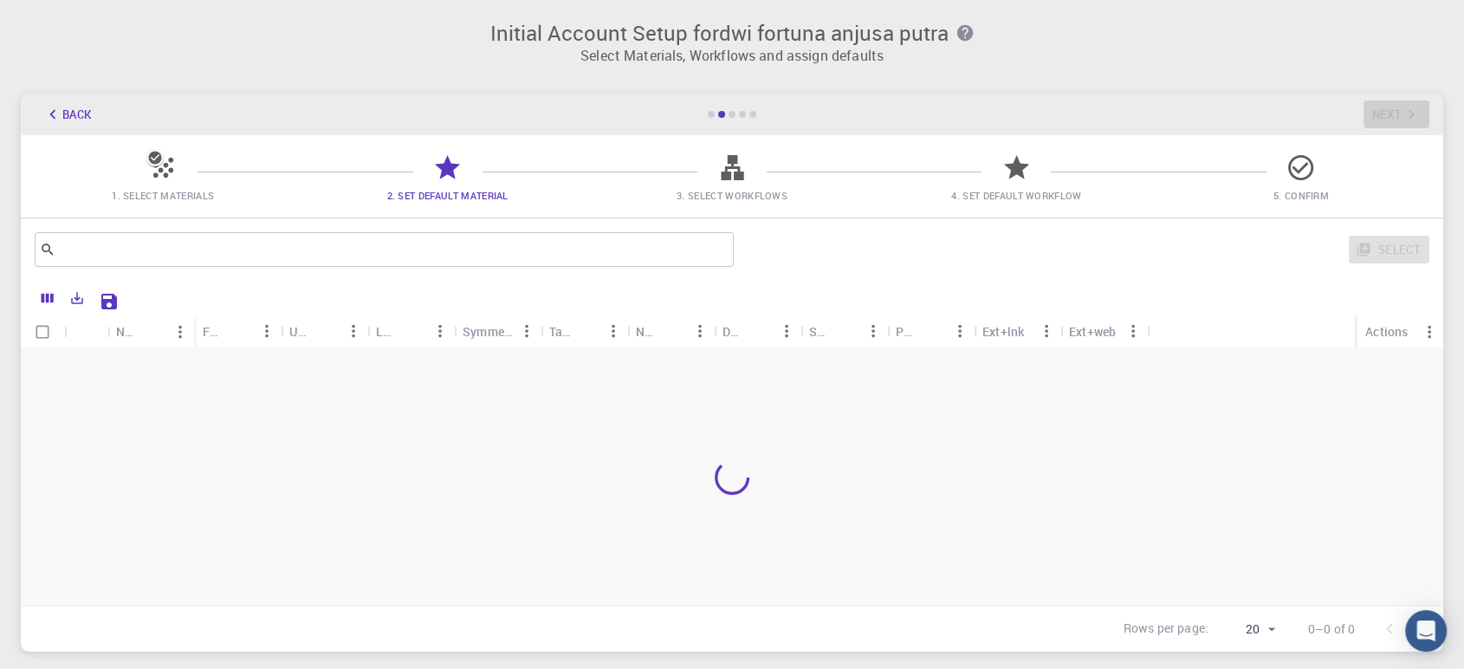
click at [89, 152] on div "1. Select Materials 2. Set Default Material 3. Select Workflows 4. Set Default …" at bounding box center [732, 176] width 1423 height 82
click at [156, 164] on icon at bounding box center [154, 157] width 17 height 17
click at [156, 164] on icon at bounding box center [154, 158] width 13 height 13
click at [1404, 363] on icon "button" at bounding box center [1414, 367] width 21 height 21
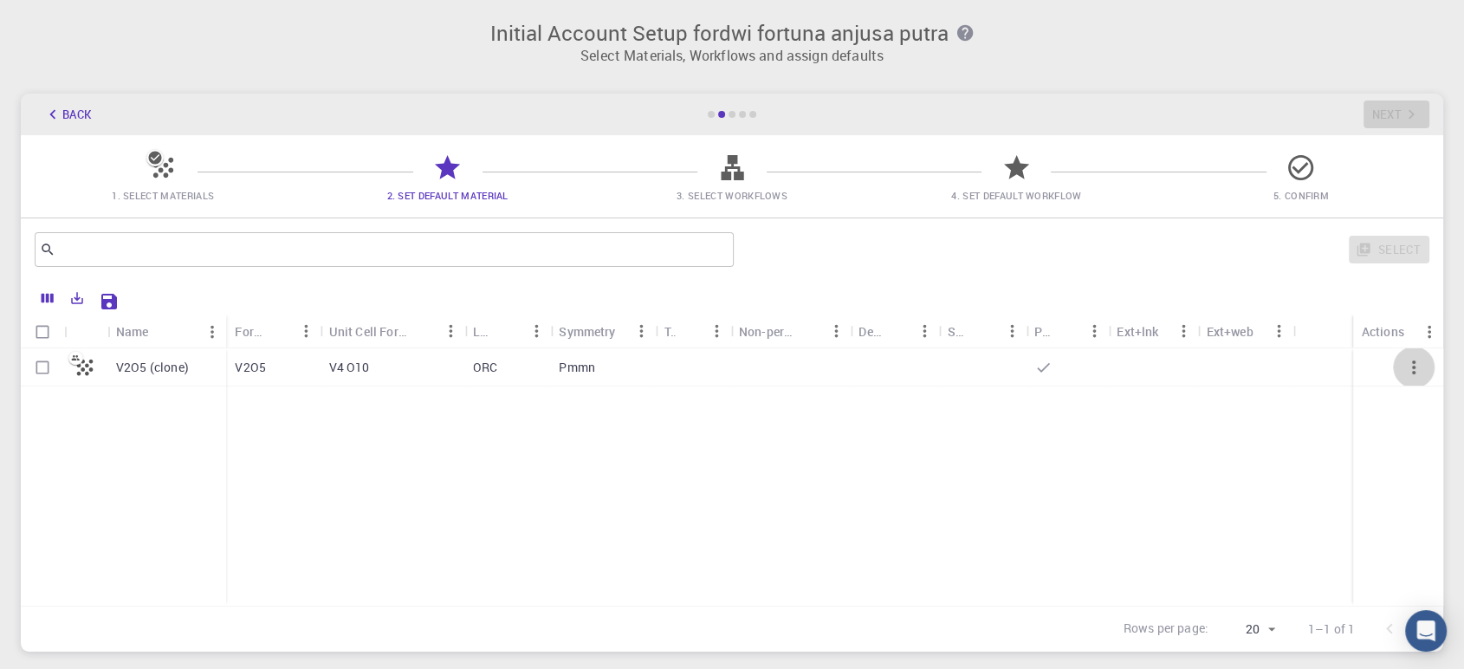
click at [1410, 372] on icon "button" at bounding box center [1414, 367] width 21 height 21
click at [1418, 376] on icon "button" at bounding box center [1414, 367] width 21 height 21
click at [1040, 373] on icon at bounding box center [1043, 367] width 17 height 17
checkbox input "true"
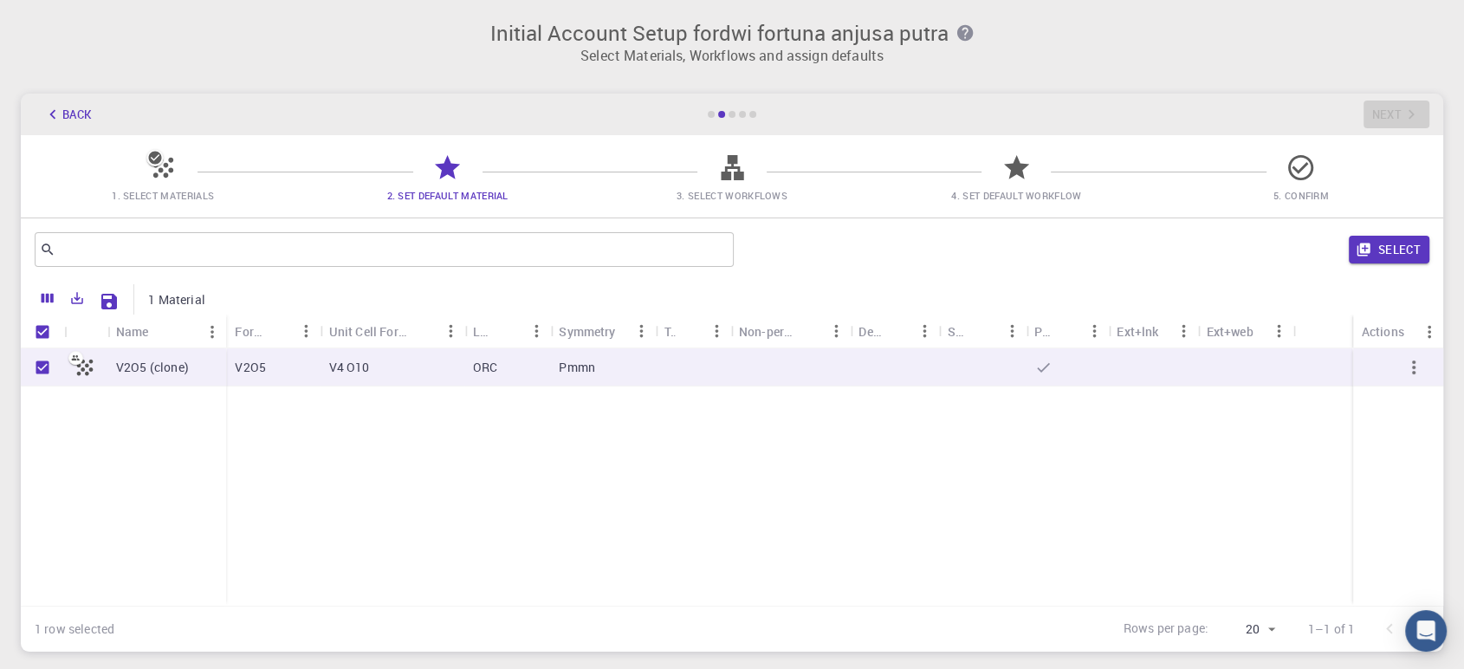
click at [574, 393] on div "V2O5 (clone) V2O5 V4 O10 ORC Pmmn" at bounding box center [732, 476] width 1423 height 257
click at [177, 382] on div "V2O5 (clone)" at bounding box center [166, 367] width 119 height 38
checkbox input "false"
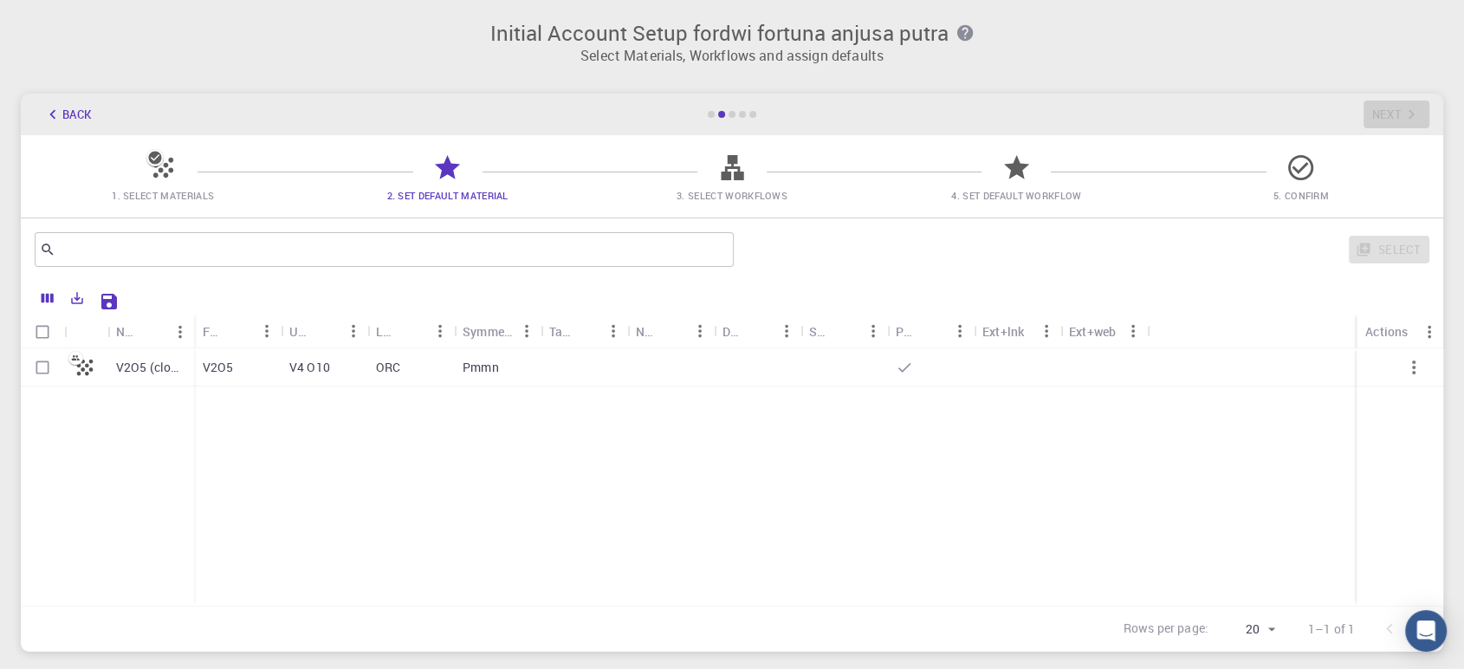
click at [166, 173] on icon at bounding box center [163, 168] width 20 height 20
click at [66, 101] on button "Back" at bounding box center [68, 115] width 66 height 28
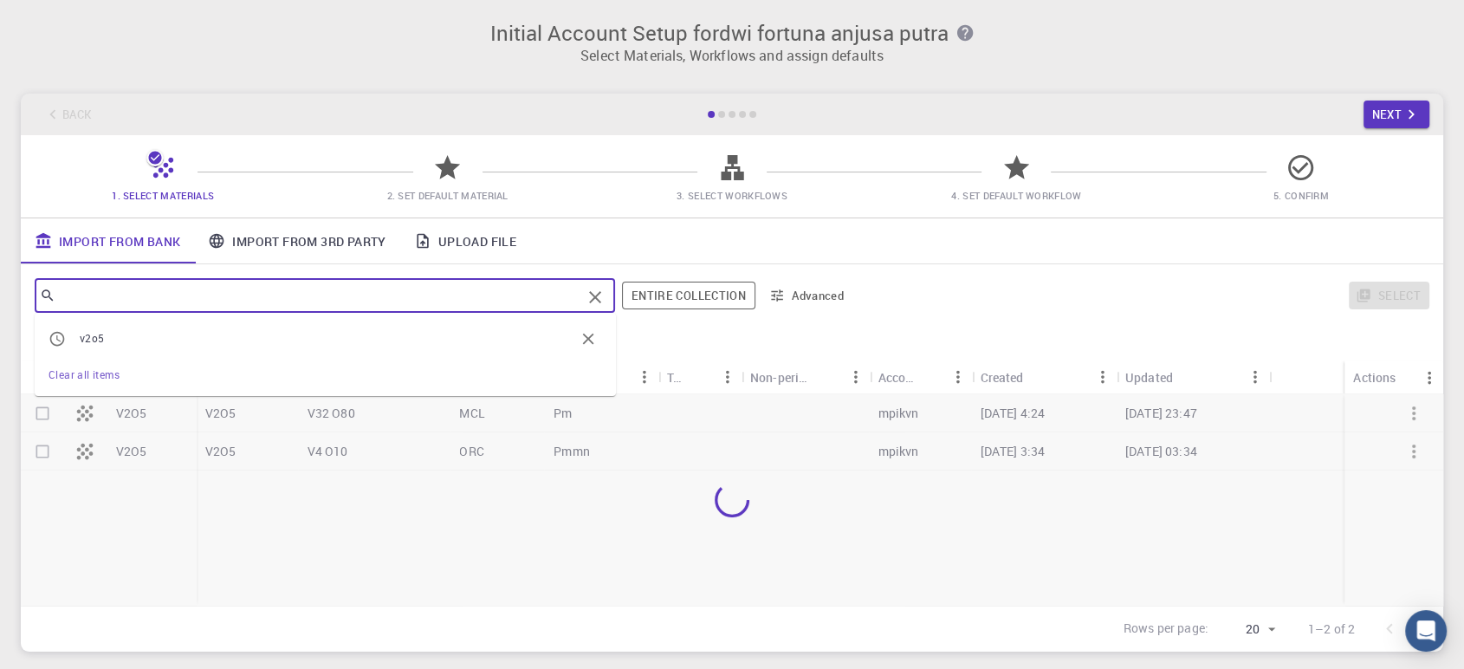
click at [249, 302] on input "text" at bounding box center [318, 295] width 526 height 24
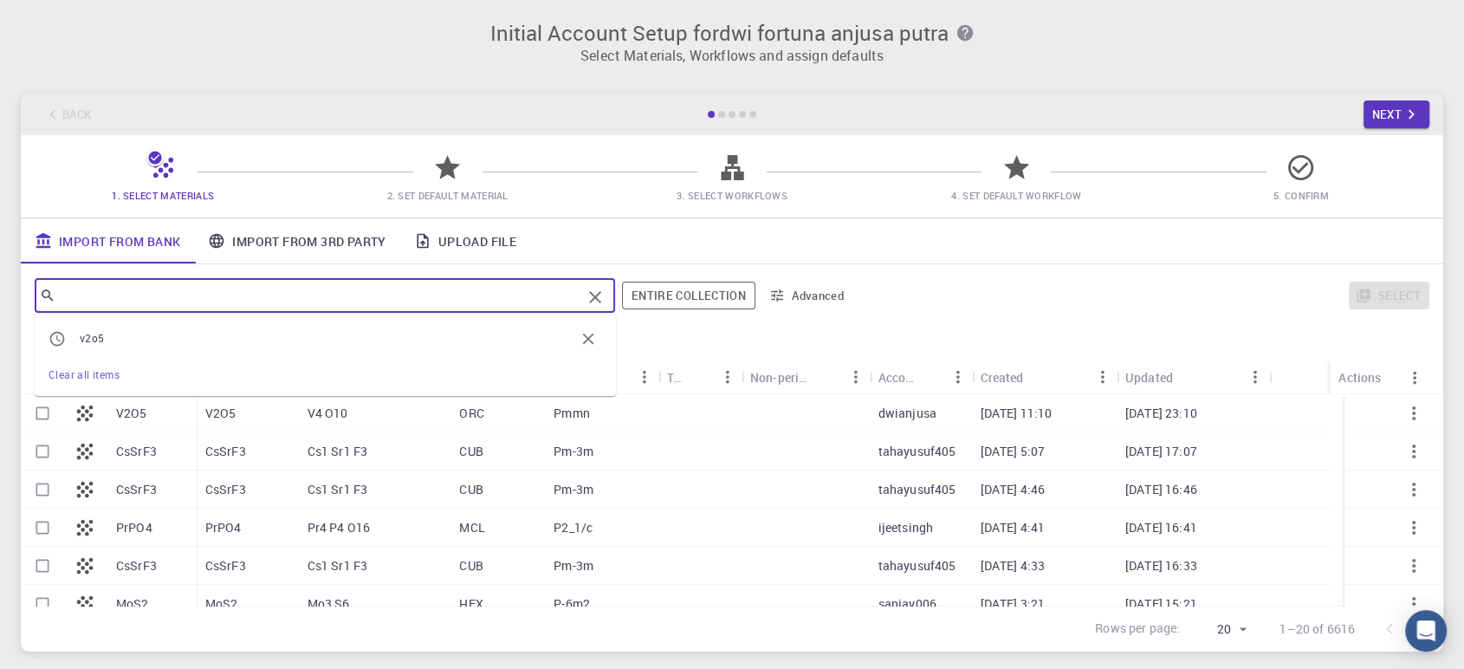
click at [252, 342] on span "v2o5" at bounding box center [327, 338] width 495 height 17
type input "v2o5"
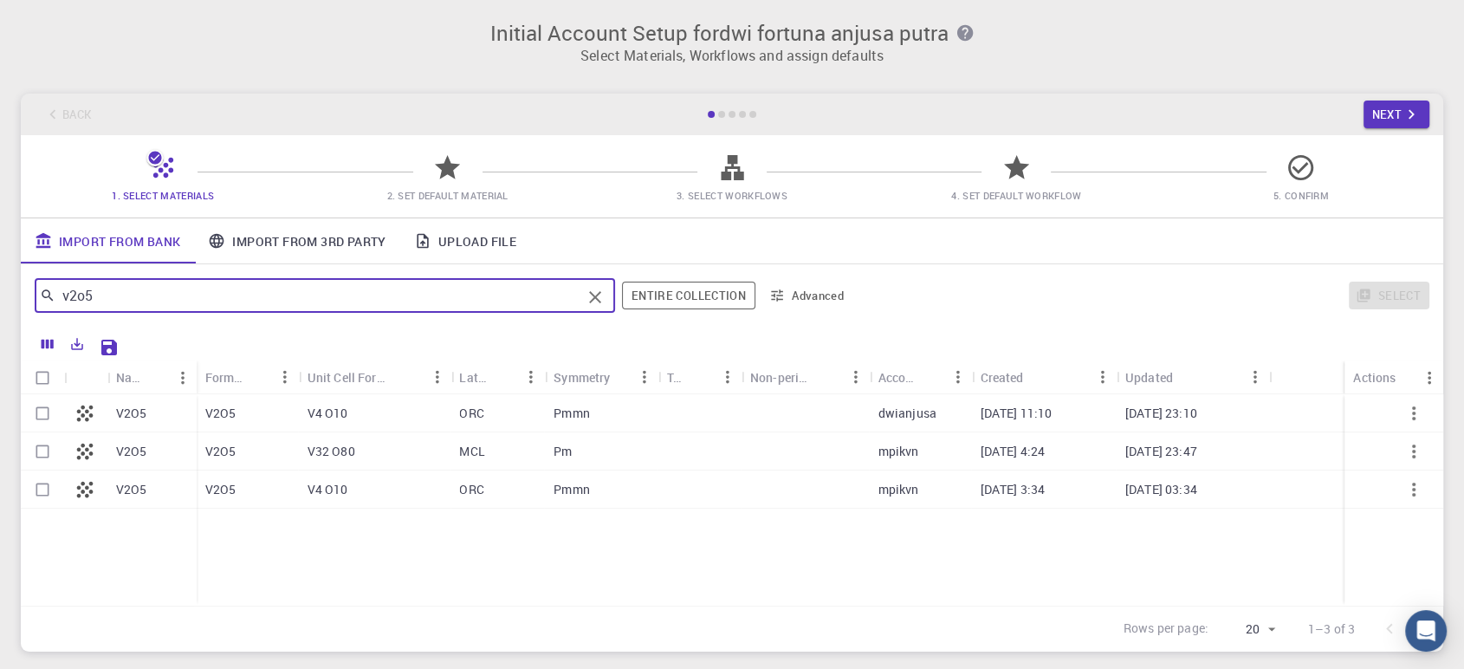
click at [39, 492] on input "Select row" at bounding box center [42, 489] width 33 height 33
checkbox input "true"
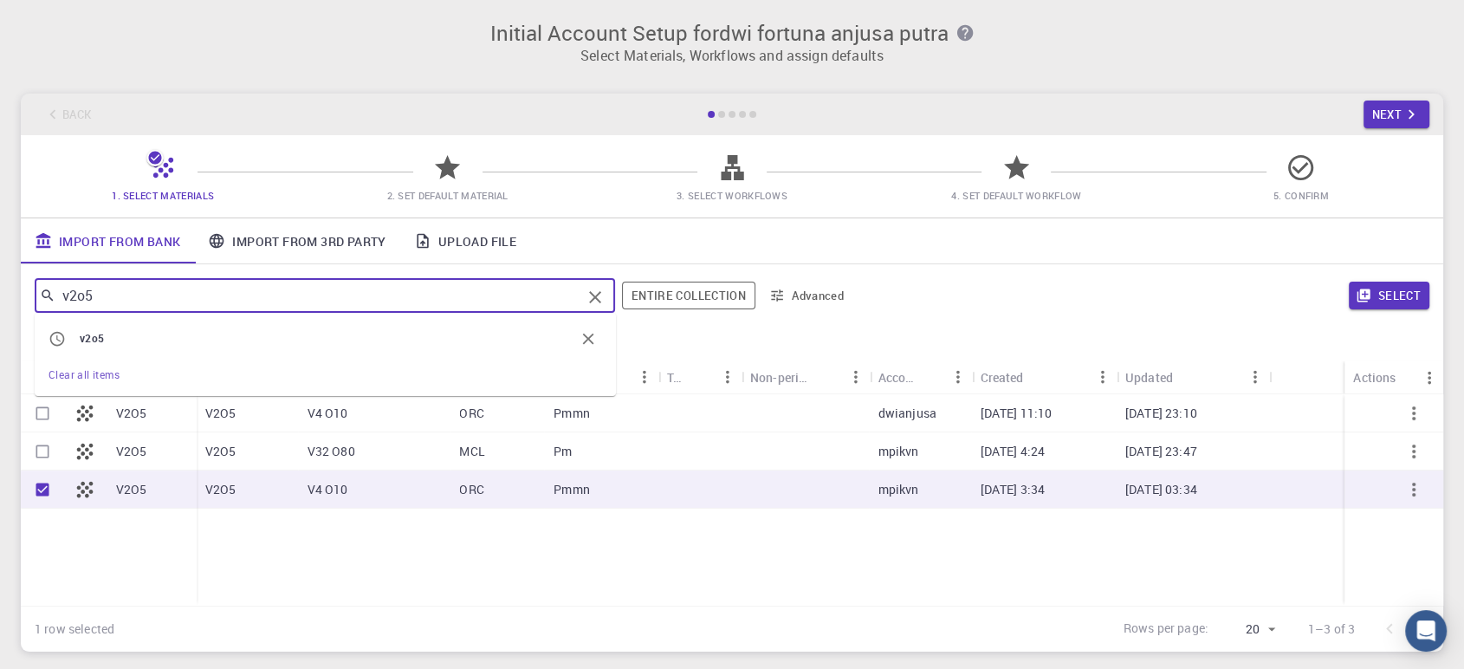
drag, startPoint x: 75, startPoint y: 290, endPoint x: 1, endPoint y: 289, distance: 74.5
click at [1, 289] on div "Initial Account Setup for dwi fortuna anjusa putra Select Materials, Workflows …" at bounding box center [732, 336] width 1464 height 672
type input "sio2"
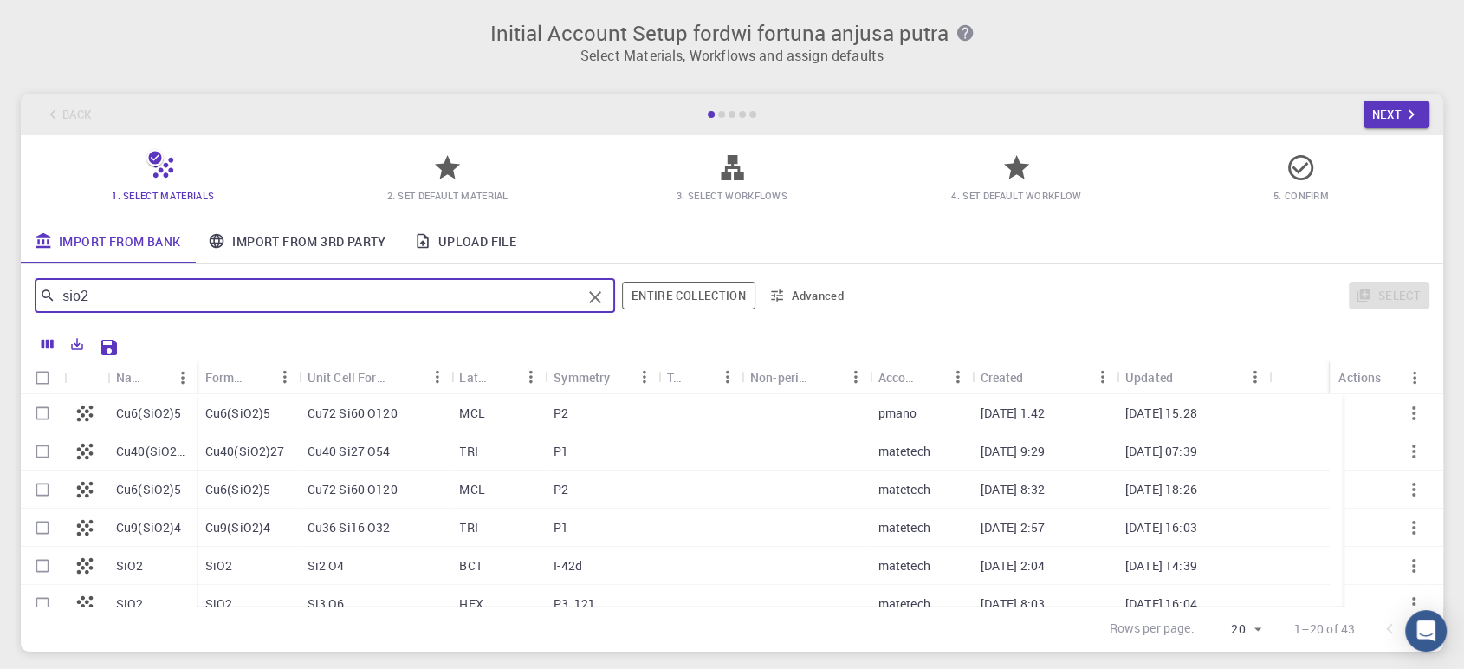
checkbox input "false"
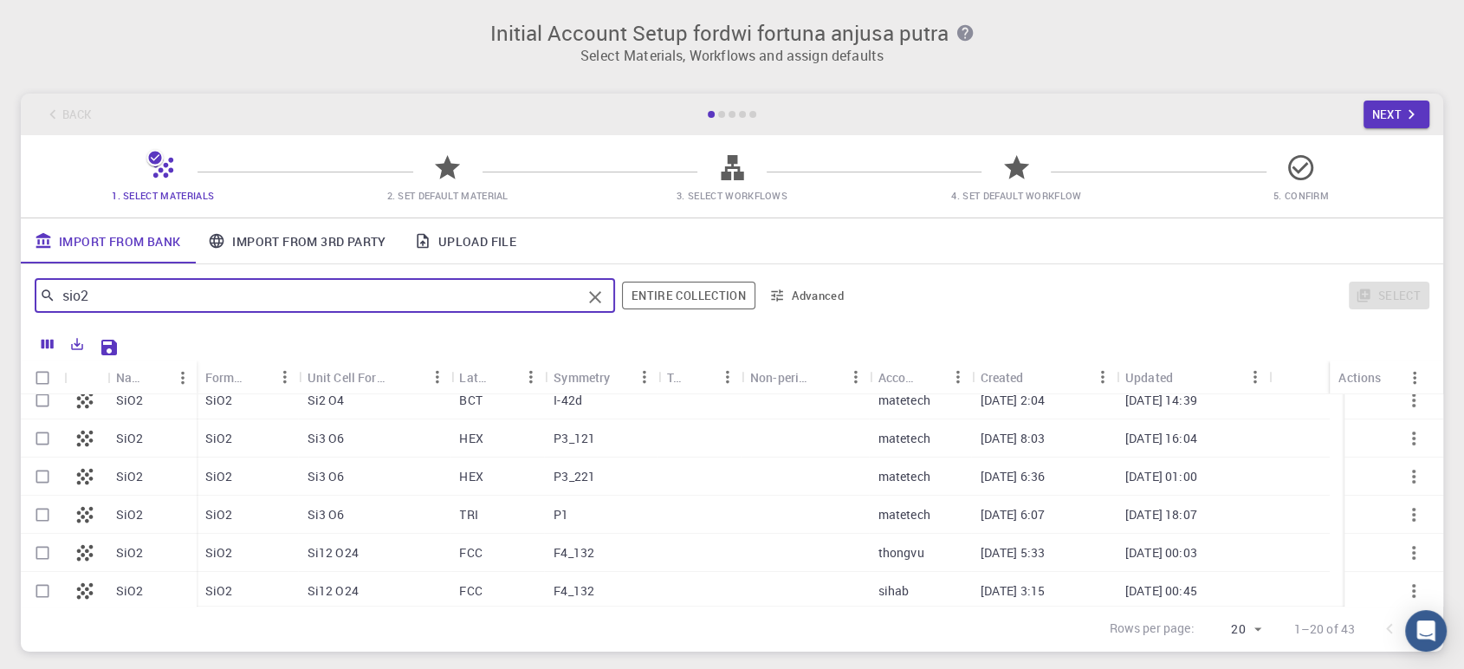
scroll to position [69, 0]
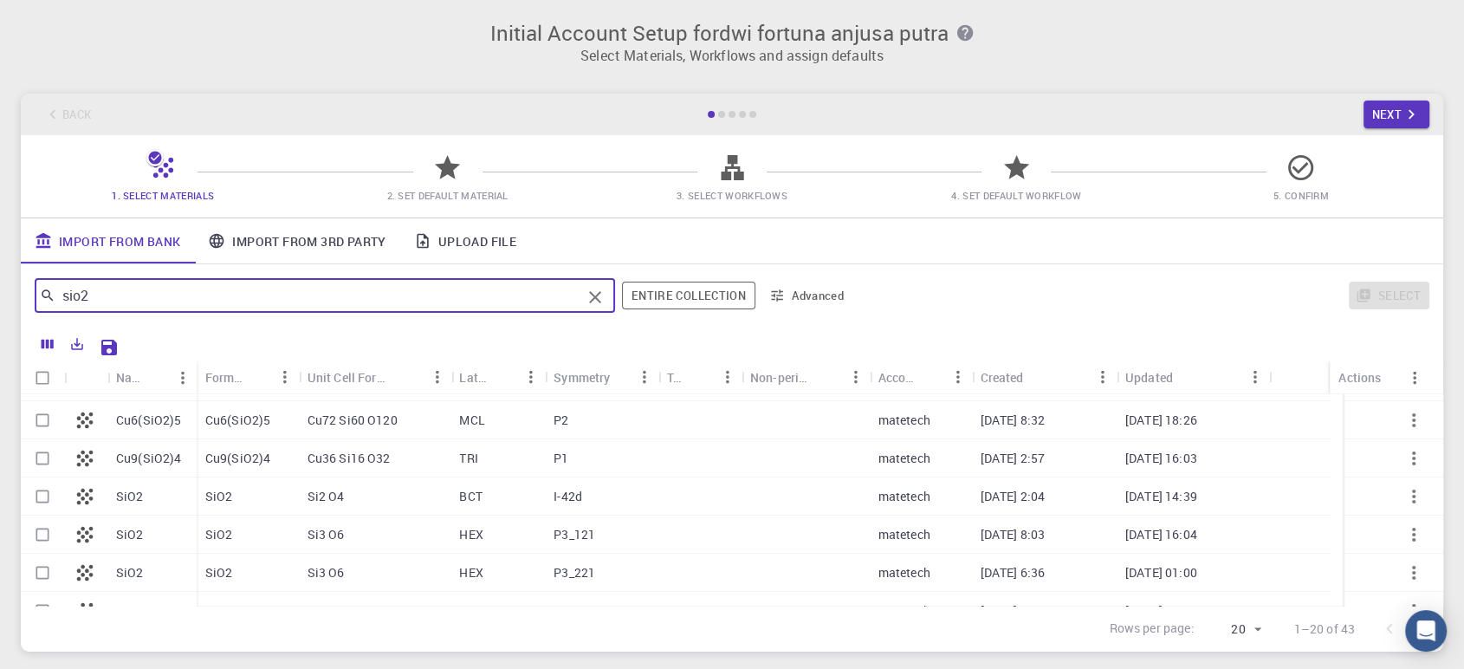
type input "sio2"
click at [39, 492] on input "Select row" at bounding box center [42, 496] width 33 height 33
checkbox input "true"
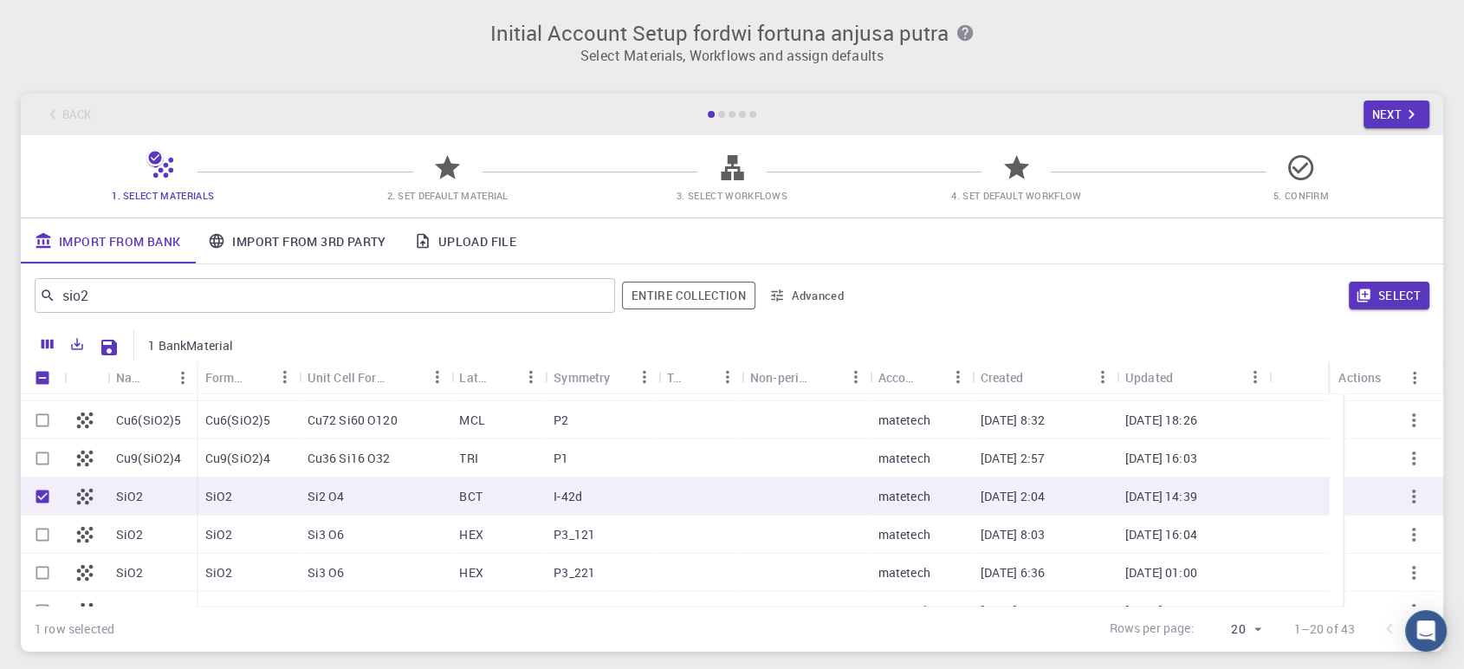
click at [438, 172] on icon at bounding box center [447, 167] width 30 height 30
click at [289, 238] on link "Import From 3rd Party" at bounding box center [296, 240] width 205 height 45
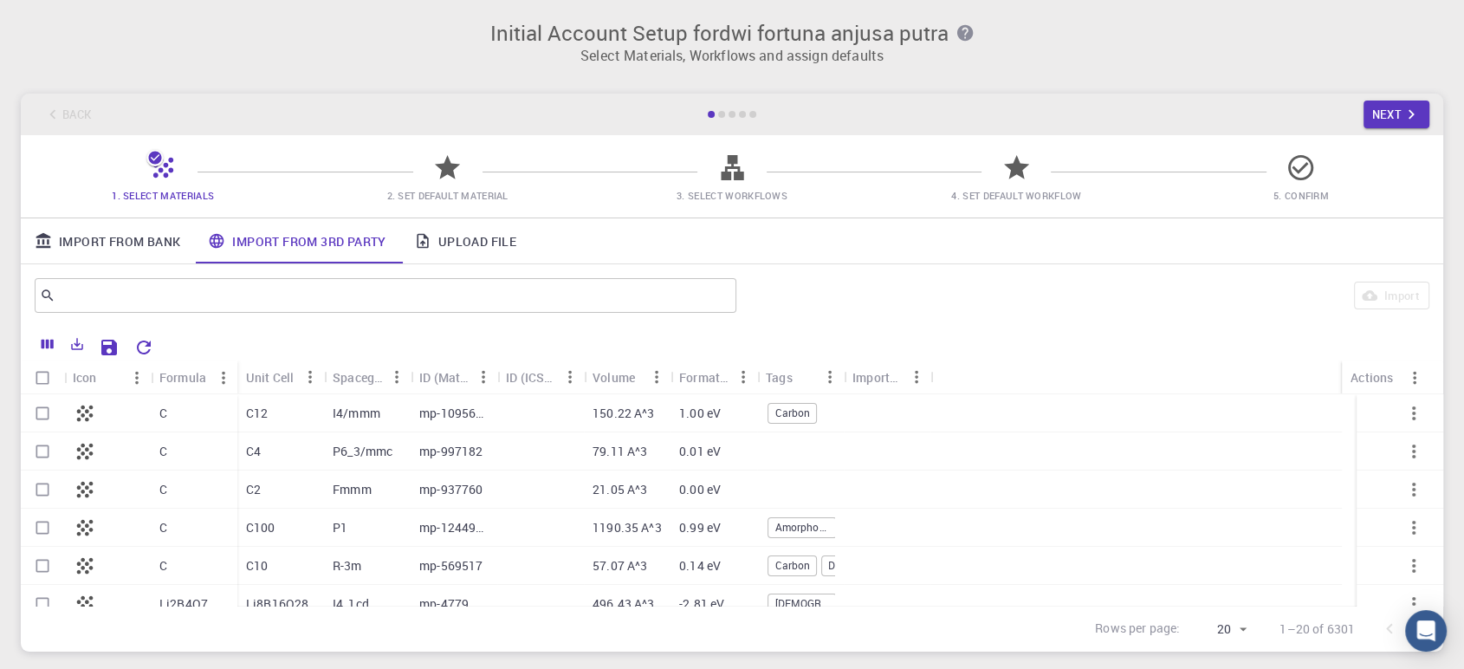
click at [476, 243] on link "Upload File" at bounding box center [465, 240] width 130 height 45
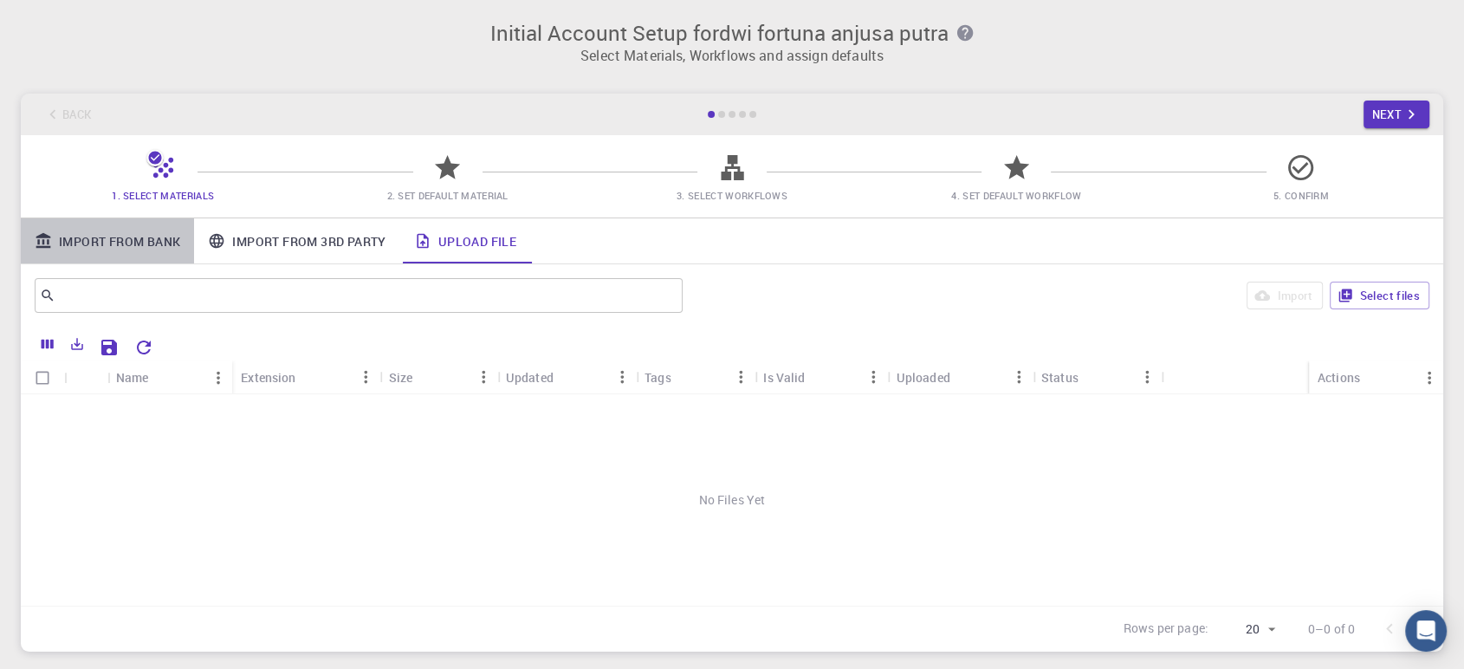
click at [114, 236] on link "Import From Bank" at bounding box center [107, 240] width 173 height 45
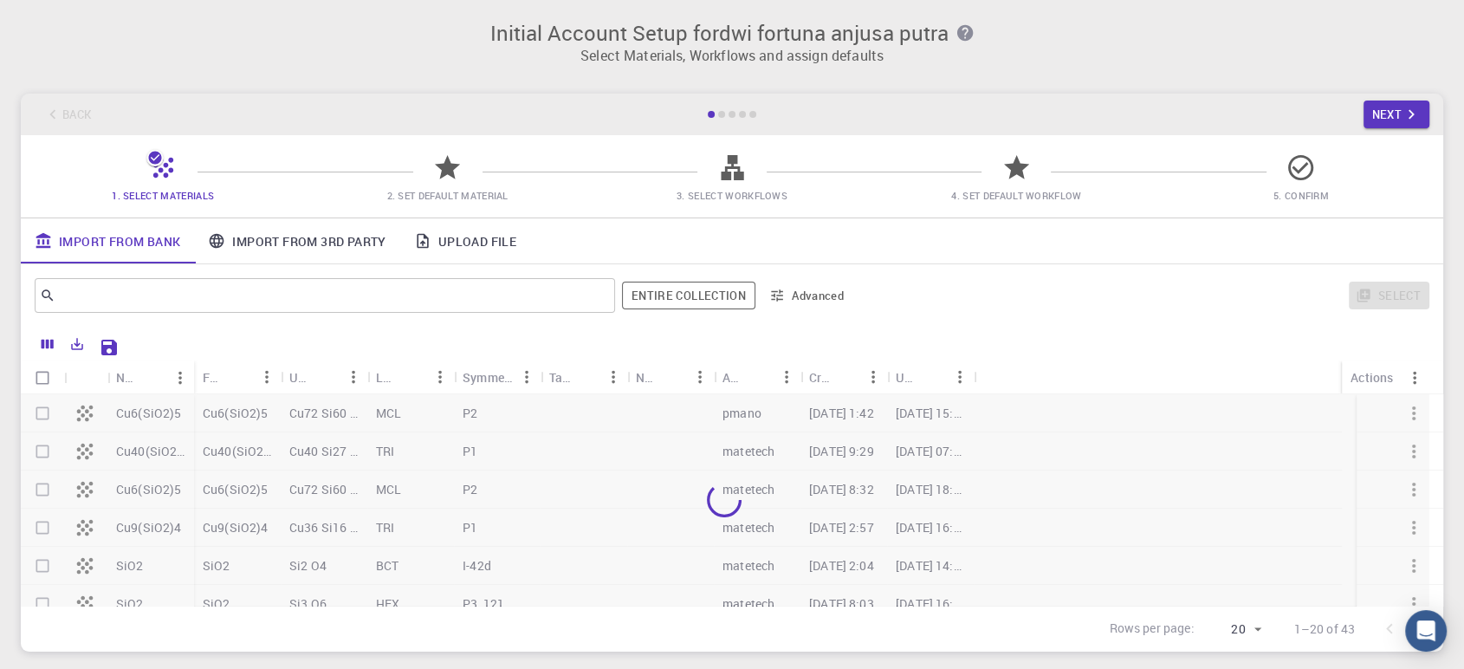
click at [458, 172] on icon at bounding box center [447, 167] width 30 height 30
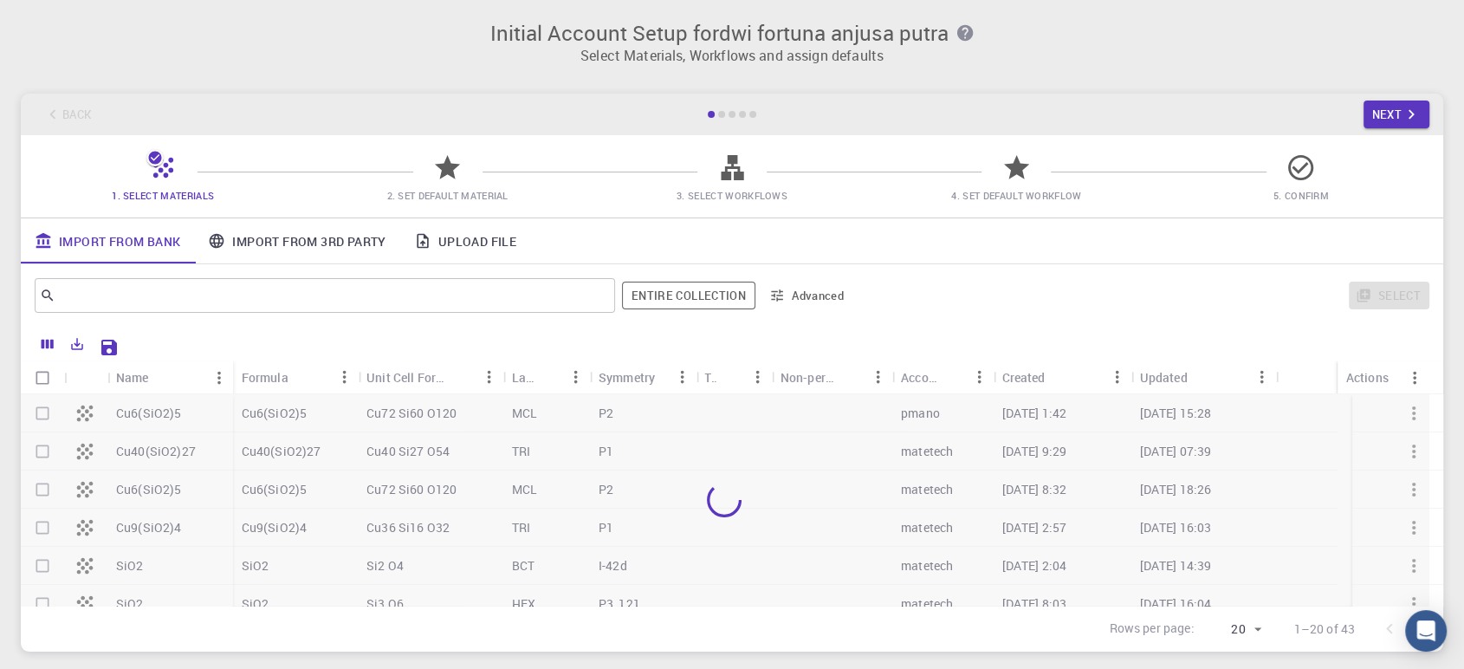
click at [448, 172] on icon at bounding box center [447, 167] width 25 height 24
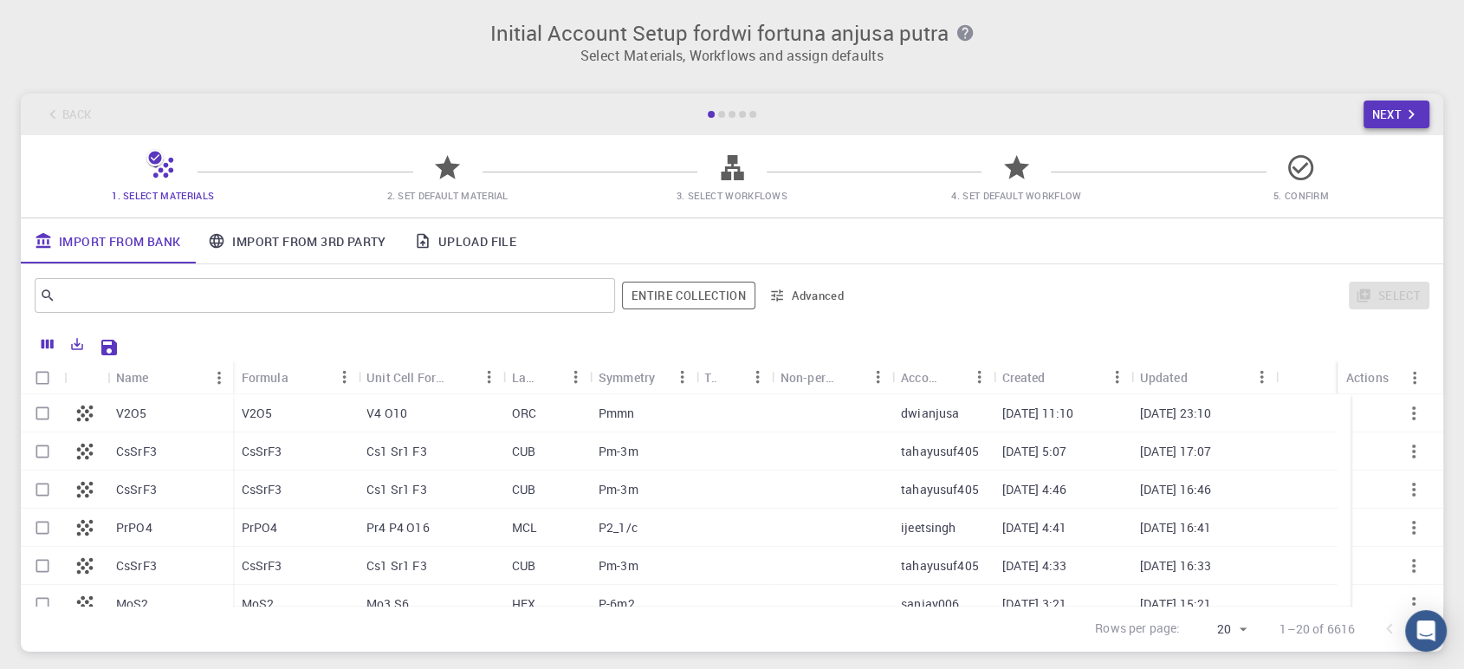
click at [1375, 120] on button "Next" at bounding box center [1397, 115] width 67 height 28
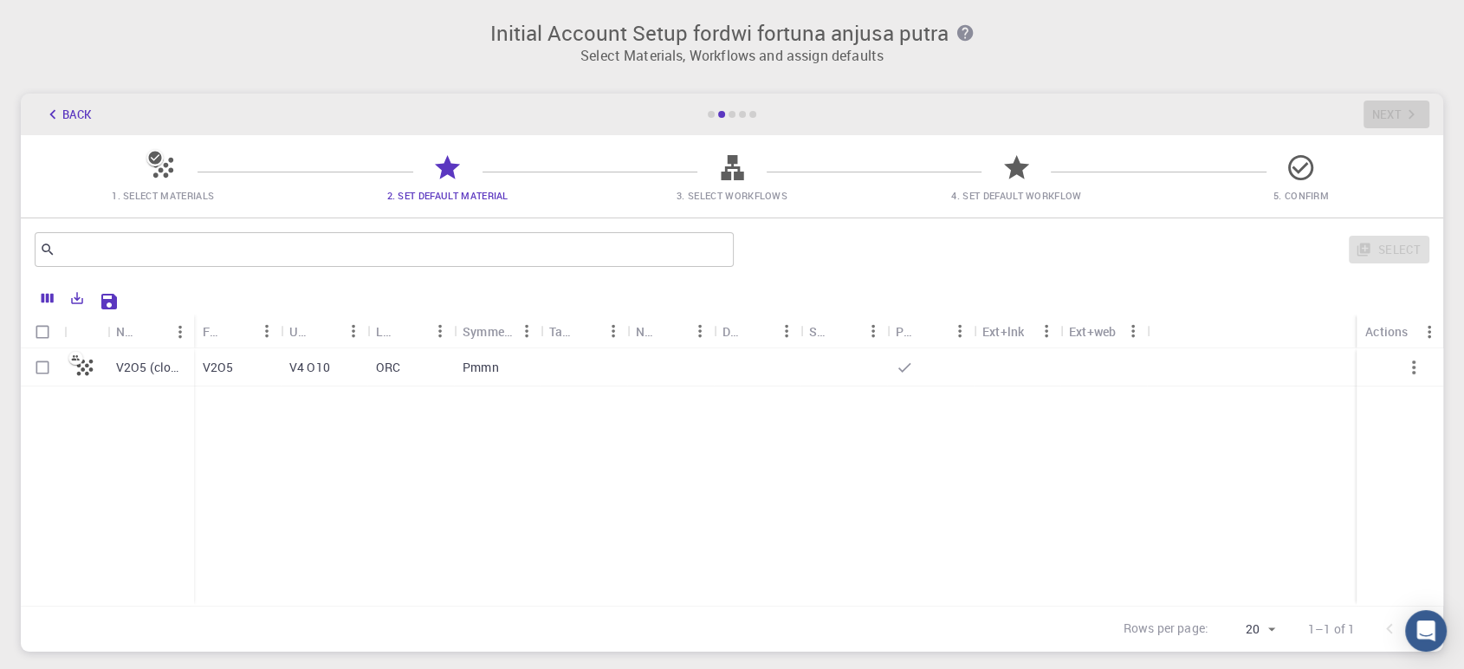
click at [39, 116] on button "Back" at bounding box center [68, 115] width 66 height 28
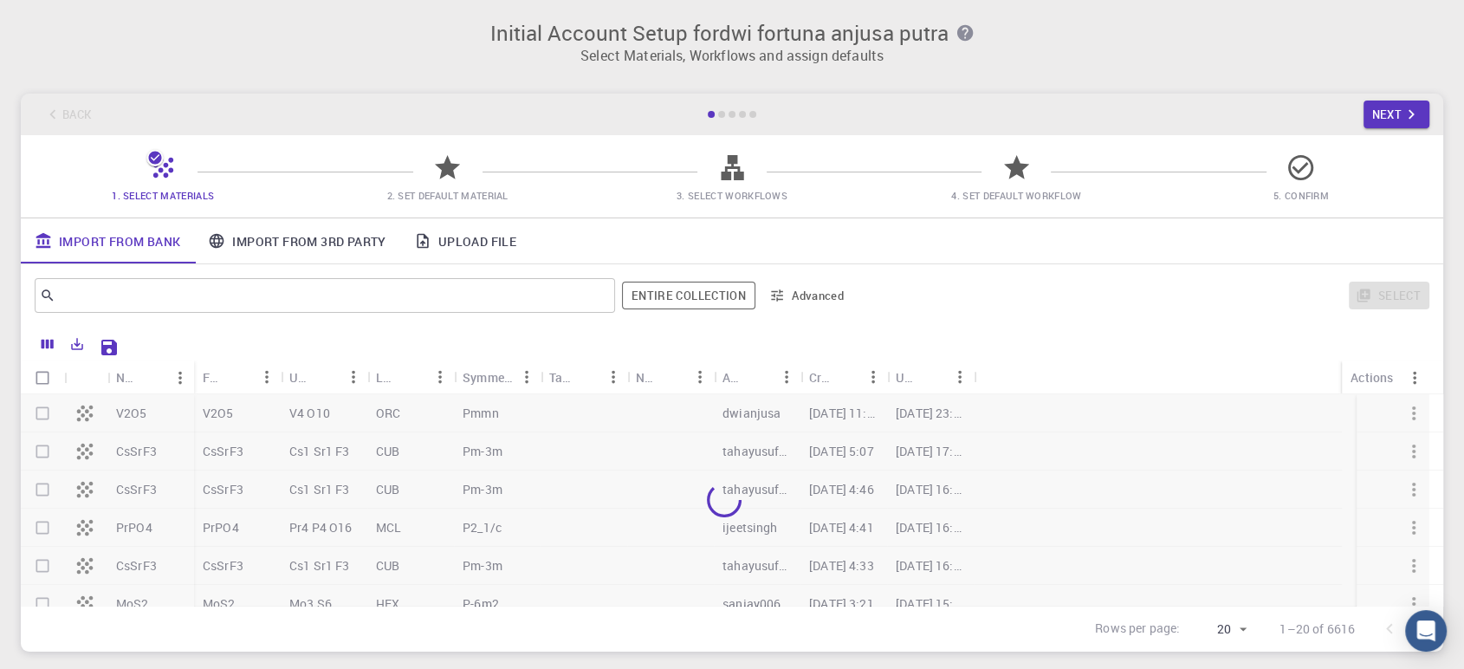
click at [86, 109] on div "Back Next" at bounding box center [732, 115] width 1423 height 42
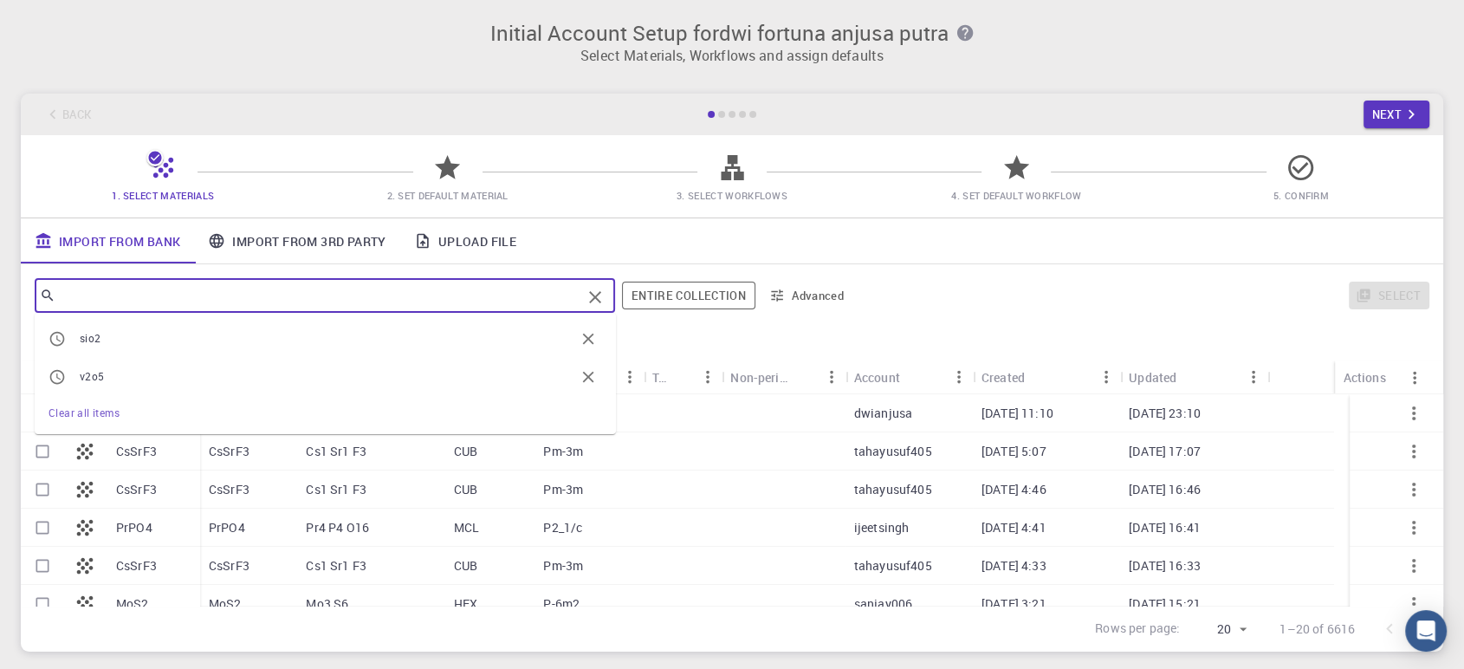
click at [214, 284] on input "text" at bounding box center [318, 295] width 526 height 24
click at [224, 285] on input "text" at bounding box center [318, 295] width 526 height 24
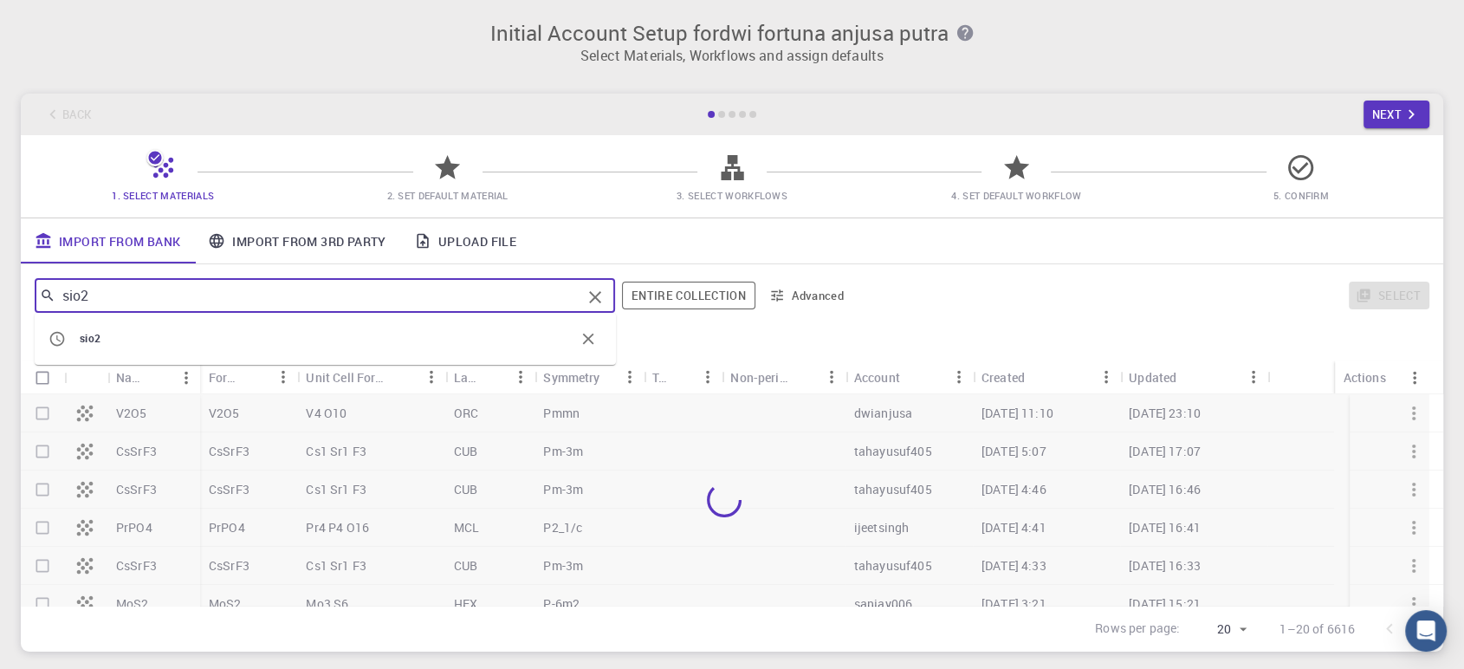
click at [265, 345] on span "sio2" at bounding box center [327, 338] width 495 height 17
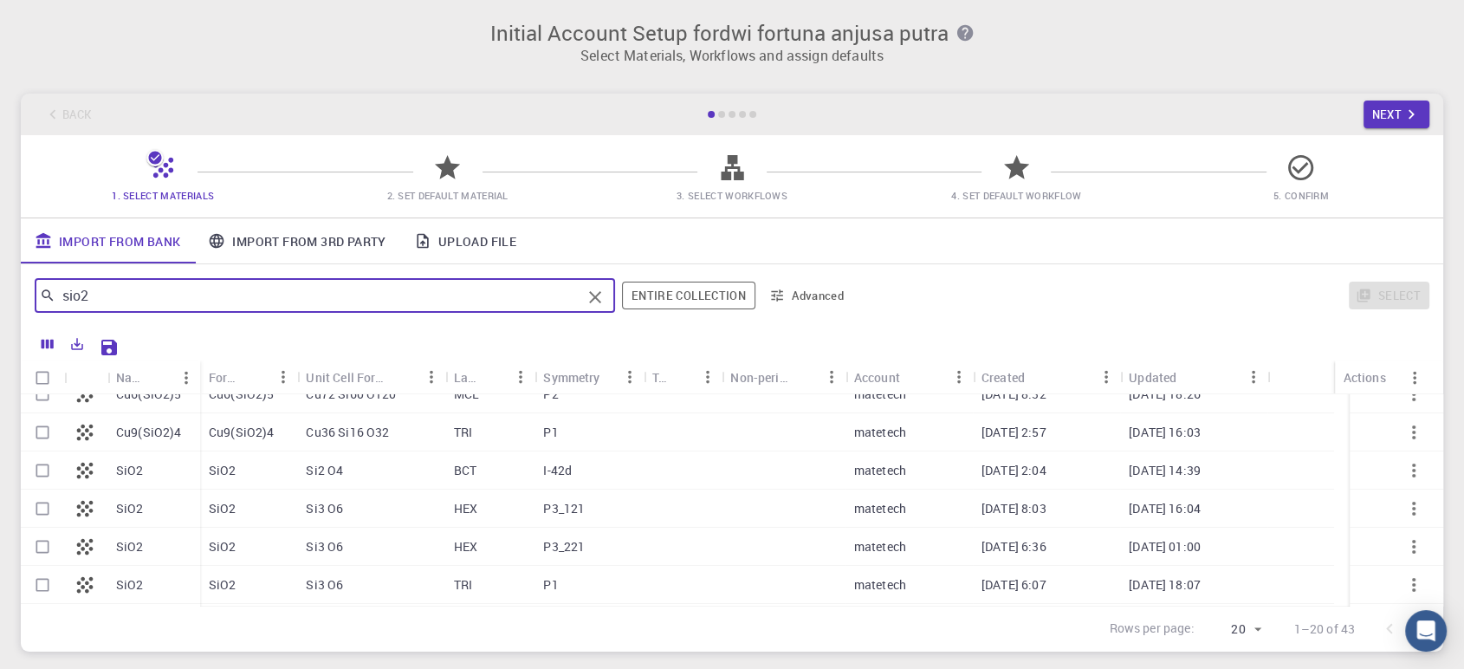
scroll to position [96, 0]
type input "sio2"
click at [42, 472] on input "Select row" at bounding box center [42, 469] width 33 height 33
checkbox input "true"
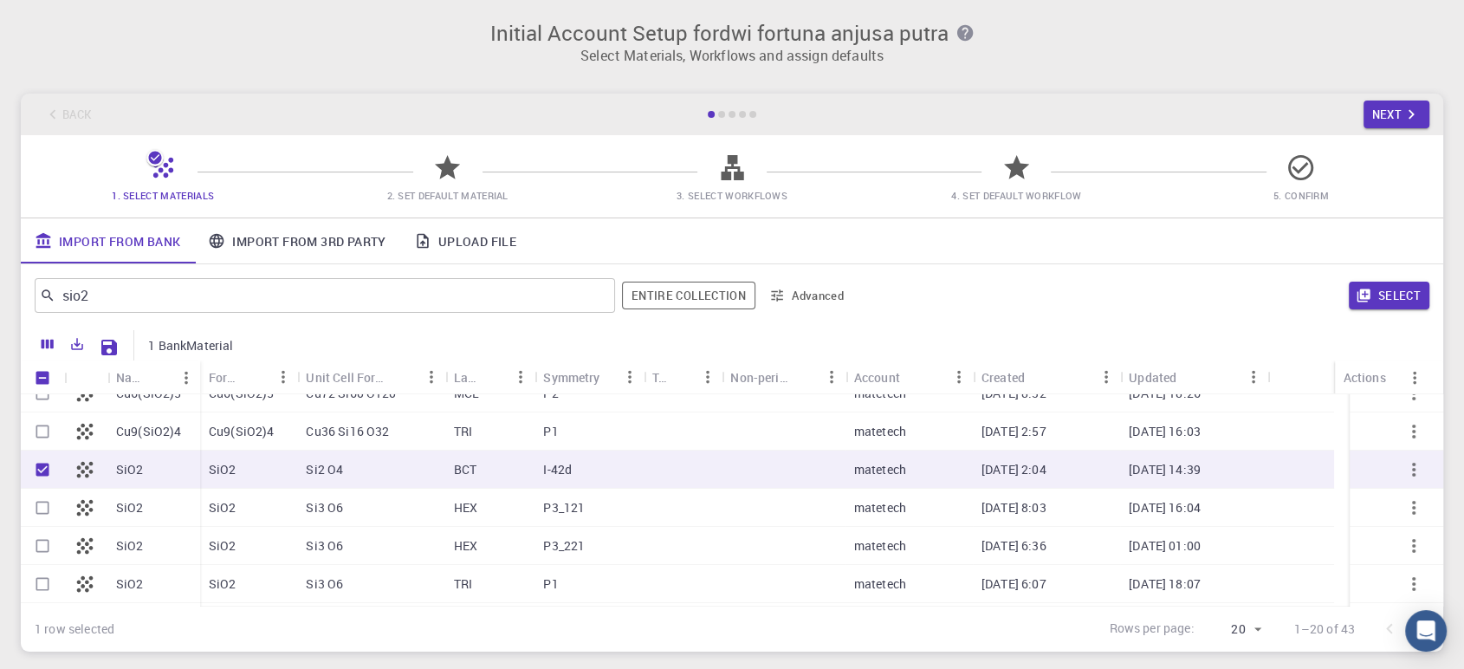
click at [1391, 294] on button "Select" at bounding box center [1389, 296] width 81 height 28
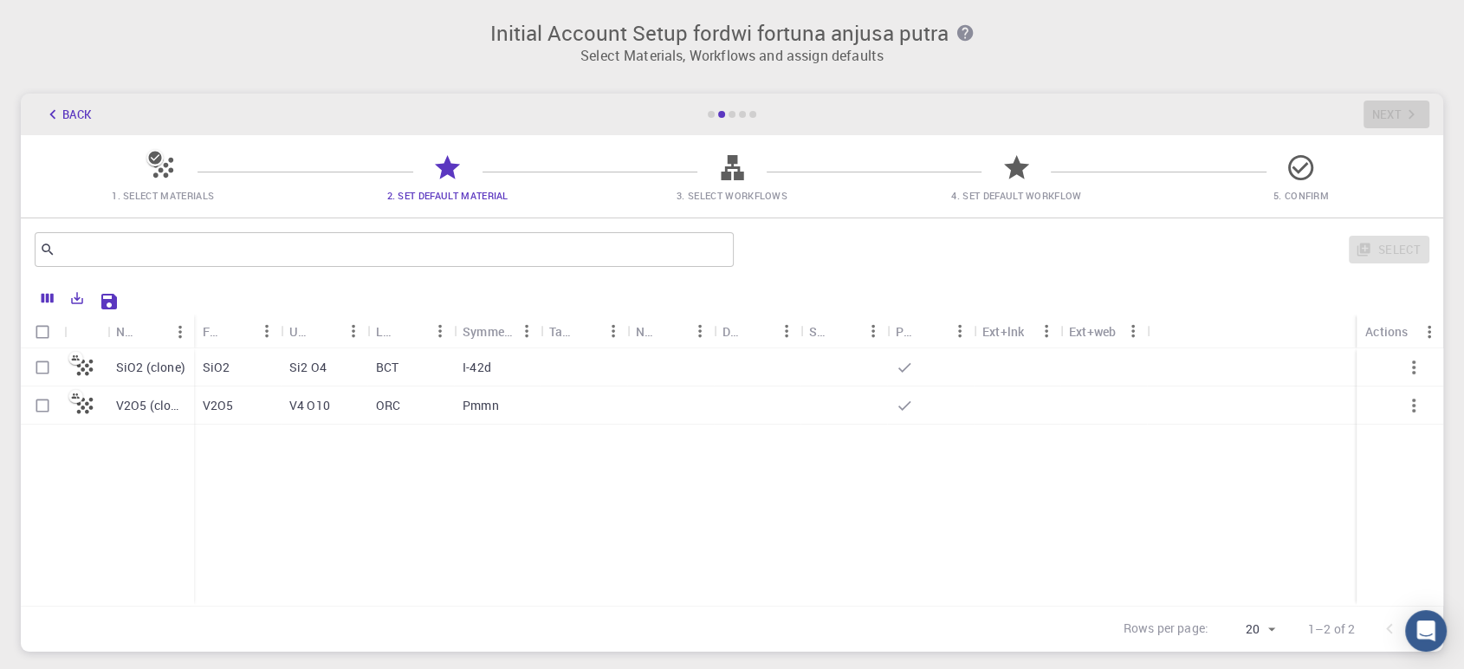
click at [36, 410] on input "Select row" at bounding box center [42, 405] width 33 height 33
checkbox input "true"
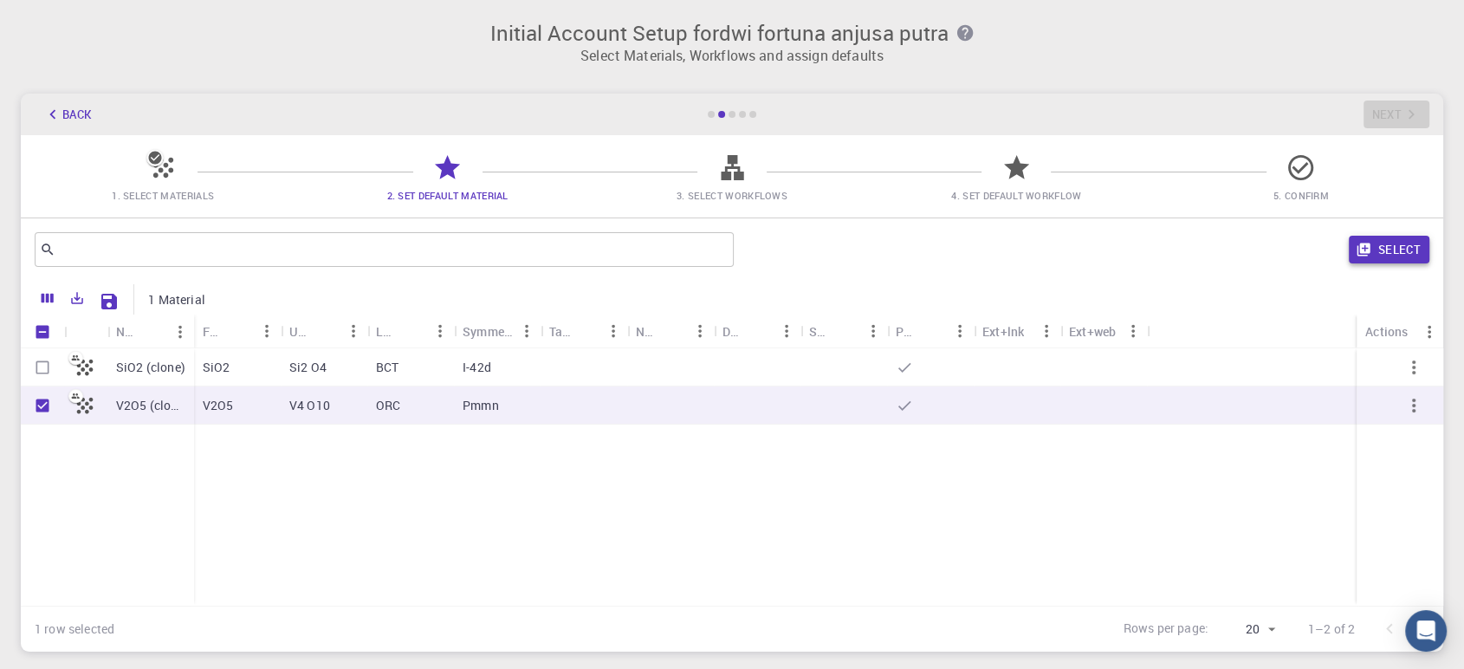
click at [1387, 249] on button "Select" at bounding box center [1389, 250] width 81 height 28
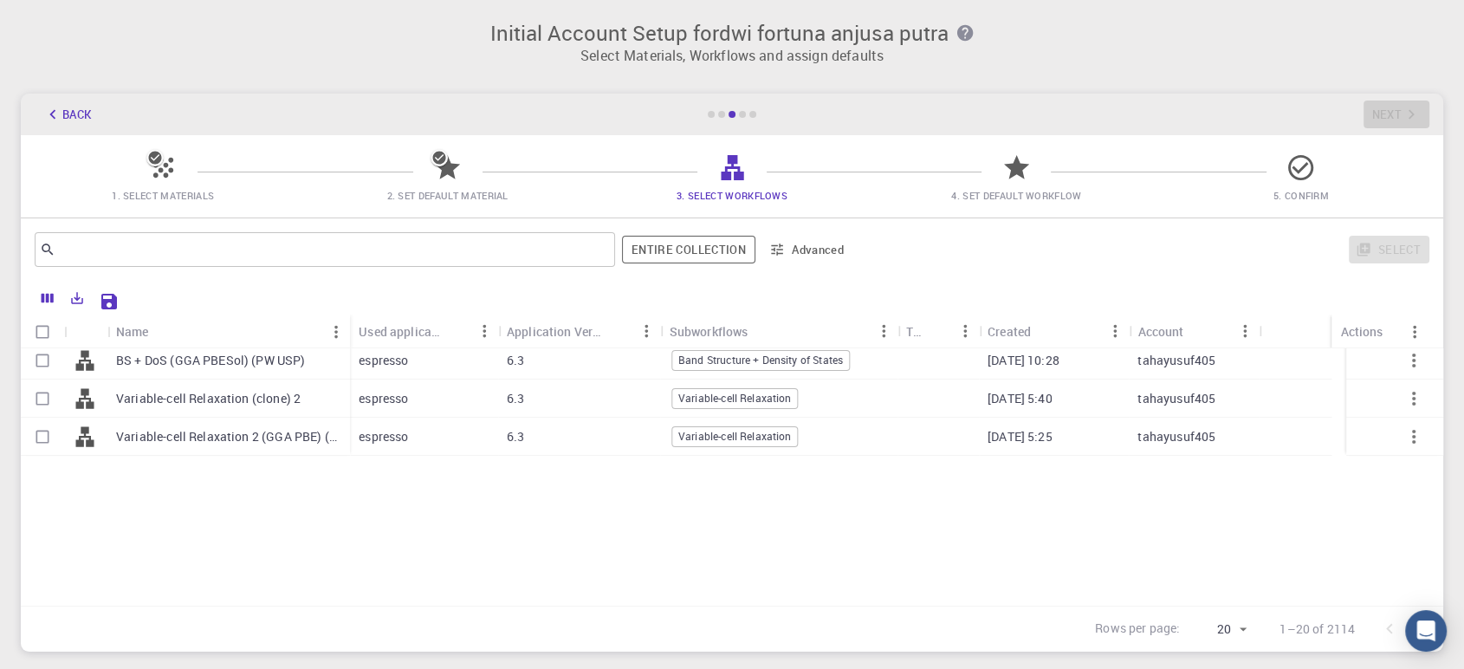
scroll to position [0, 0]
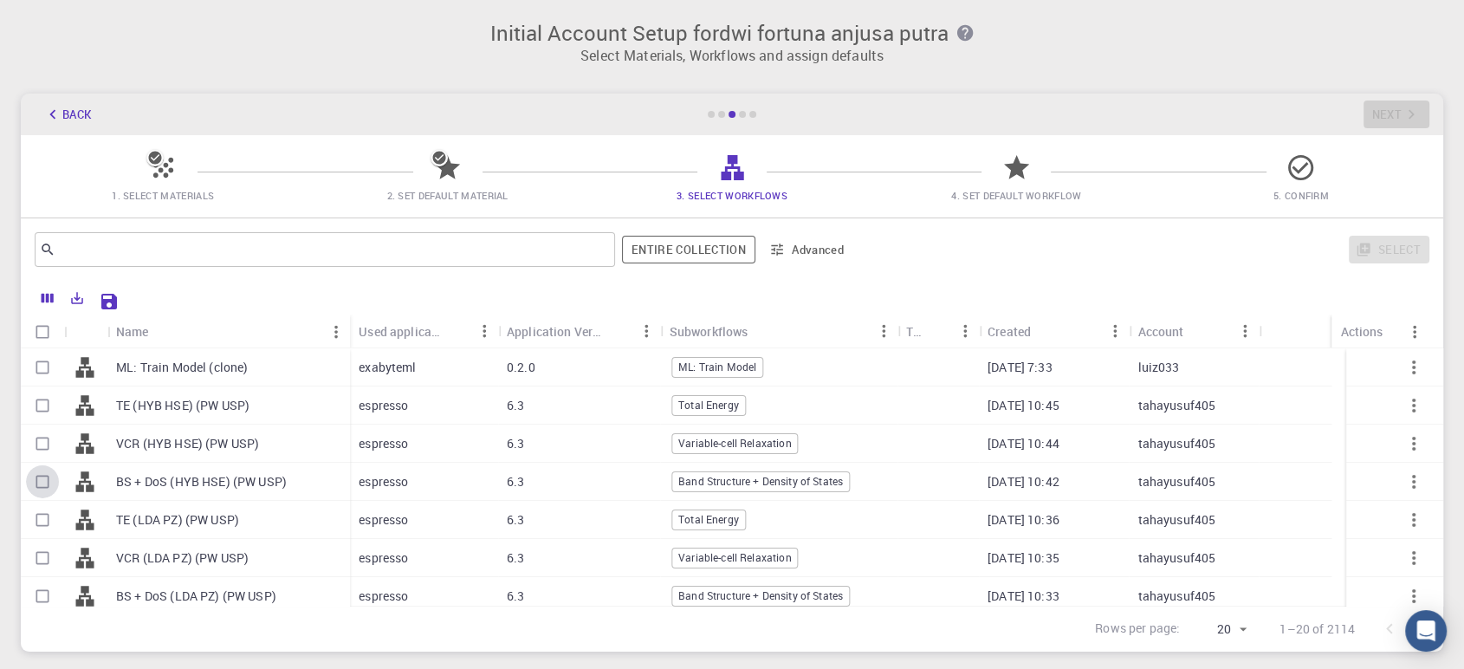
click at [54, 490] on input "Select row" at bounding box center [42, 481] width 33 height 33
checkbox input "true"
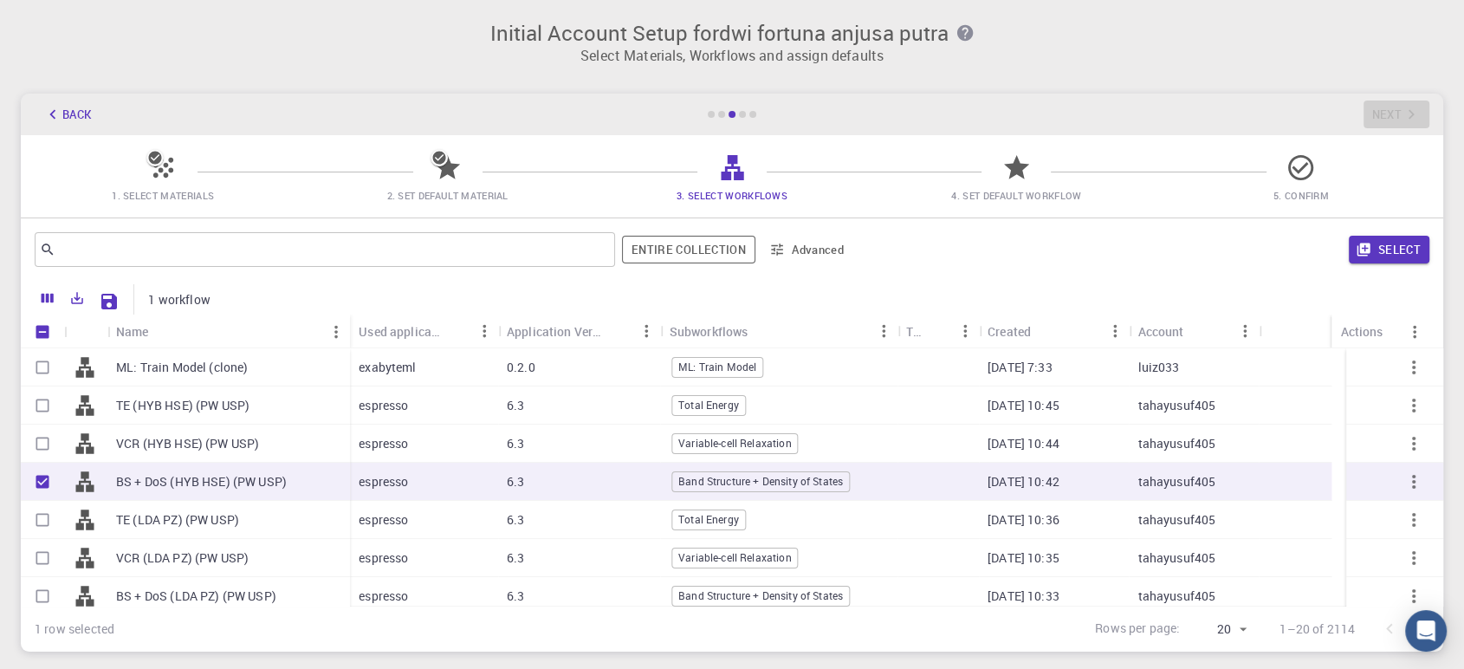
drag, startPoint x: 1402, startPoint y: 257, endPoint x: 983, endPoint y: 250, distance: 419.4
click at [1400, 257] on button "Select" at bounding box center [1389, 250] width 81 height 28
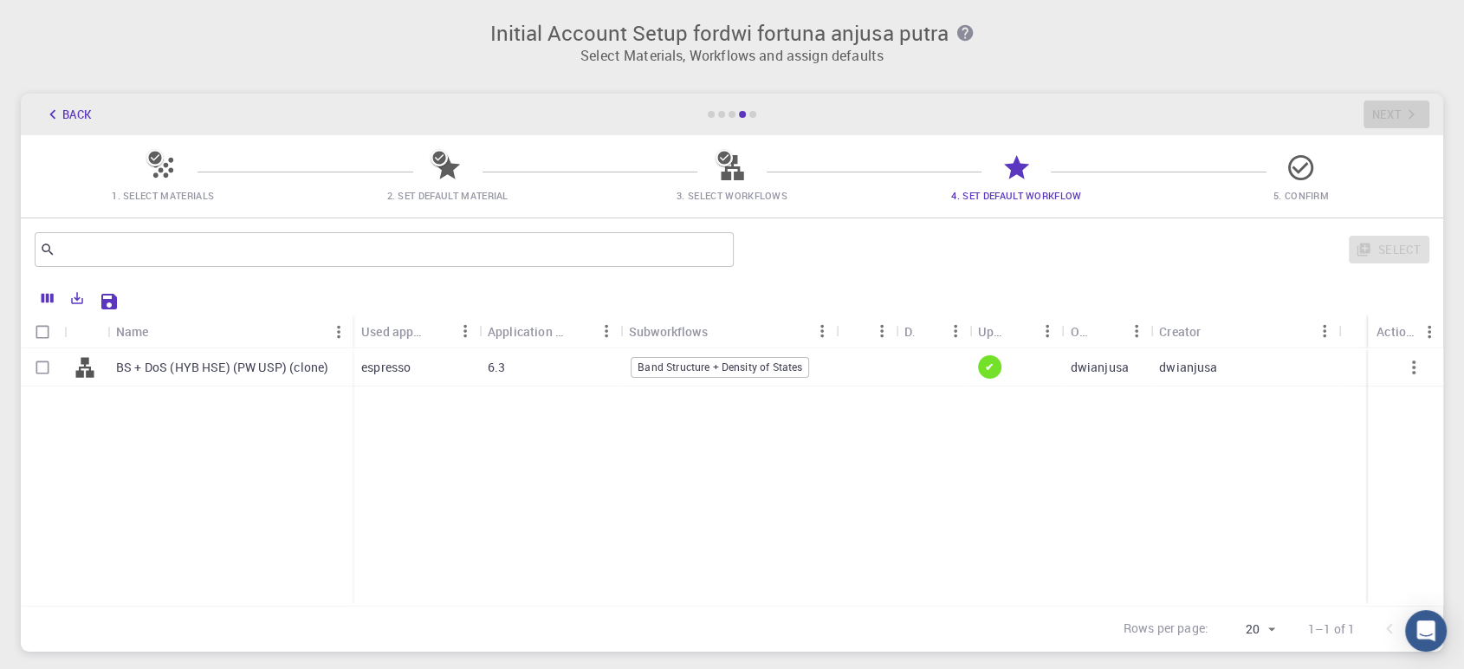
click at [38, 368] on input "Select row" at bounding box center [42, 367] width 33 height 33
checkbox input "true"
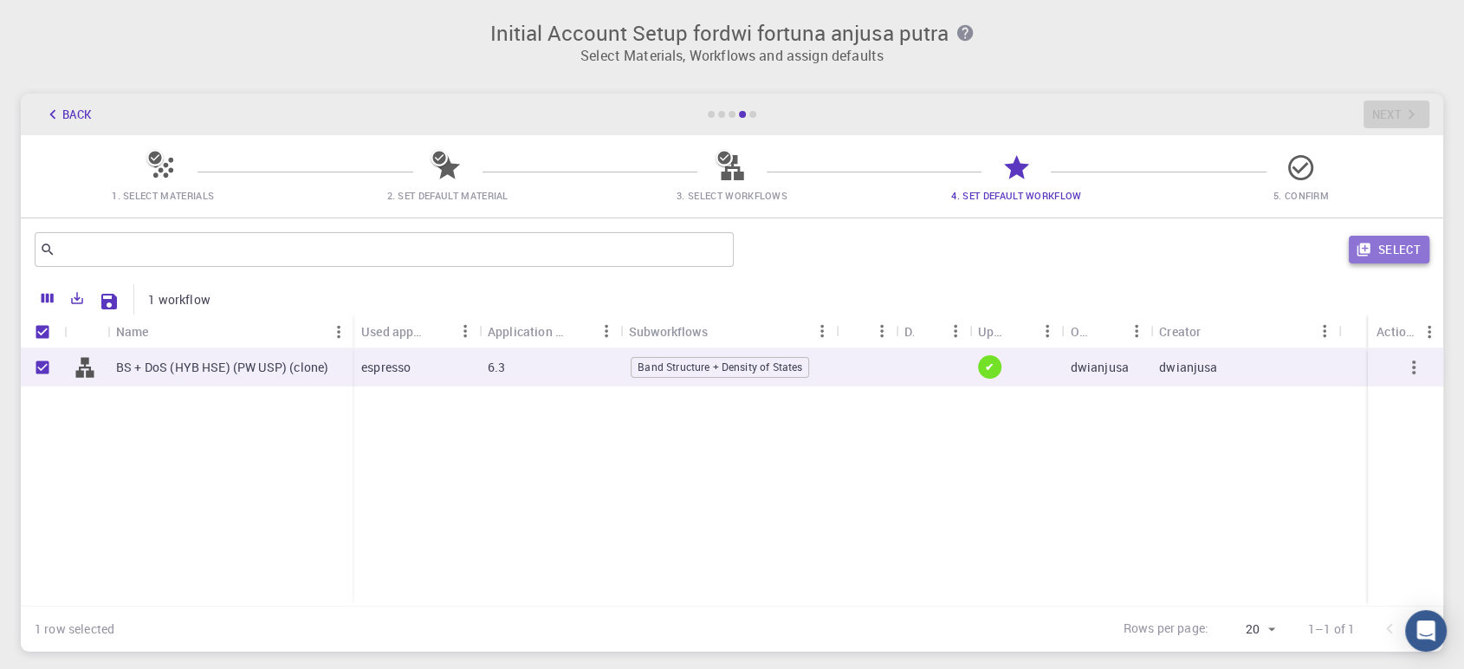
click at [1413, 259] on button "Select" at bounding box center [1389, 250] width 81 height 28
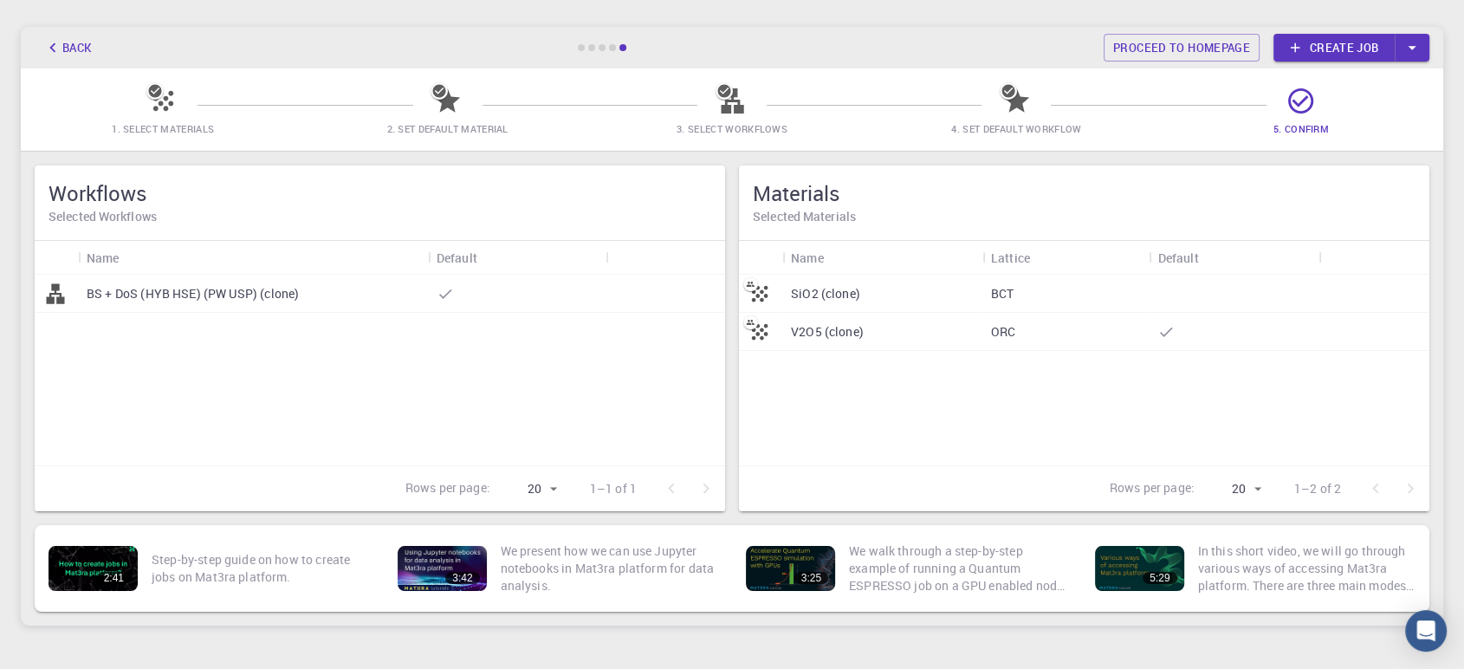
scroll to position [62, 0]
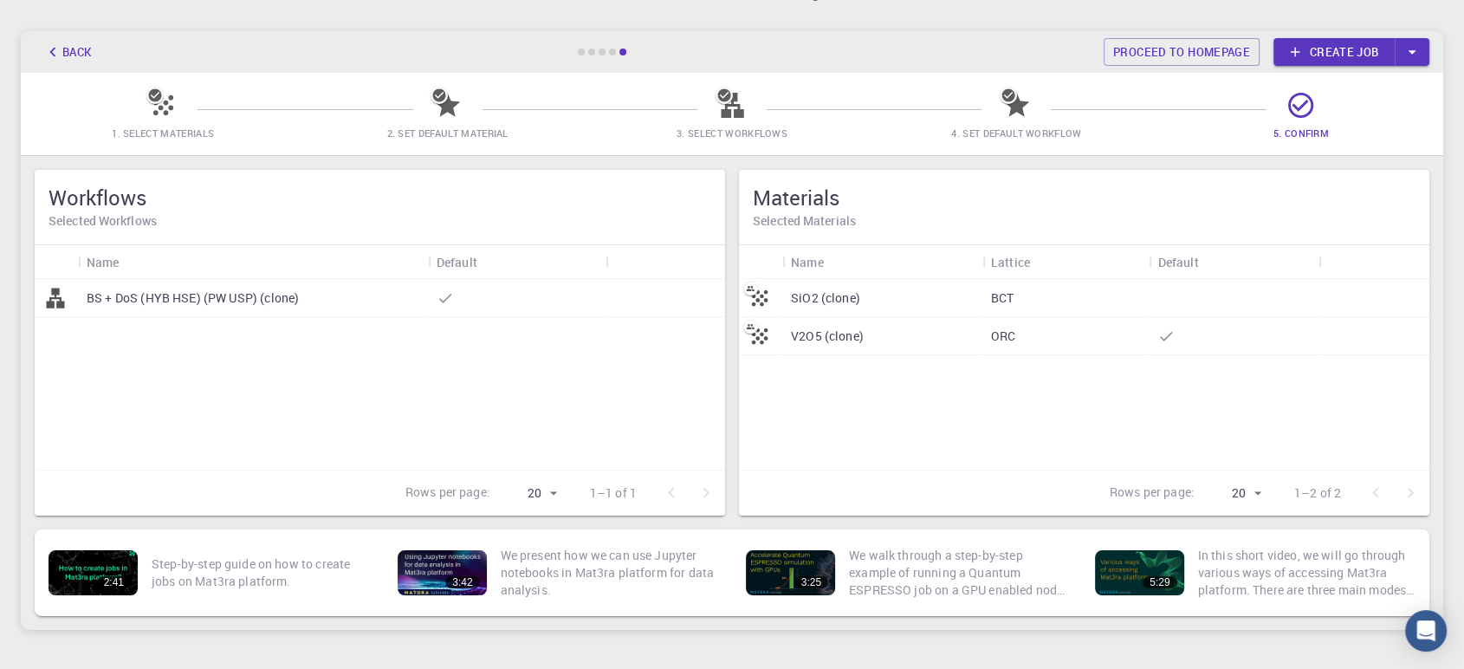
click at [325, 300] on div "BS + DoS (HYB HSE) (PW USP) (clone)" at bounding box center [253, 298] width 350 height 38
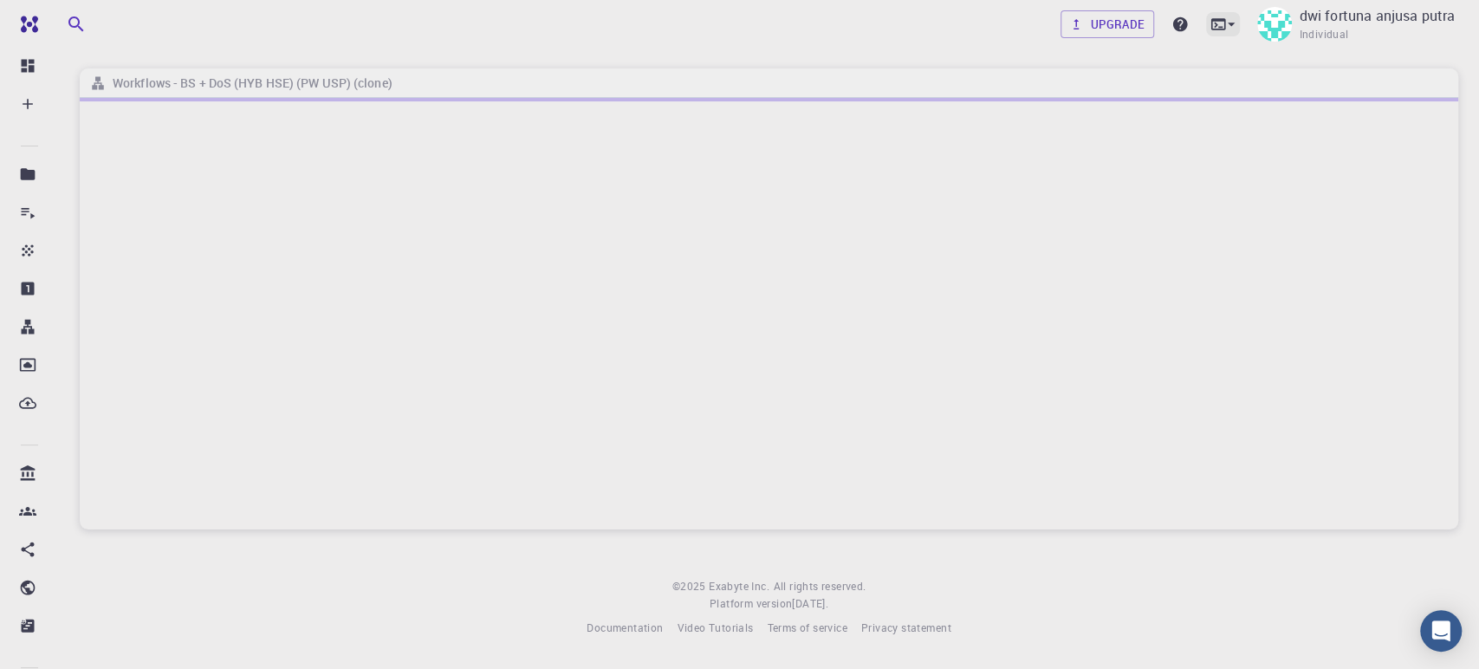
click at [1218, 26] on icon at bounding box center [1218, 24] width 17 height 17
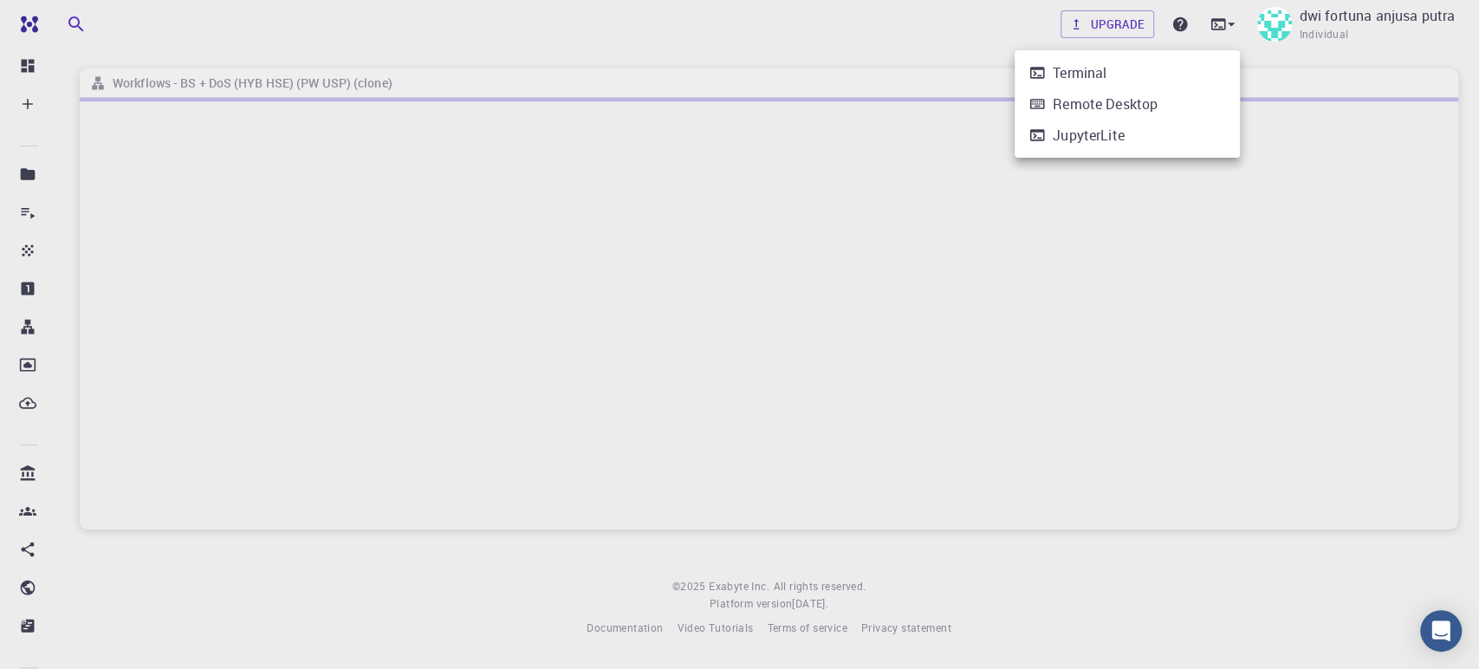
click at [1221, 22] on div at bounding box center [739, 334] width 1479 height 669
